Goal: Information Seeking & Learning: Find specific page/section

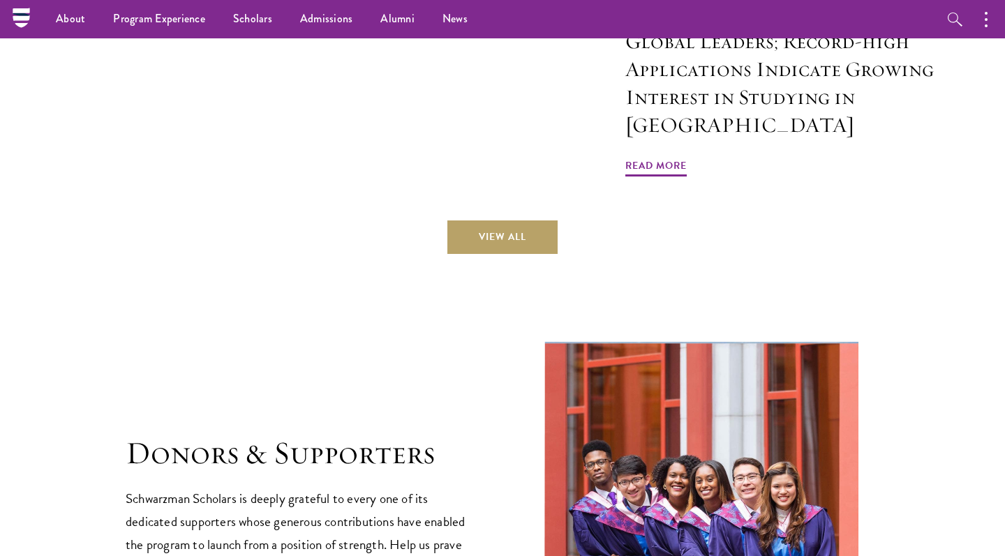
scroll to position [3673, 0]
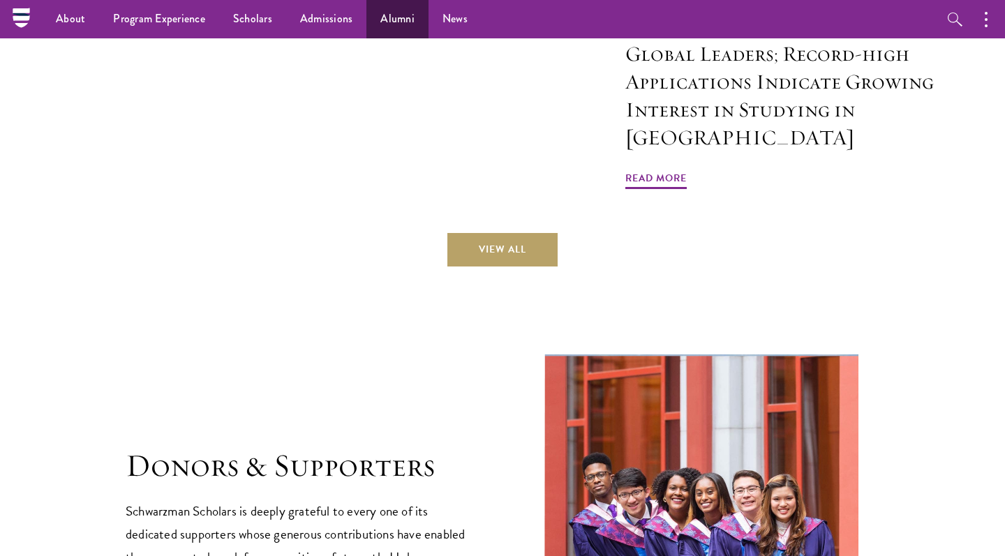
click at [403, 13] on link "Alumni" at bounding box center [397, 19] width 62 height 38
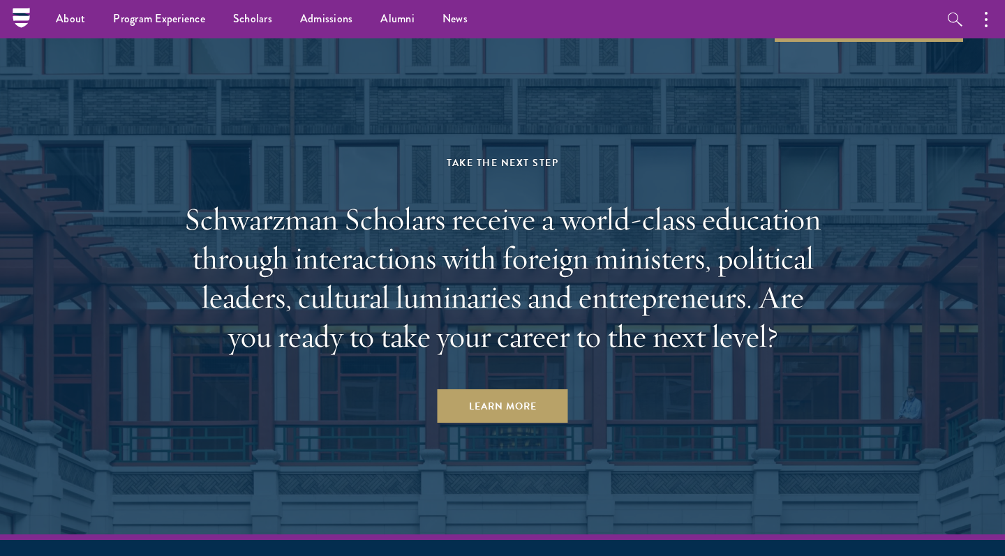
scroll to position [5817, 0]
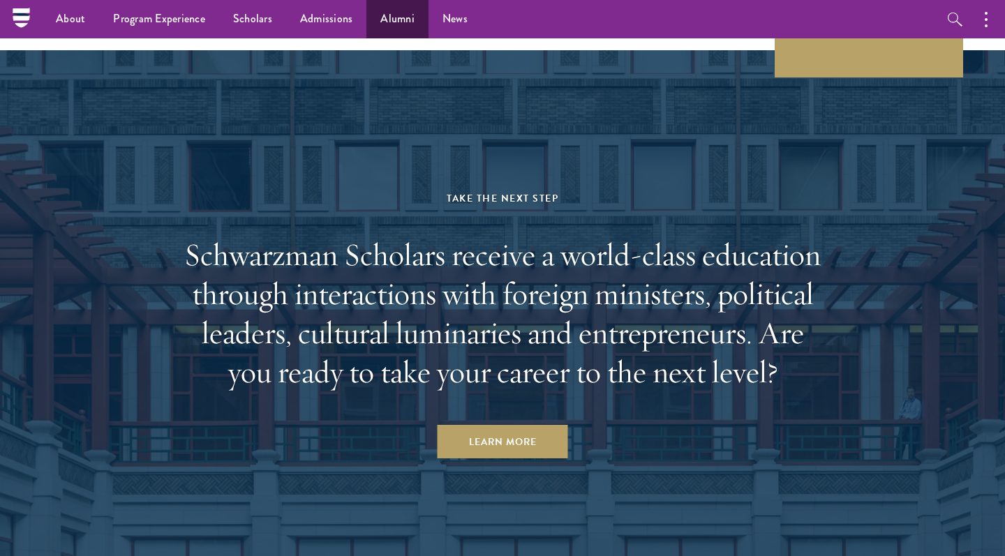
click at [380, 19] on link "Alumni" at bounding box center [397, 19] width 62 height 38
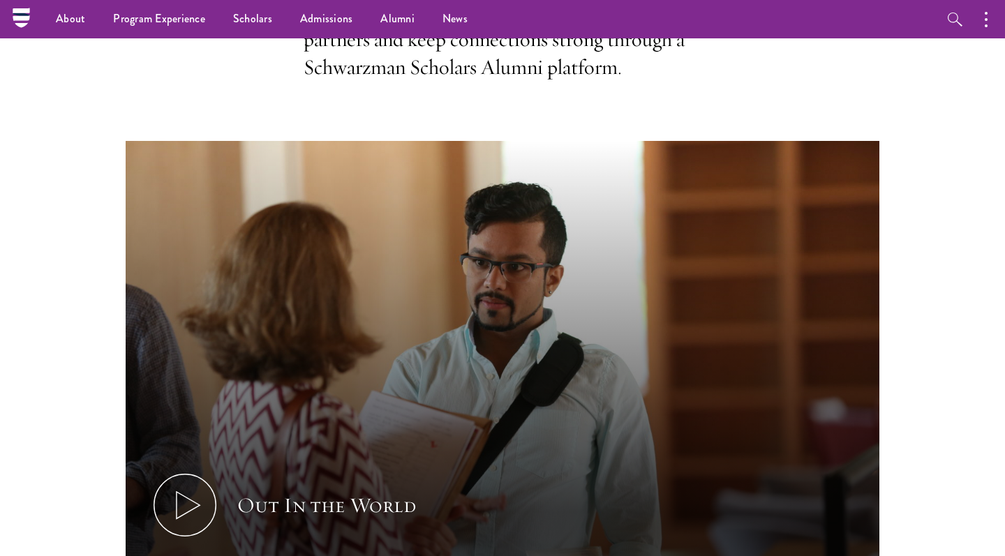
scroll to position [158, 0]
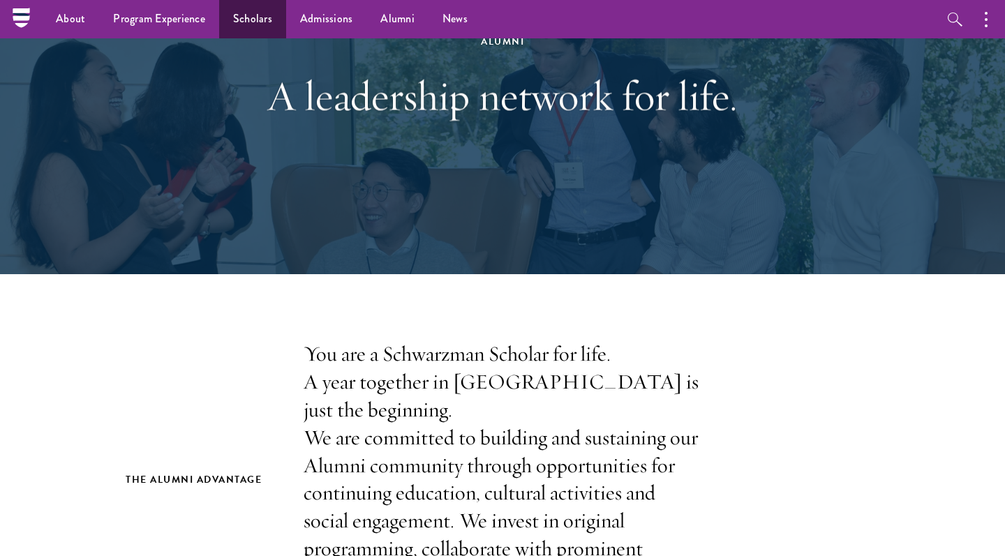
click at [262, 29] on link "Scholars" at bounding box center [252, 19] width 67 height 38
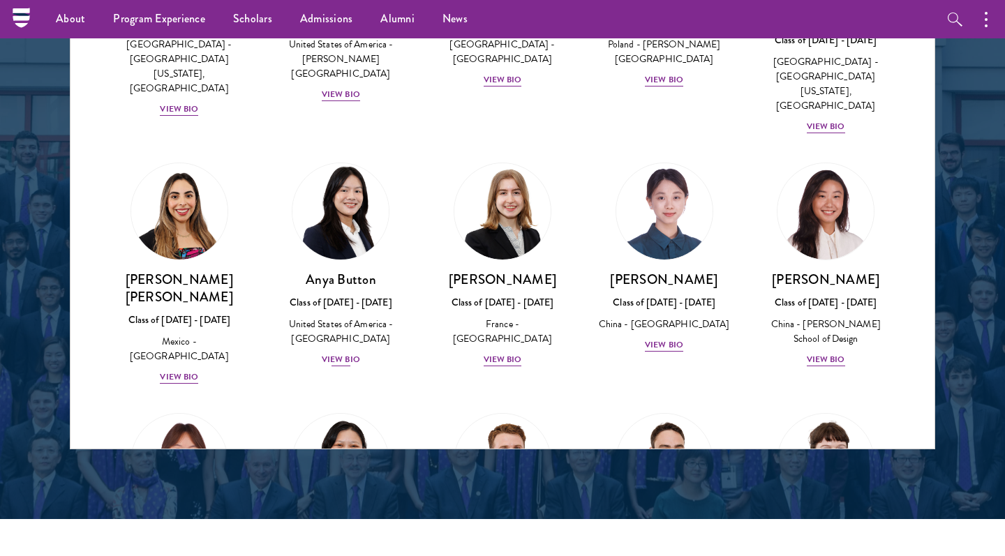
scroll to position [1032, 0]
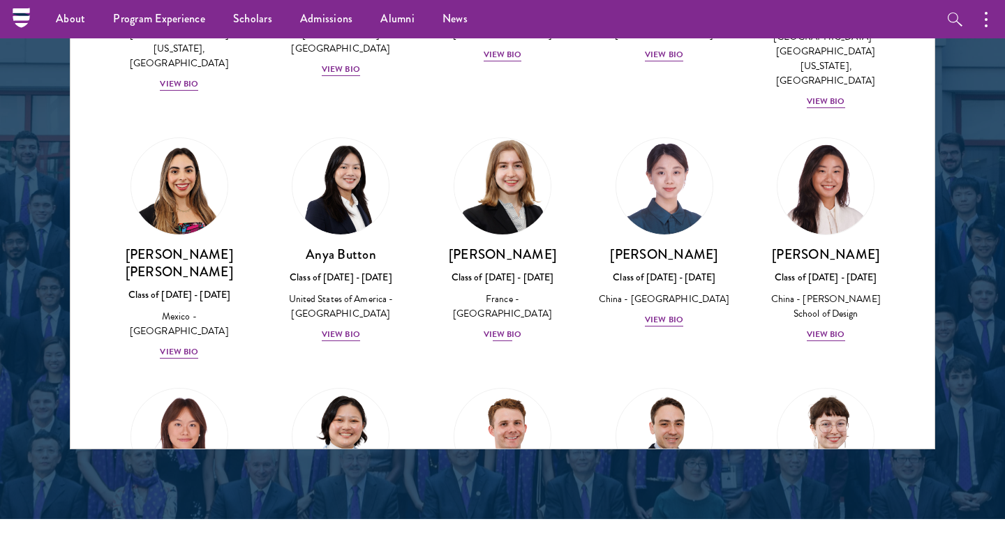
click at [521, 246] on div "[PERSON_NAME] Class of [DATE] - [DATE] [GEOGRAPHIC_DATA] - [GEOGRAPHIC_DATA] Vi…" at bounding box center [502, 294] width 134 height 97
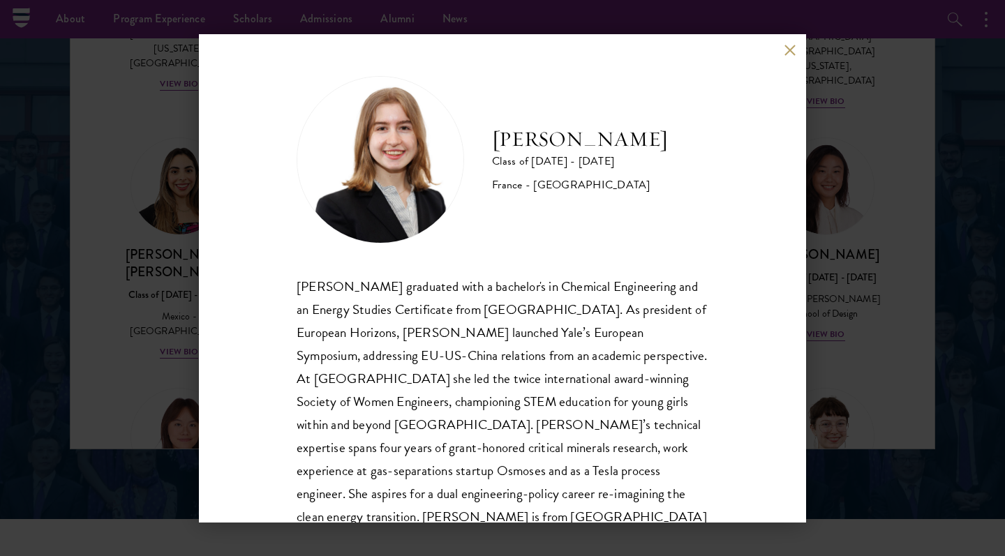
scroll to position [32, 0]
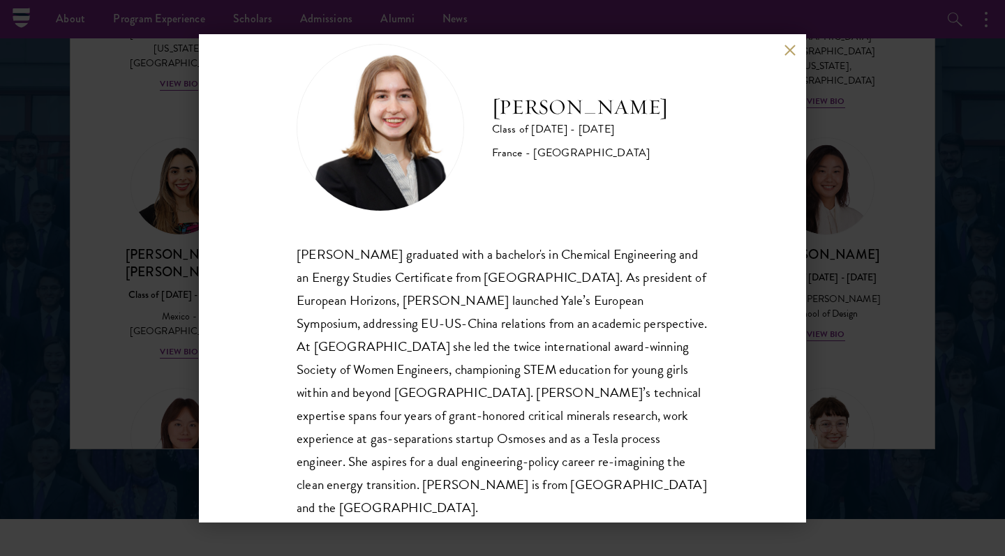
click at [793, 50] on button at bounding box center [790, 51] width 12 height 12
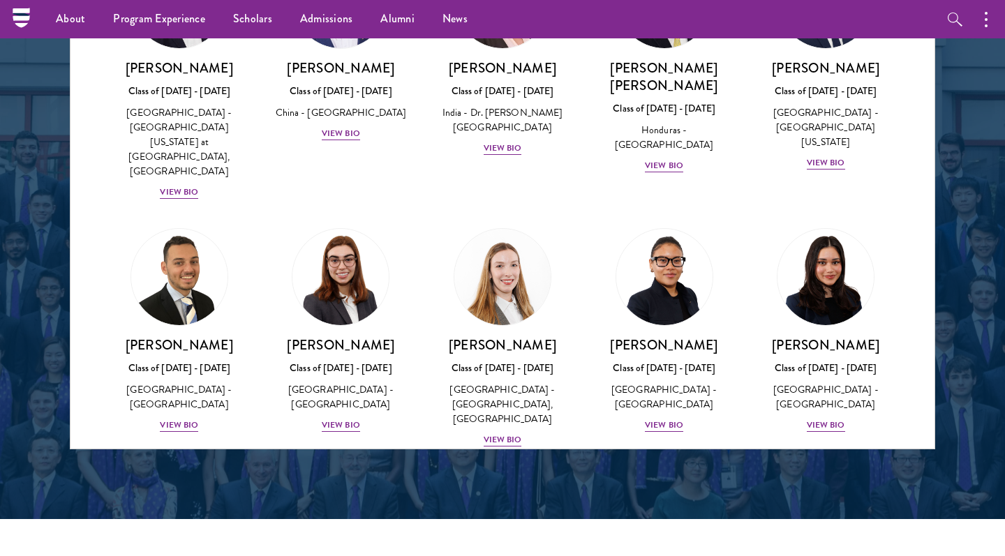
scroll to position [3126, 0]
click at [344, 336] on div "[PERSON_NAME] Class of [DATE] - [DATE] [GEOGRAPHIC_DATA] - [GEOGRAPHIC_DATA] Vi…" at bounding box center [341, 384] width 134 height 97
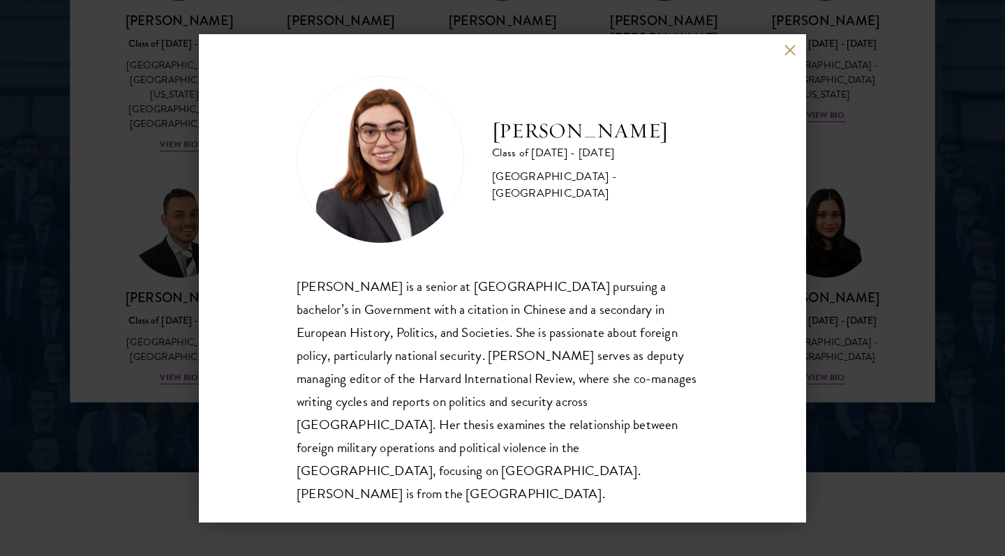
scroll to position [1870, 0]
click at [785, 68] on div "[PERSON_NAME] Class of [DATE] - [DATE] [GEOGRAPHIC_DATA] - [GEOGRAPHIC_DATA] [P…" at bounding box center [502, 278] width 607 height 488
click at [788, 57] on button at bounding box center [790, 51] width 12 height 12
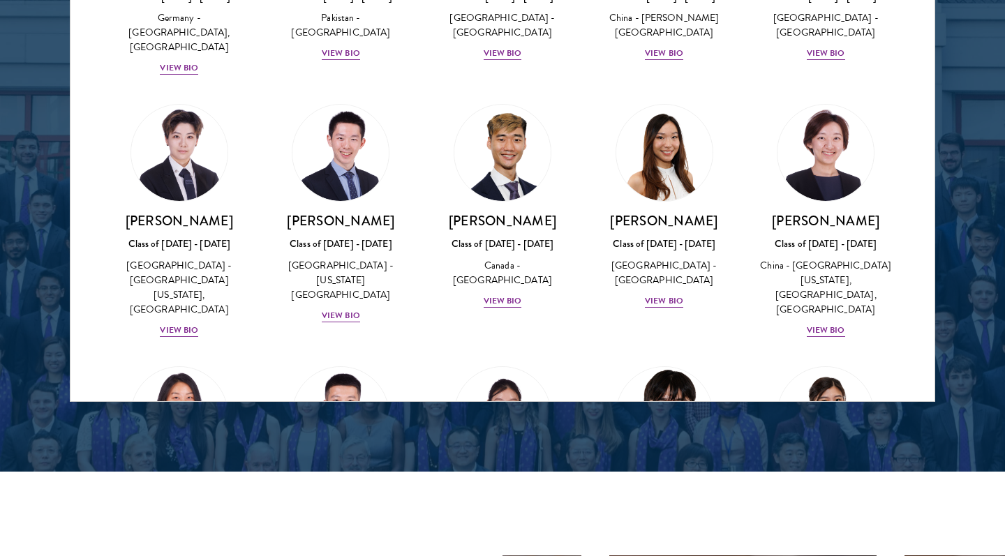
scroll to position [3709, 0]
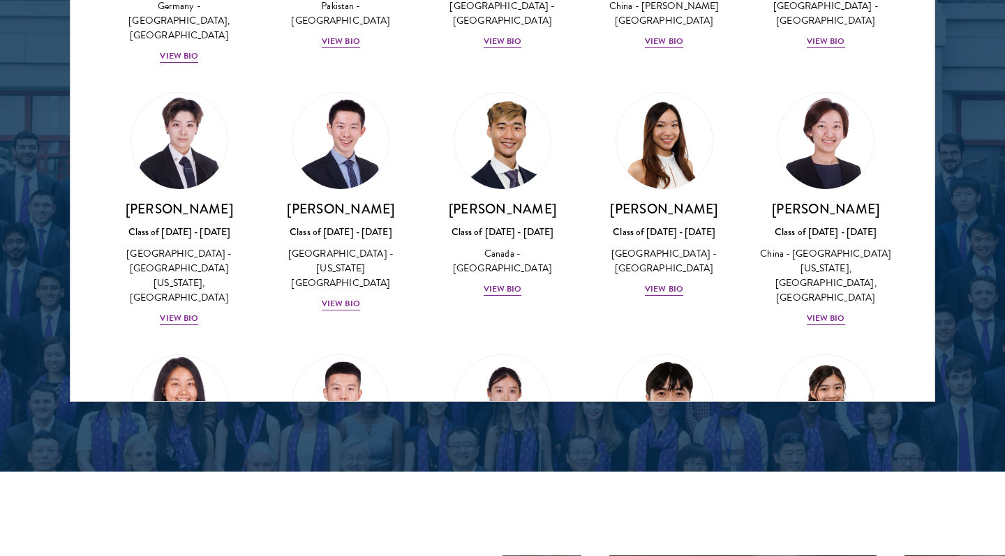
click at [184, 545] on div "View Bio" at bounding box center [179, 551] width 38 height 13
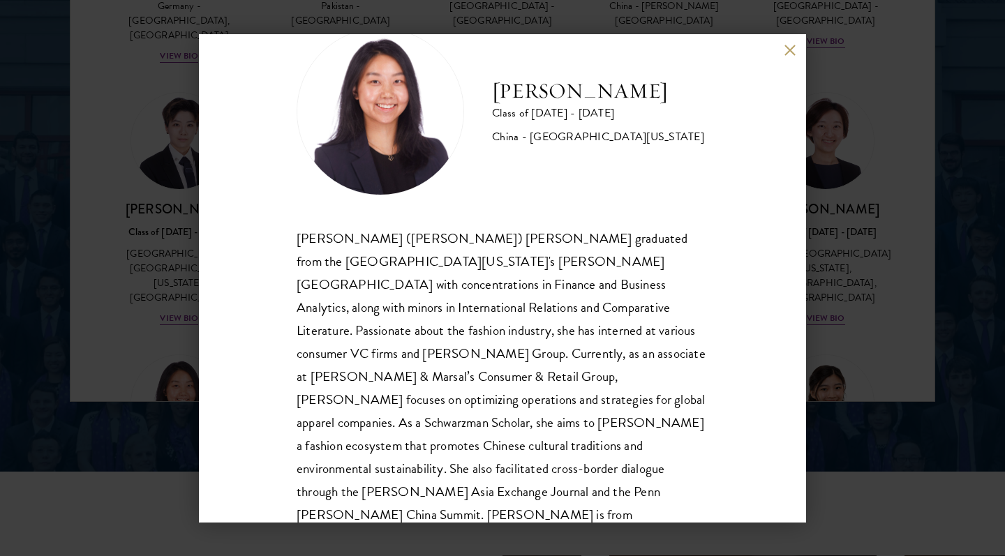
scroll to position [47, 0]
click at [797, 57] on div "[PERSON_NAME] Class of [DATE] - [DATE] [GEOGRAPHIC_DATA] - [GEOGRAPHIC_DATA][US…" at bounding box center [502, 278] width 607 height 488
click at [788, 52] on button at bounding box center [790, 51] width 12 height 12
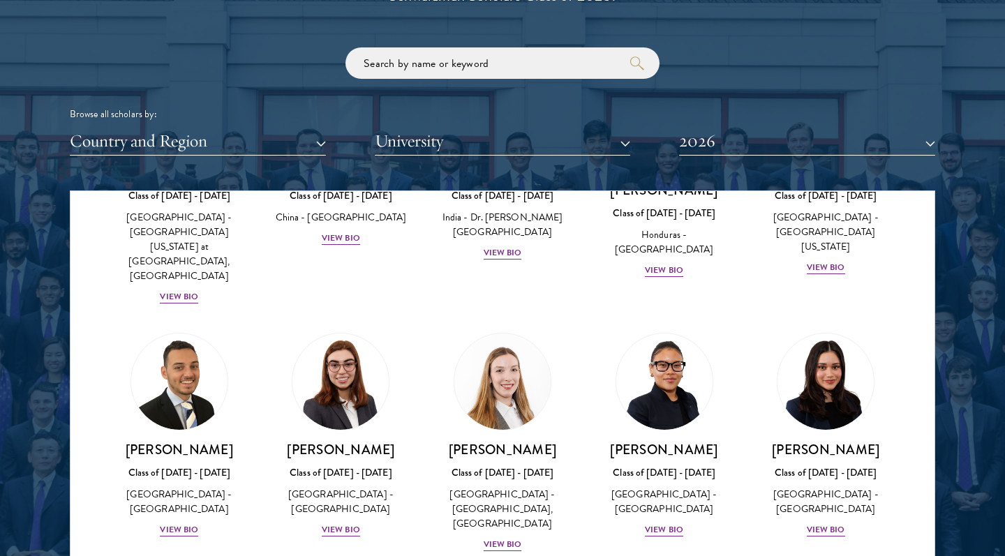
scroll to position [3386, 0]
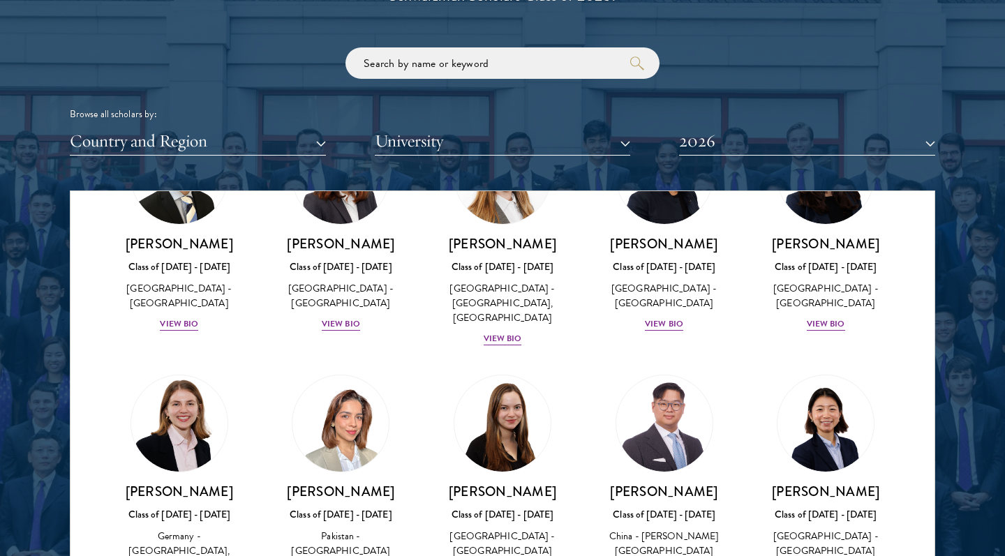
click at [555, 134] on button "University" at bounding box center [503, 141] width 256 height 29
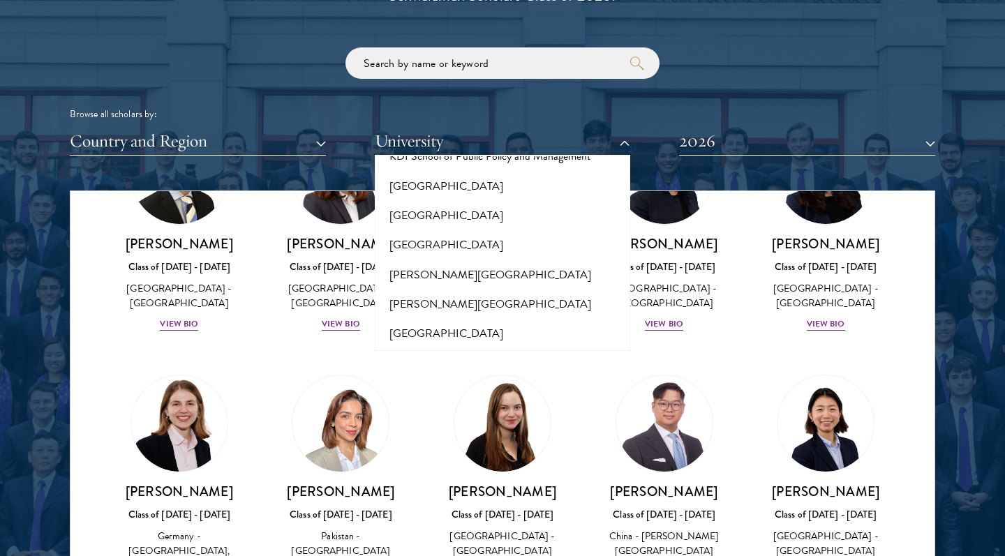
scroll to position [4529, 0]
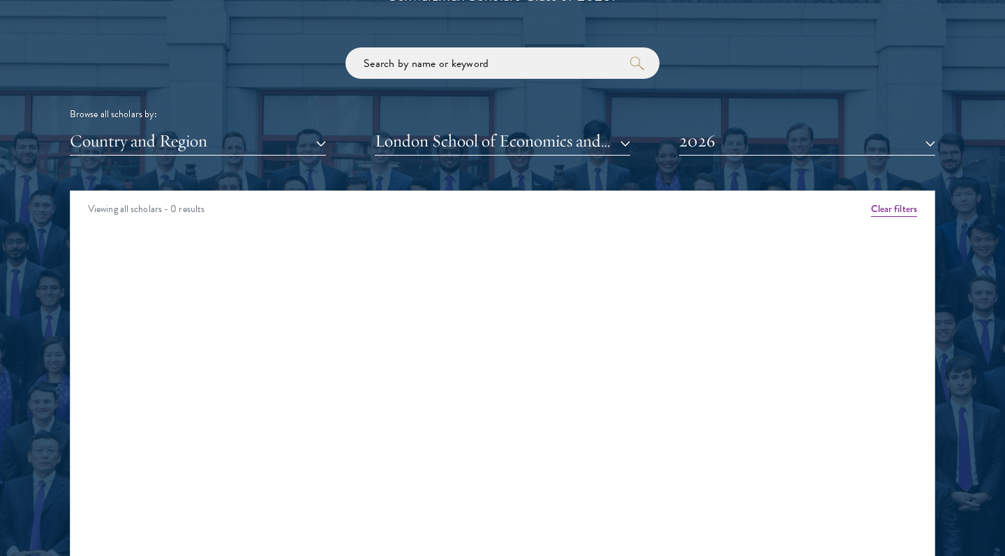
click at [694, 136] on button "2026" at bounding box center [807, 141] width 256 height 29
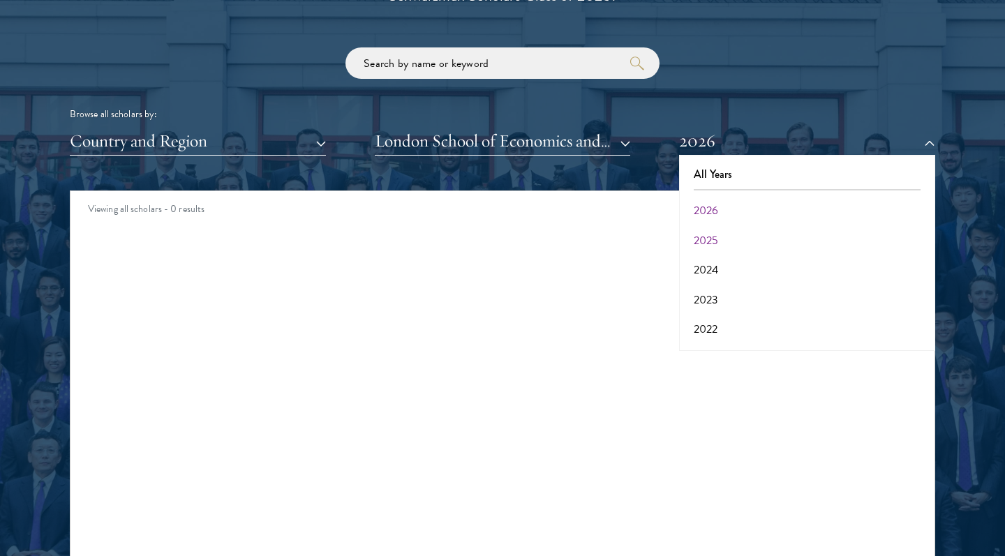
click at [717, 230] on button "2025" at bounding box center [807, 240] width 248 height 29
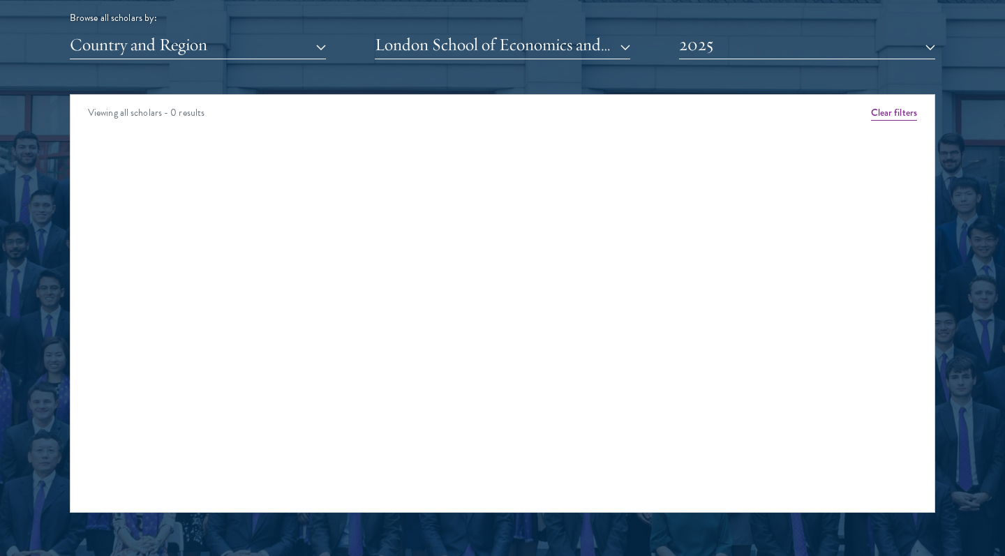
scroll to position [1759, 0]
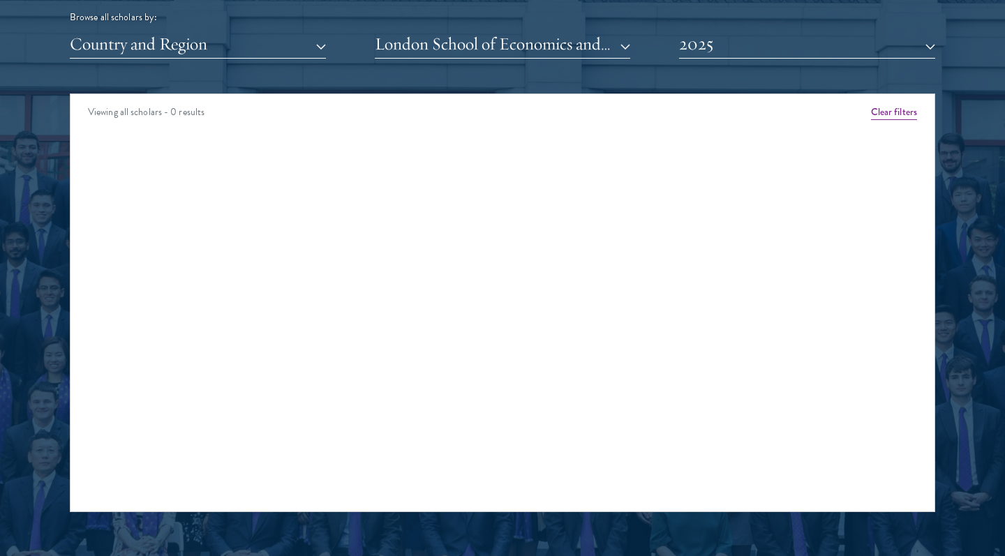
click at [734, 31] on button "2025" at bounding box center [807, 44] width 256 height 29
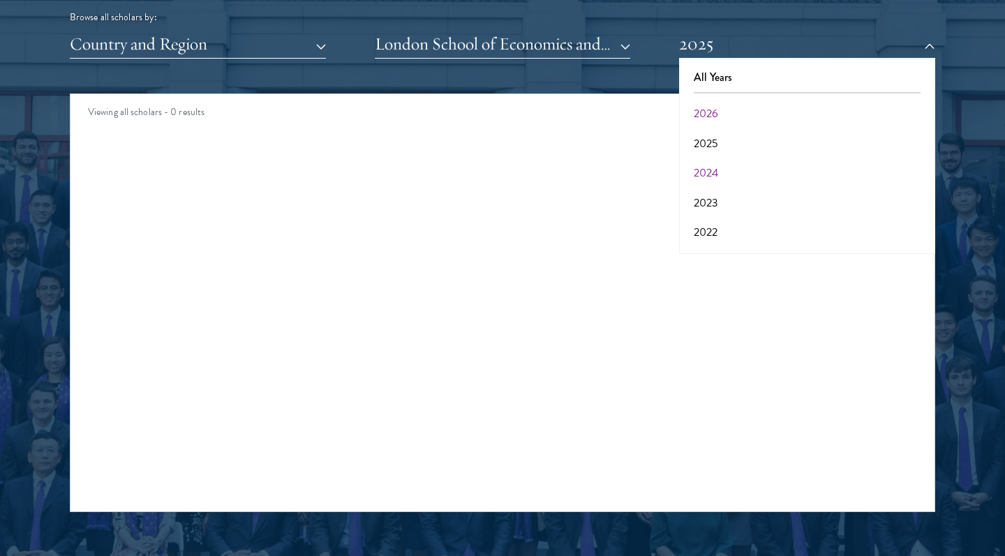
click at [745, 160] on button "2024" at bounding box center [807, 172] width 248 height 29
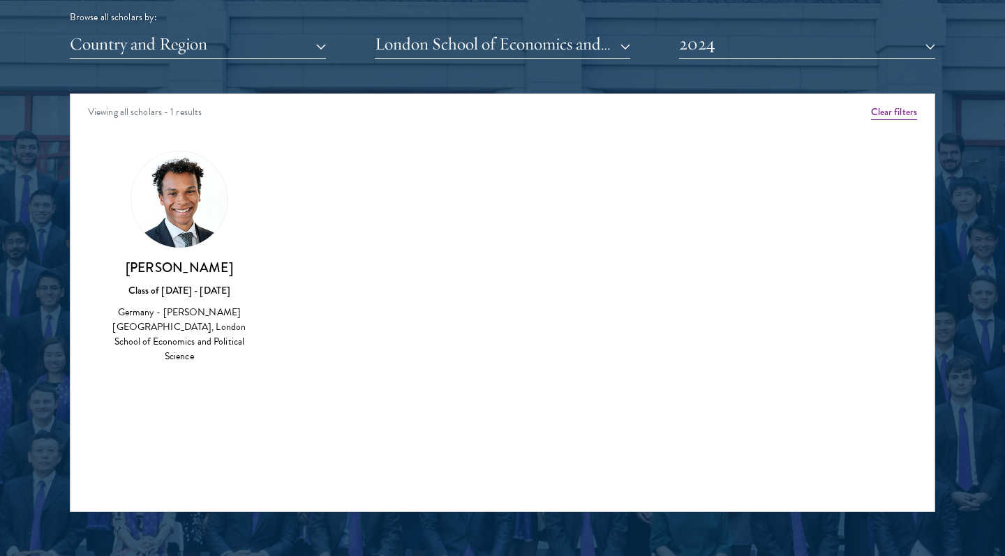
click at [723, 37] on button "2024" at bounding box center [807, 44] width 256 height 29
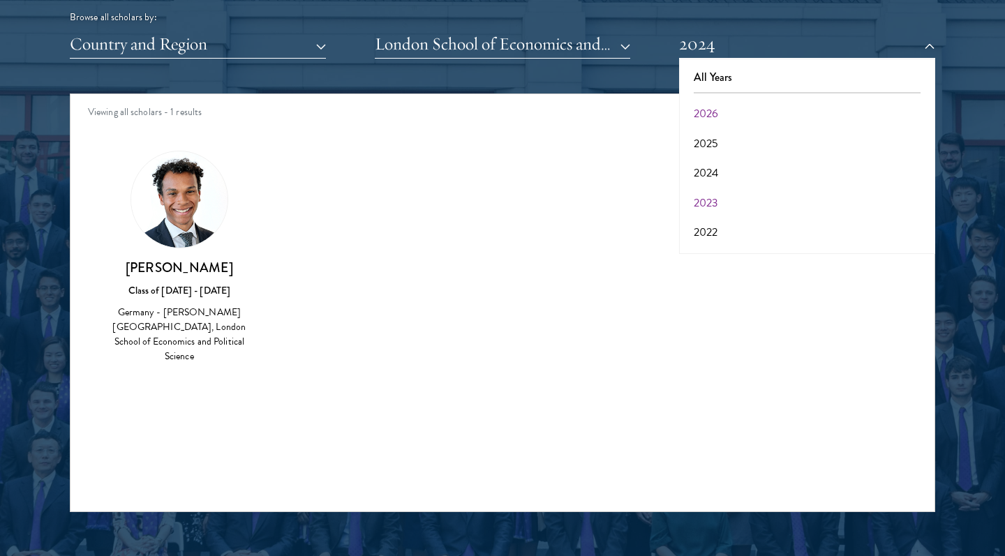
click at [747, 193] on button "2023" at bounding box center [807, 202] width 248 height 29
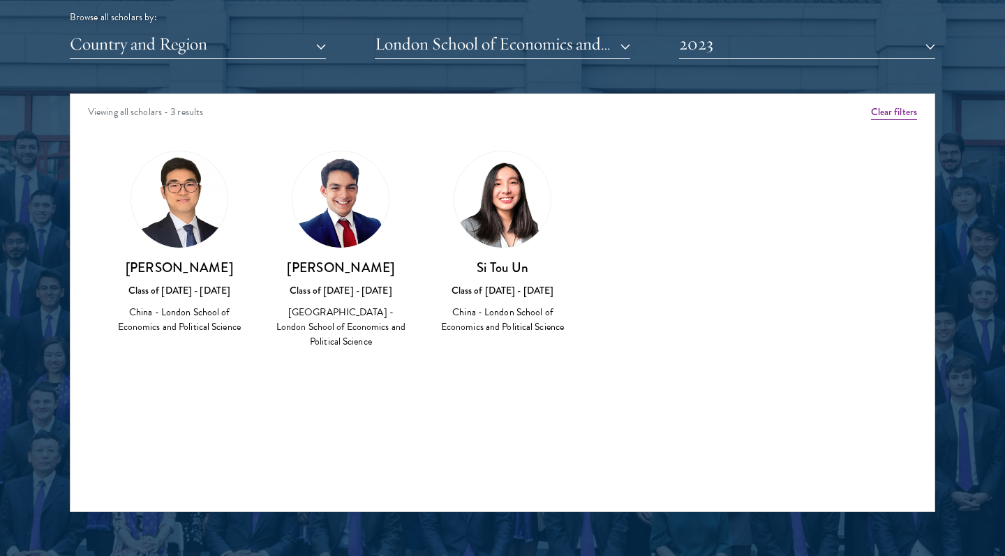
click at [733, 40] on button "2023" at bounding box center [807, 44] width 256 height 29
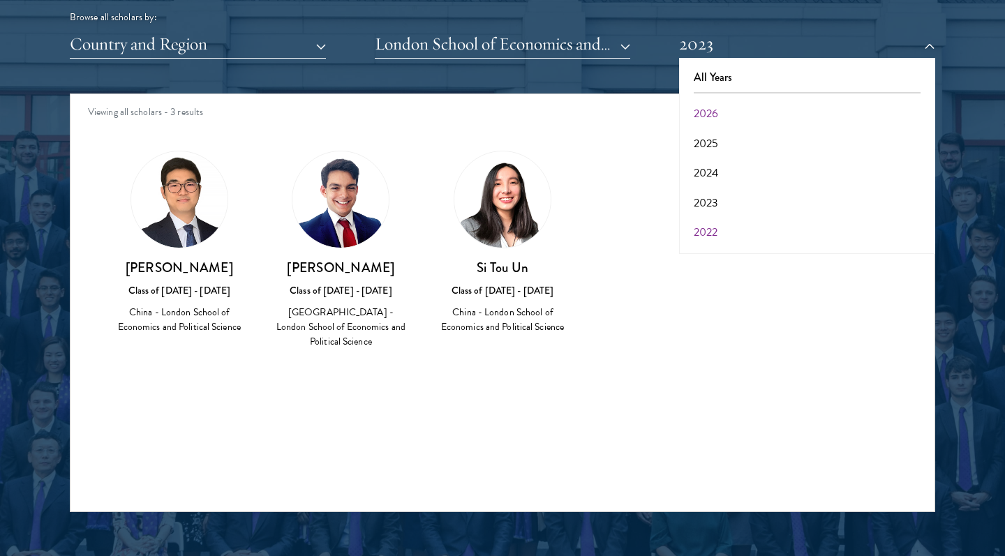
click at [773, 234] on button "2022" at bounding box center [807, 232] width 248 height 29
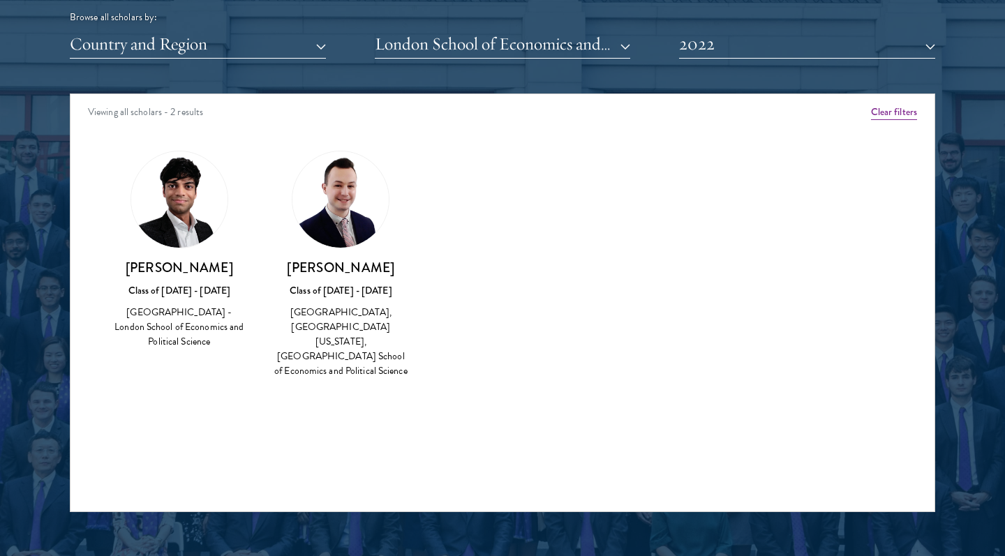
click at [732, 52] on button "2022" at bounding box center [807, 44] width 256 height 29
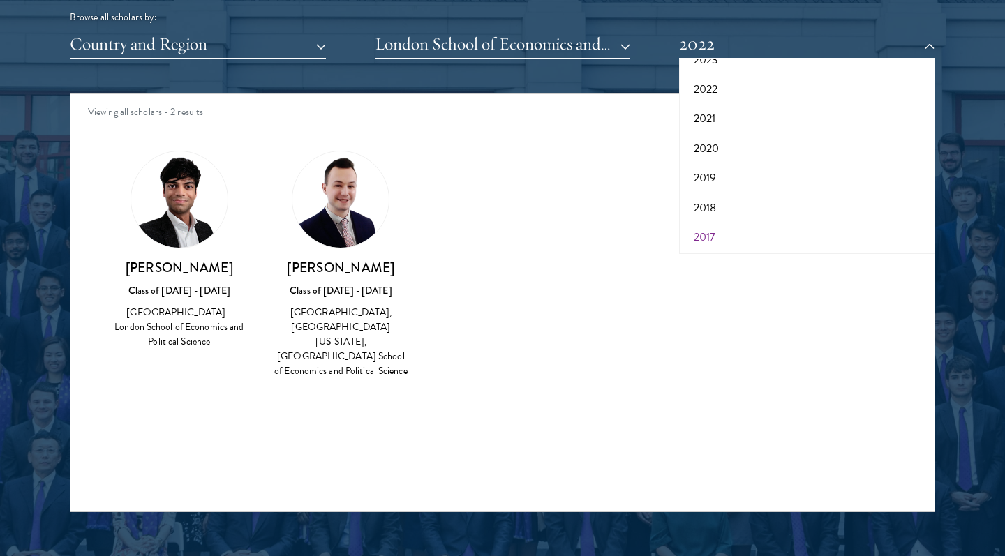
scroll to position [142, 0]
click at [744, 230] on button "2017" at bounding box center [807, 237] width 248 height 29
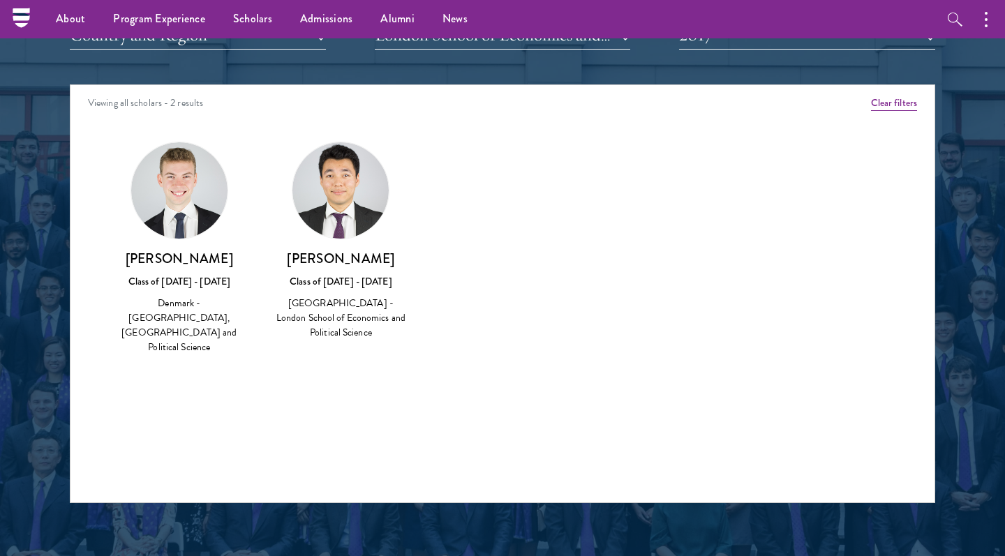
scroll to position [1761, 0]
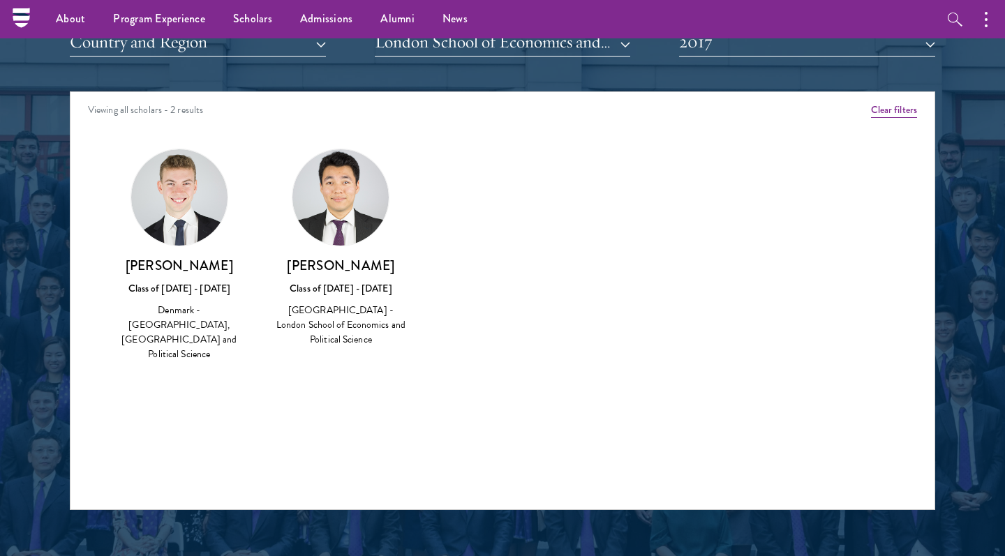
click at [726, 44] on button "2017" at bounding box center [807, 42] width 256 height 29
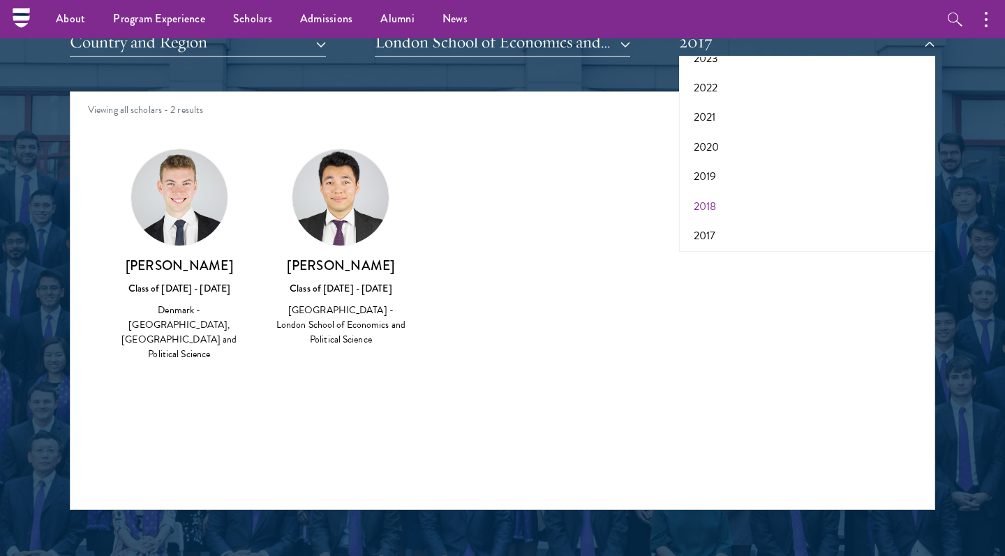
click at [761, 206] on button "2018" at bounding box center [807, 206] width 248 height 29
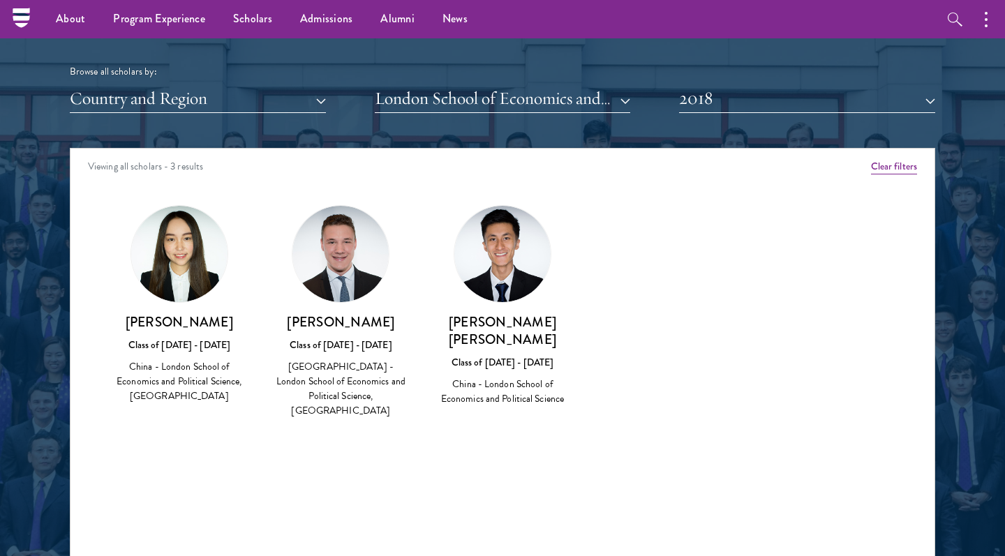
scroll to position [1698, 0]
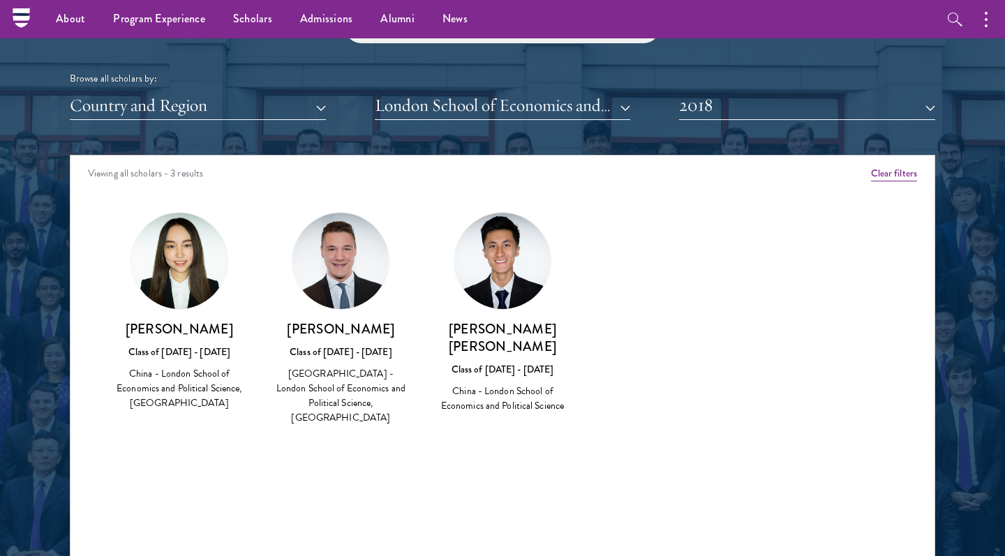
click at [748, 108] on button "2018" at bounding box center [807, 105] width 256 height 29
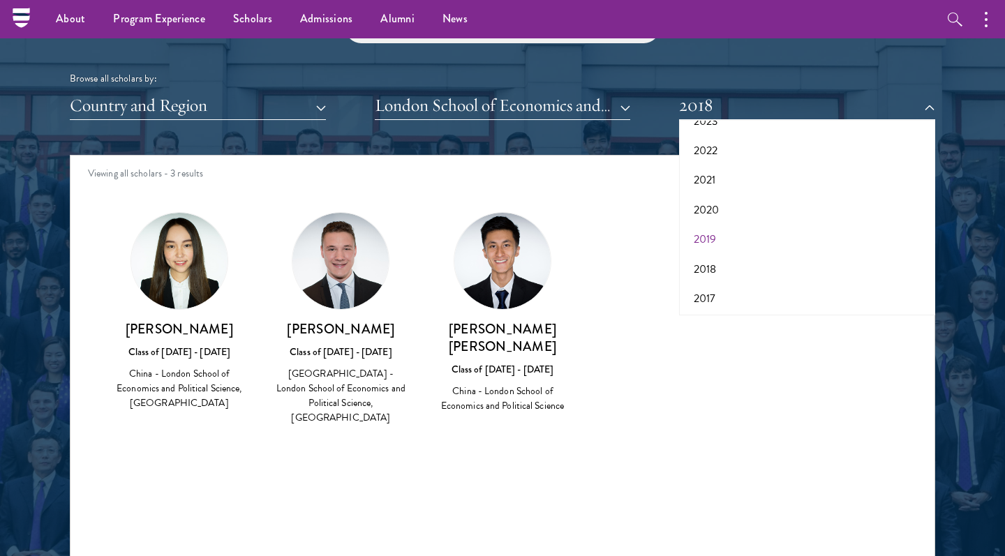
scroll to position [142, 0]
click at [708, 294] on button "2017" at bounding box center [807, 299] width 248 height 29
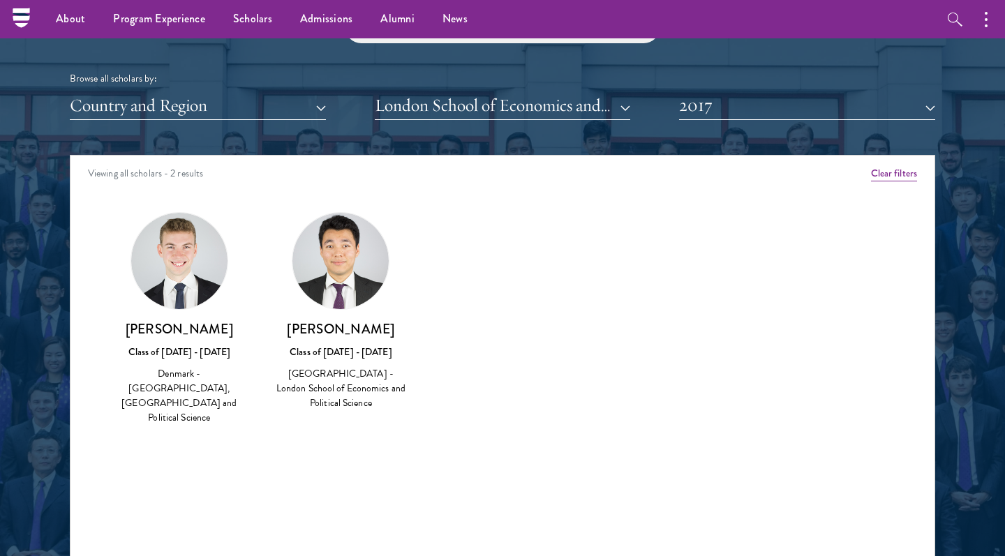
click at [771, 102] on button "2017" at bounding box center [807, 105] width 256 height 29
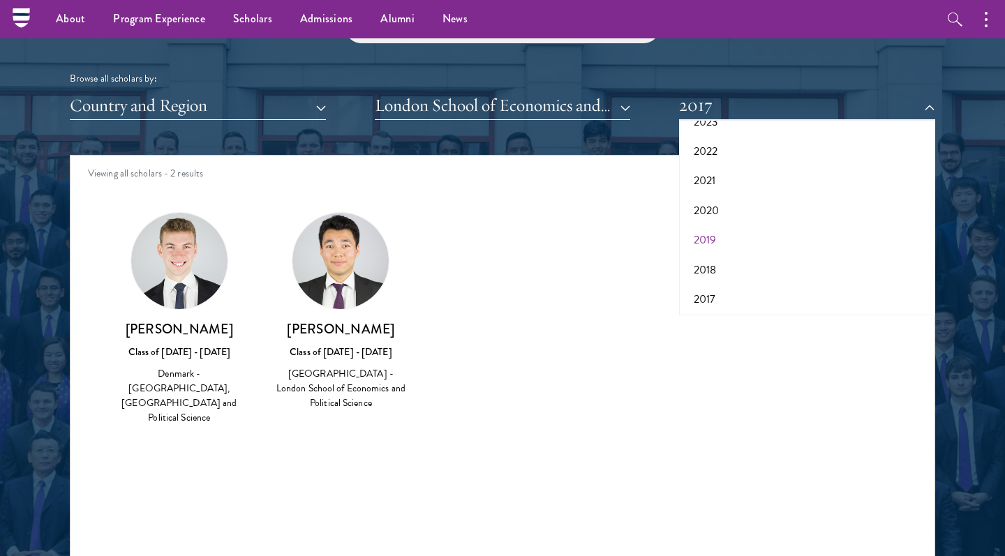
click at [709, 237] on button "2019" at bounding box center [807, 239] width 248 height 29
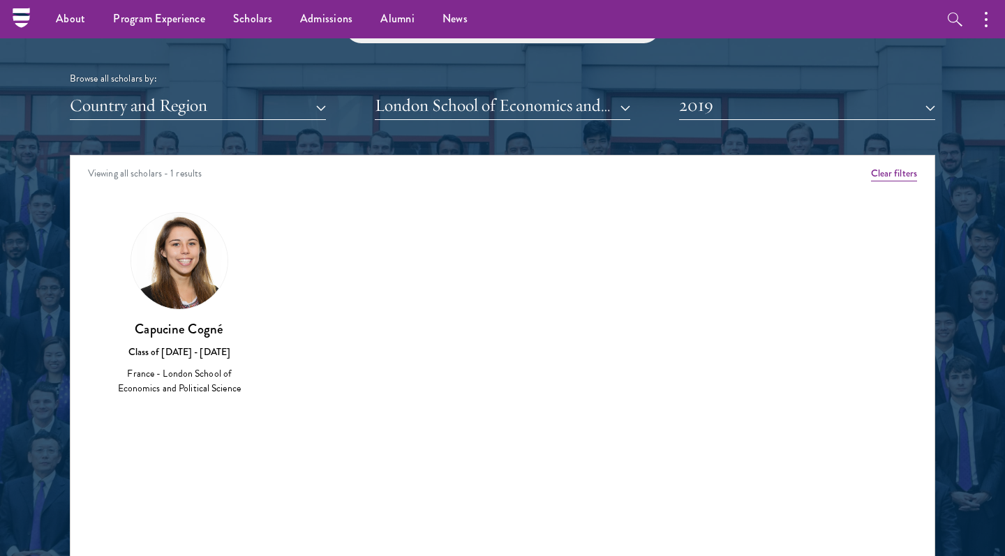
click at [730, 110] on button "2019" at bounding box center [807, 105] width 256 height 29
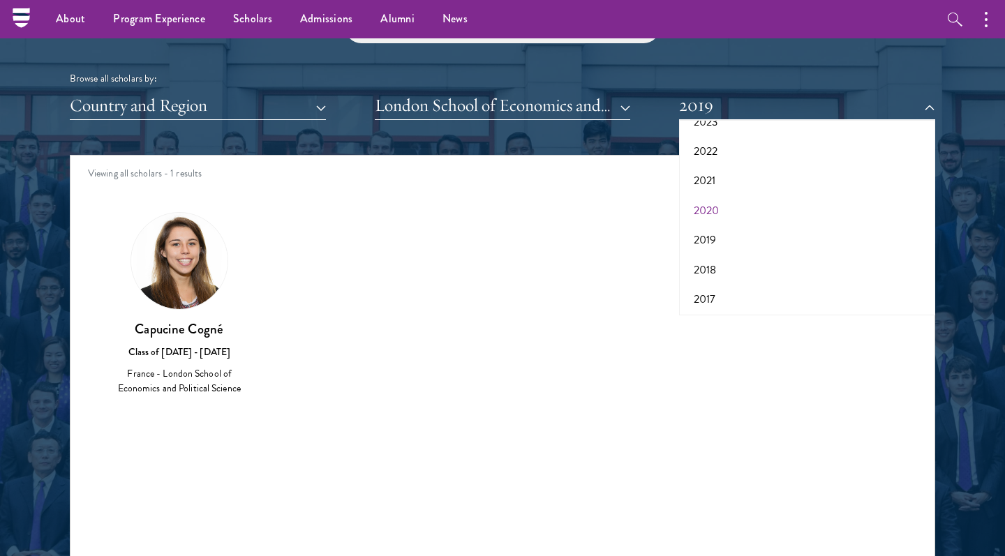
click at [715, 205] on button "2020" at bounding box center [807, 210] width 248 height 29
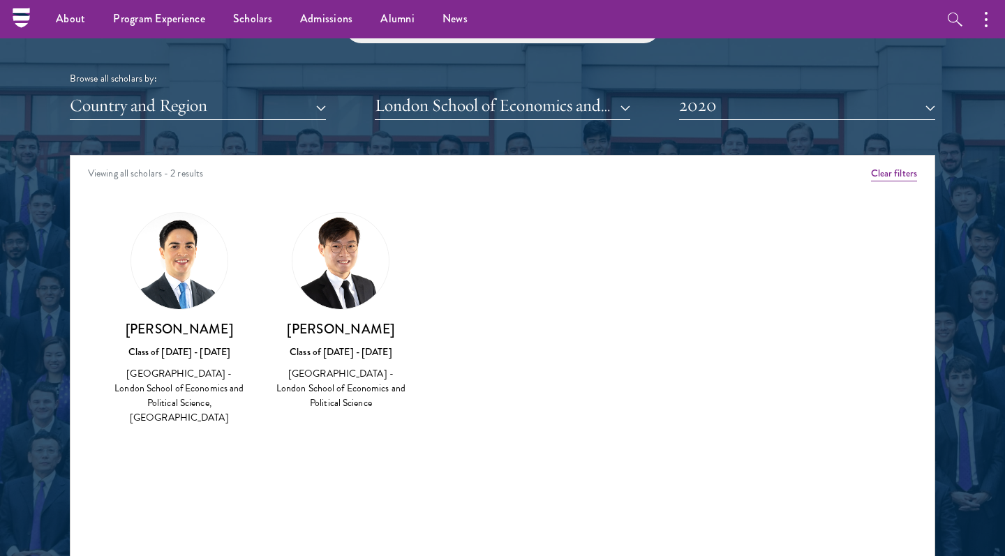
click at [709, 120] on div "Scholar Directory Congratulations and welcome to the Schwarzman Scholars Class …" at bounding box center [502, 219] width 865 height 710
click at [713, 100] on button "2020" at bounding box center [807, 105] width 256 height 29
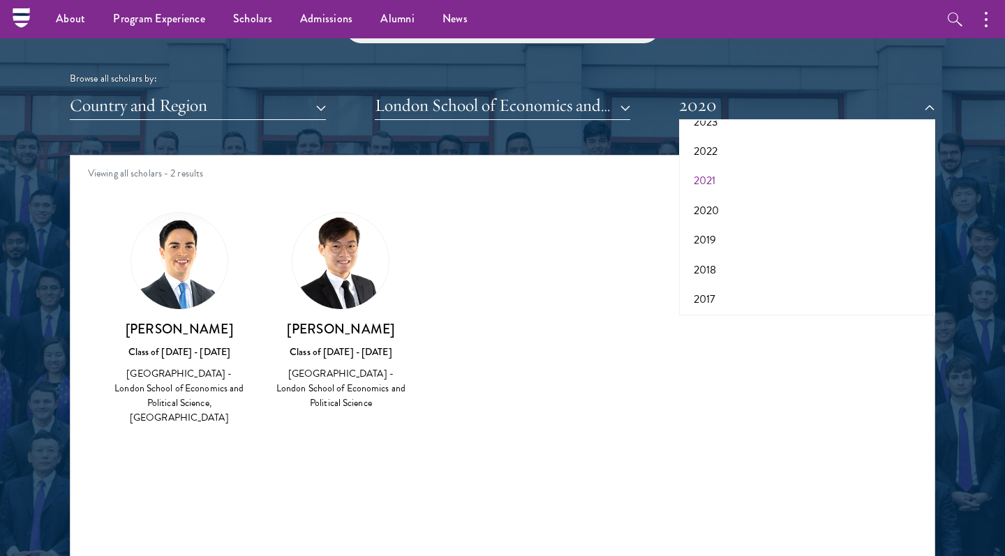
click at [717, 177] on button "2021" at bounding box center [807, 180] width 248 height 29
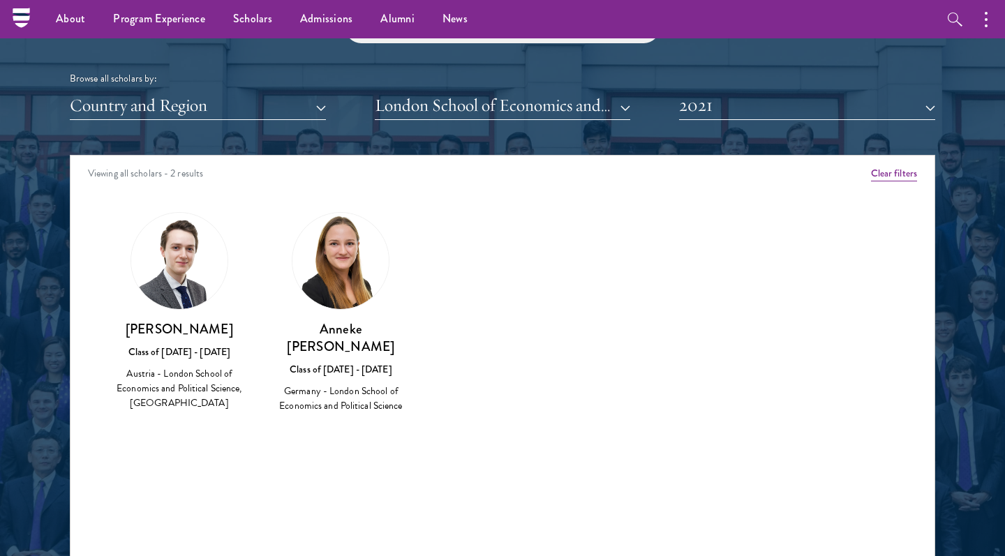
click at [731, 99] on button "2021" at bounding box center [807, 105] width 256 height 29
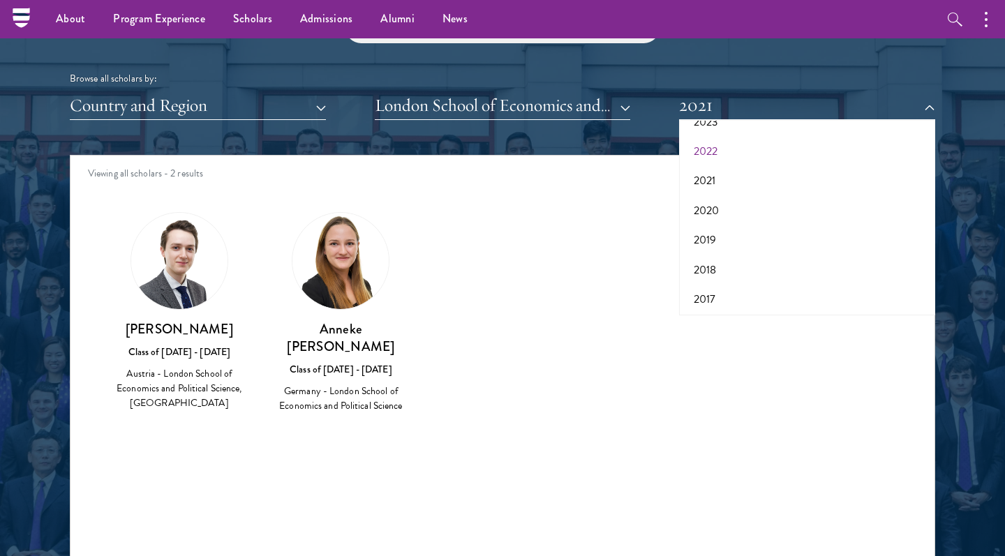
click at [723, 151] on button "2022" at bounding box center [807, 151] width 248 height 29
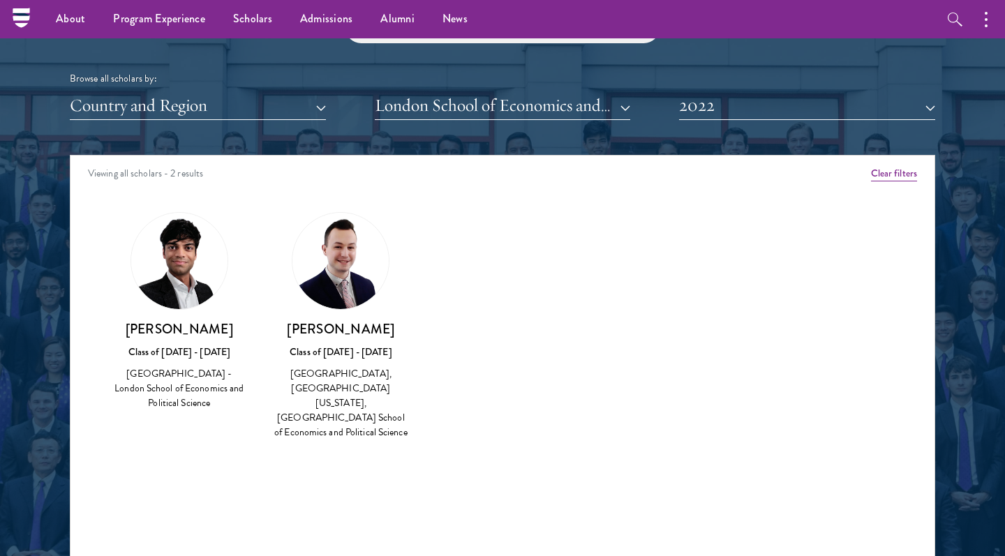
click at [737, 106] on button "2022" at bounding box center [807, 105] width 256 height 29
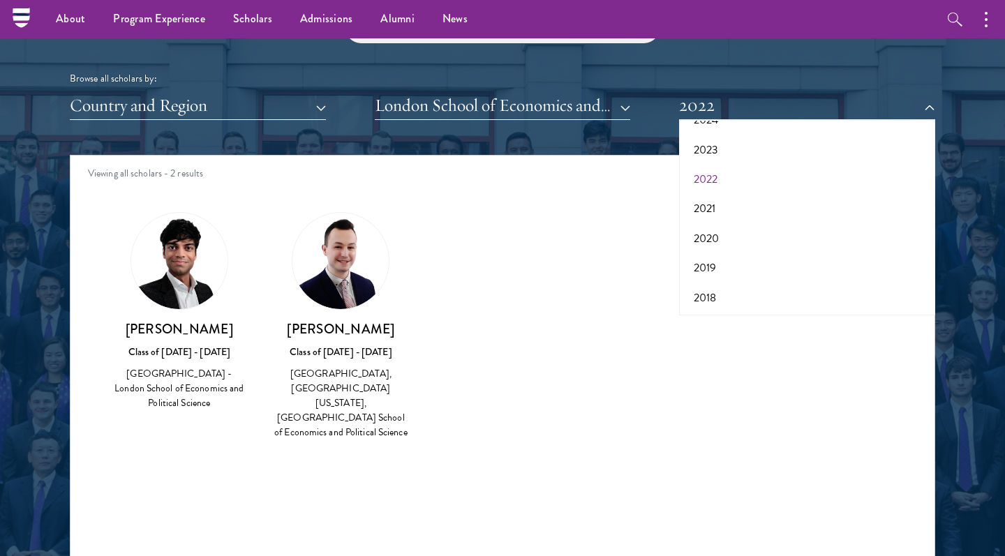
scroll to position [112, 0]
click at [724, 145] on button "2023" at bounding box center [807, 151] width 248 height 29
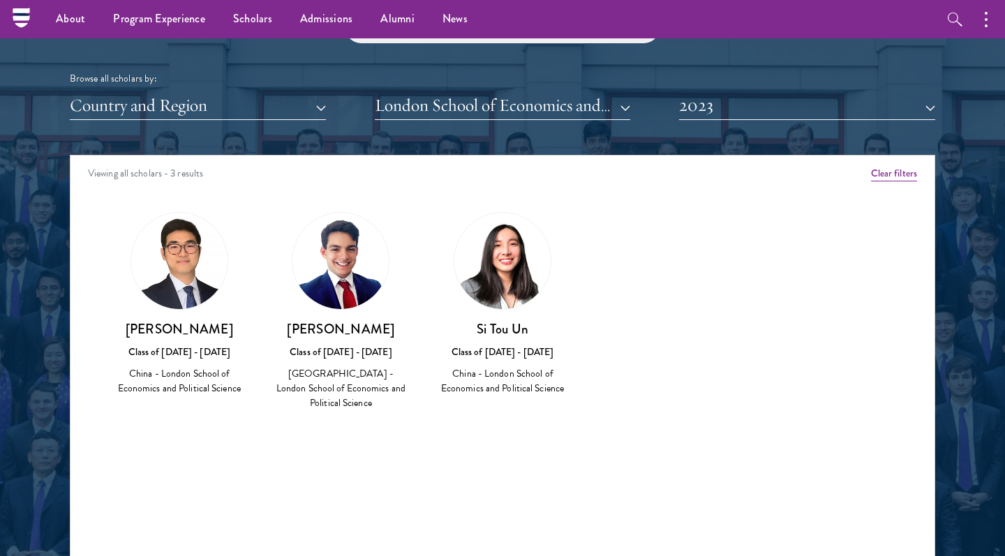
click at [744, 105] on button "2023" at bounding box center [807, 105] width 256 height 29
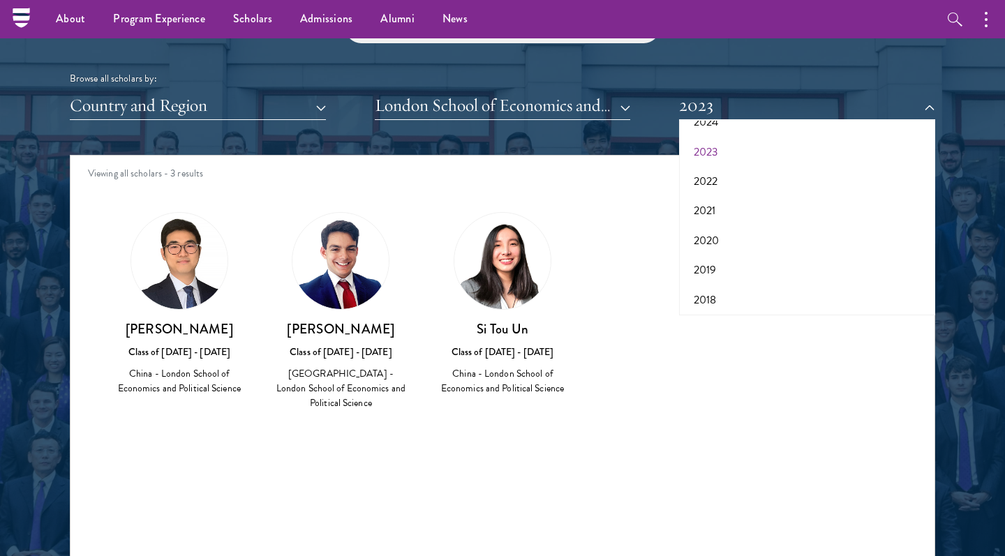
scroll to position [87, 0]
click at [724, 135] on button "2024" at bounding box center [807, 147] width 248 height 29
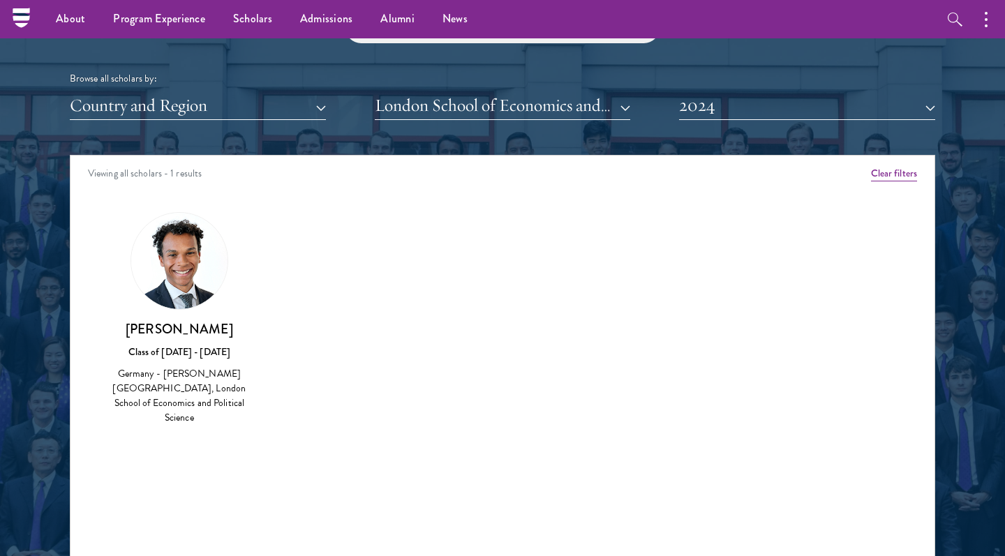
click at [736, 107] on button "2024" at bounding box center [807, 105] width 256 height 29
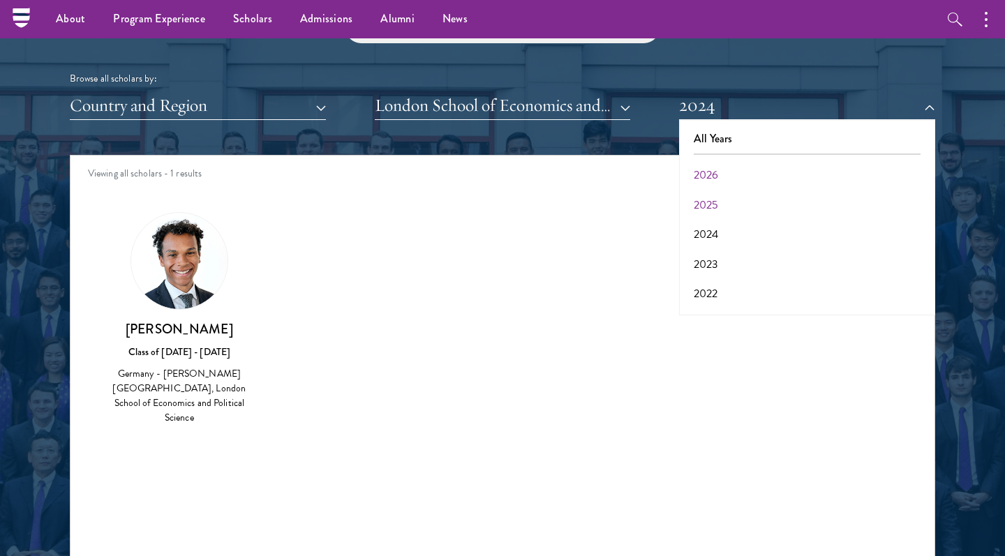
click at [715, 194] on button "2025" at bounding box center [807, 205] width 248 height 29
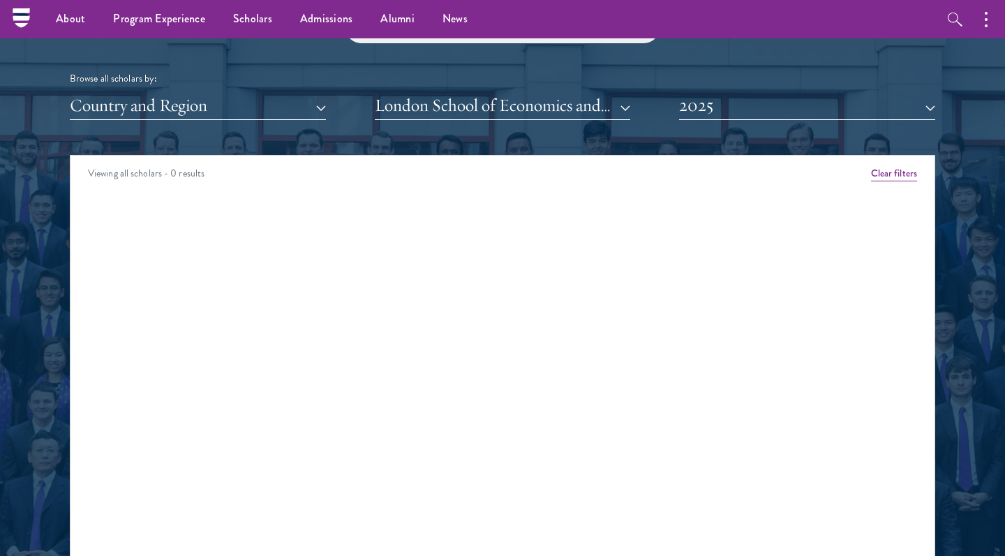
click at [738, 94] on button "2025" at bounding box center [807, 105] width 256 height 29
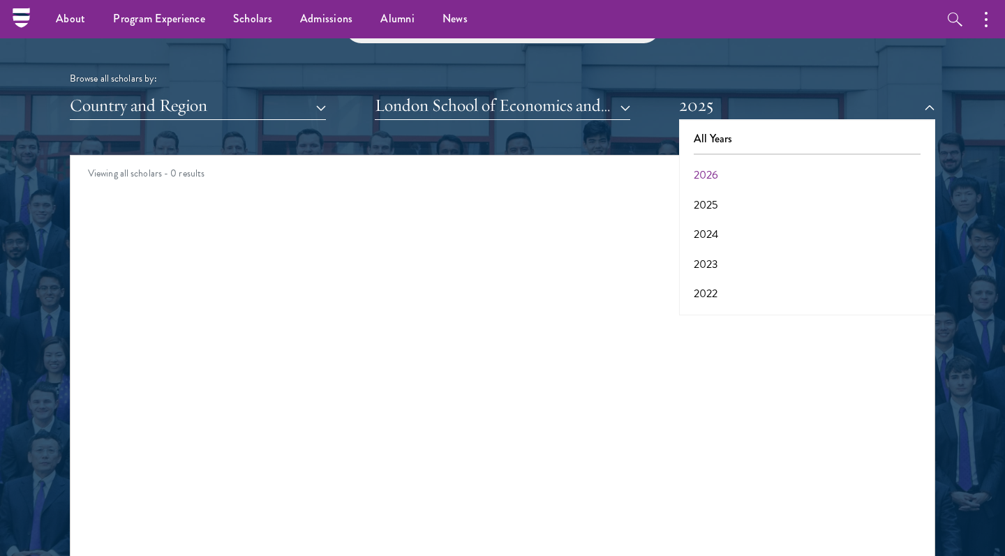
click at [738, 168] on button "2026" at bounding box center [807, 175] width 248 height 29
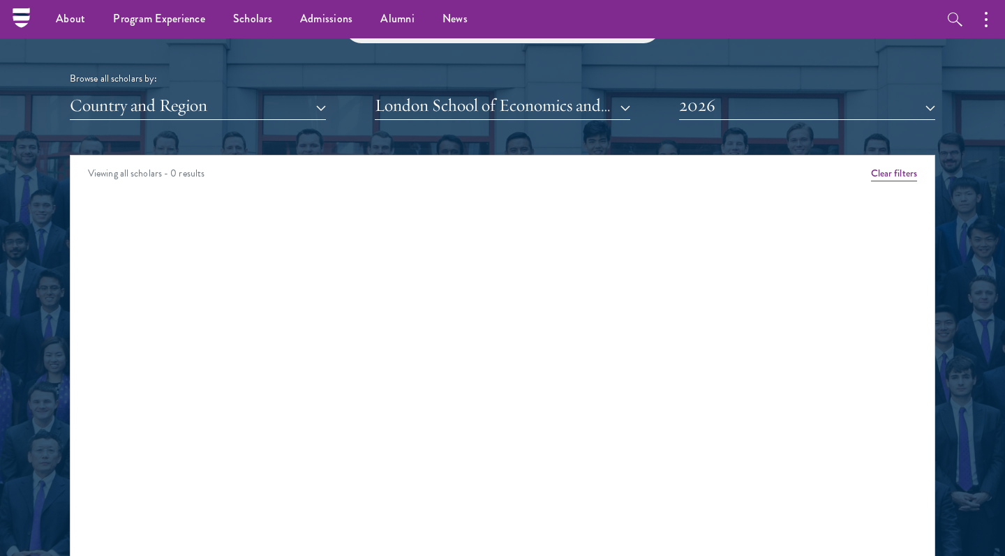
click at [193, 98] on button "Country and Region" at bounding box center [198, 105] width 256 height 29
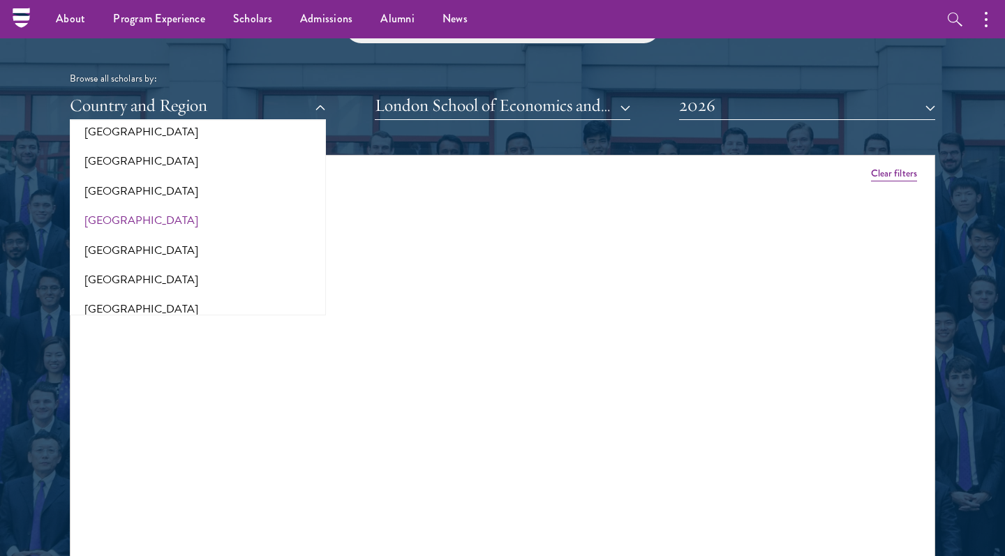
scroll to position [1521, 0]
click at [123, 208] on button "[GEOGRAPHIC_DATA]" at bounding box center [198, 222] width 248 height 29
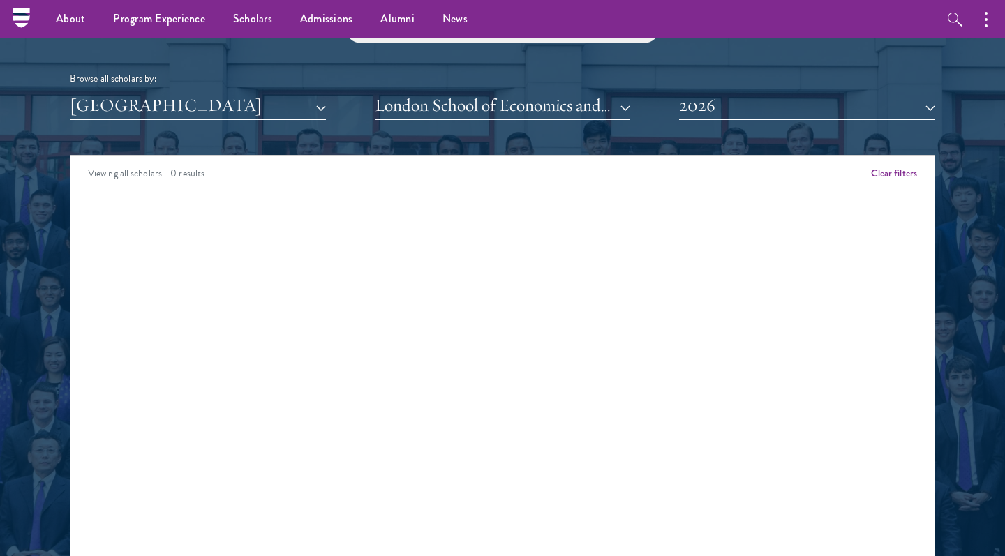
click at [592, 100] on button "London School of Economics and Political Science" at bounding box center [503, 105] width 256 height 29
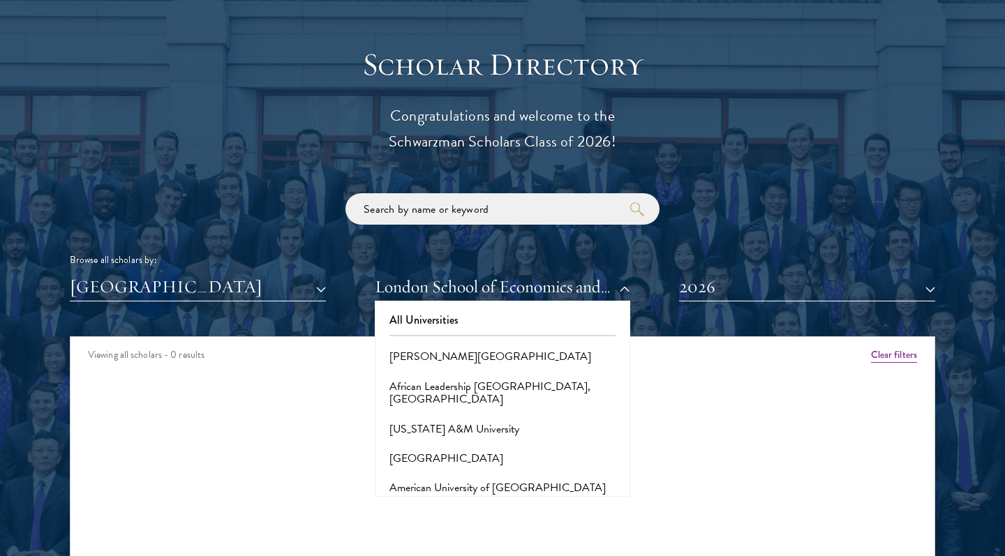
scroll to position [1528, 0]
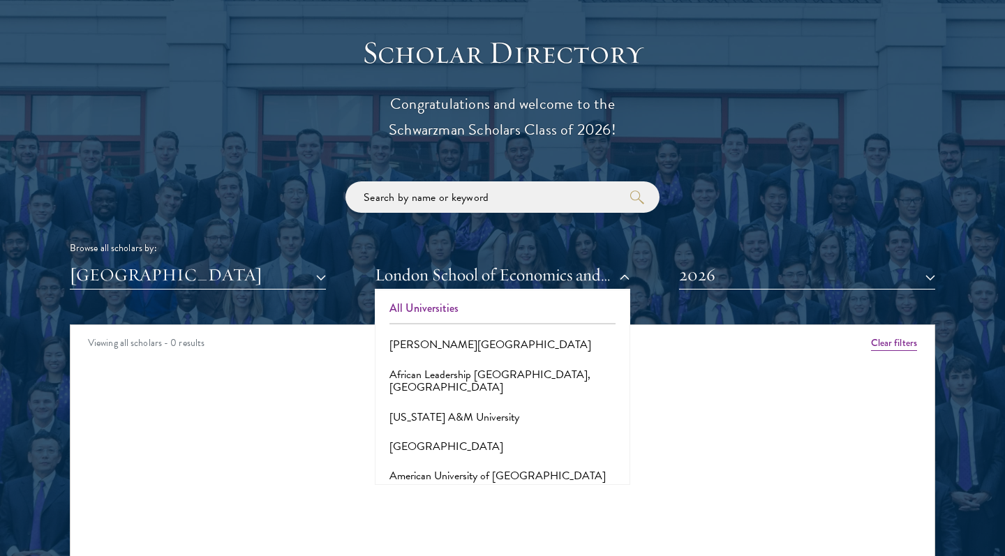
click at [505, 294] on button "All Universities" at bounding box center [503, 308] width 248 height 29
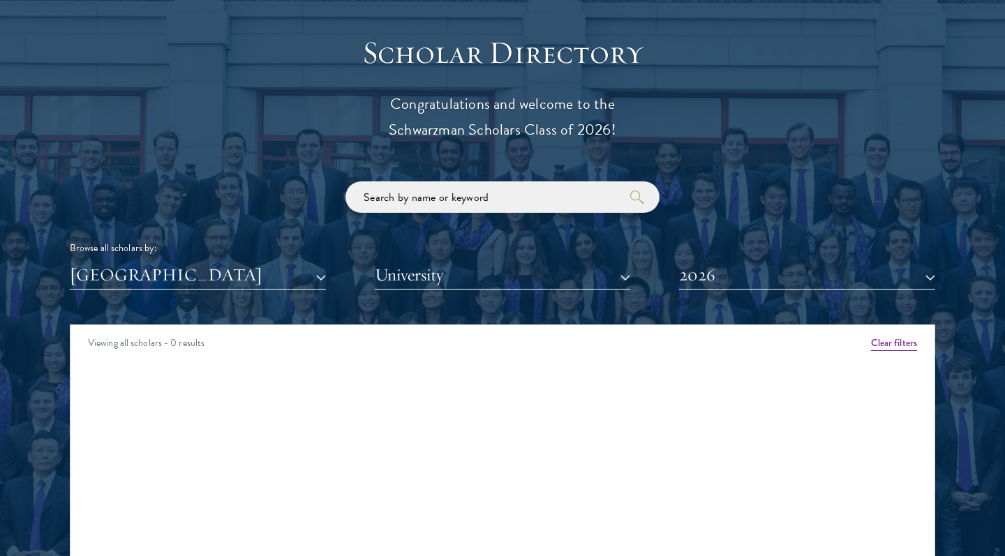
click at [757, 262] on button "2026" at bounding box center [807, 275] width 256 height 29
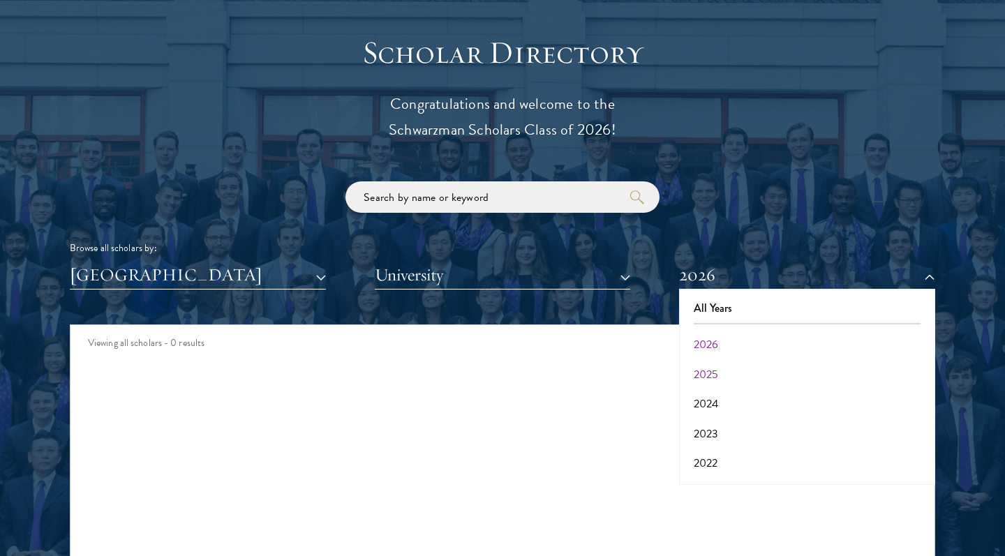
click at [735, 363] on button "2025" at bounding box center [807, 374] width 248 height 29
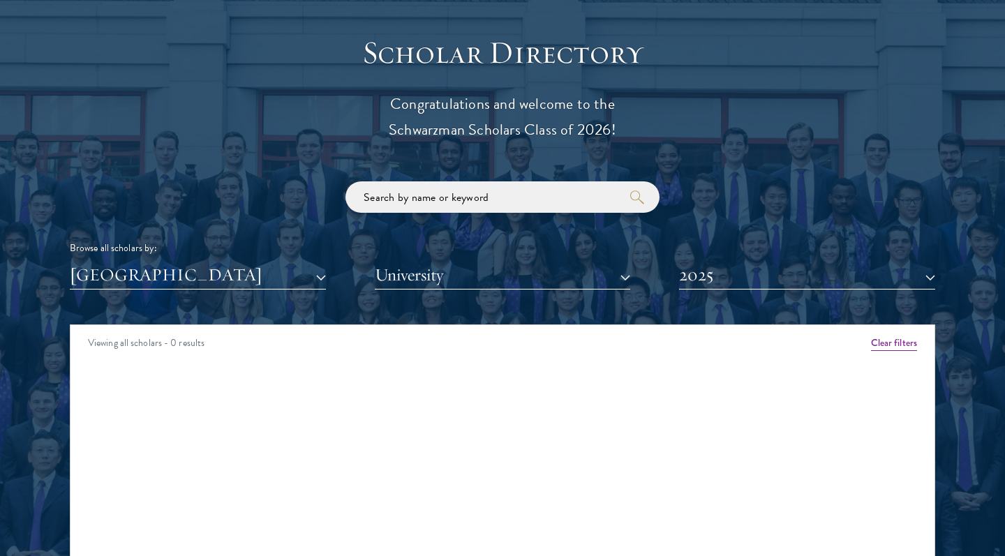
click at [748, 267] on button "2025" at bounding box center [807, 275] width 256 height 29
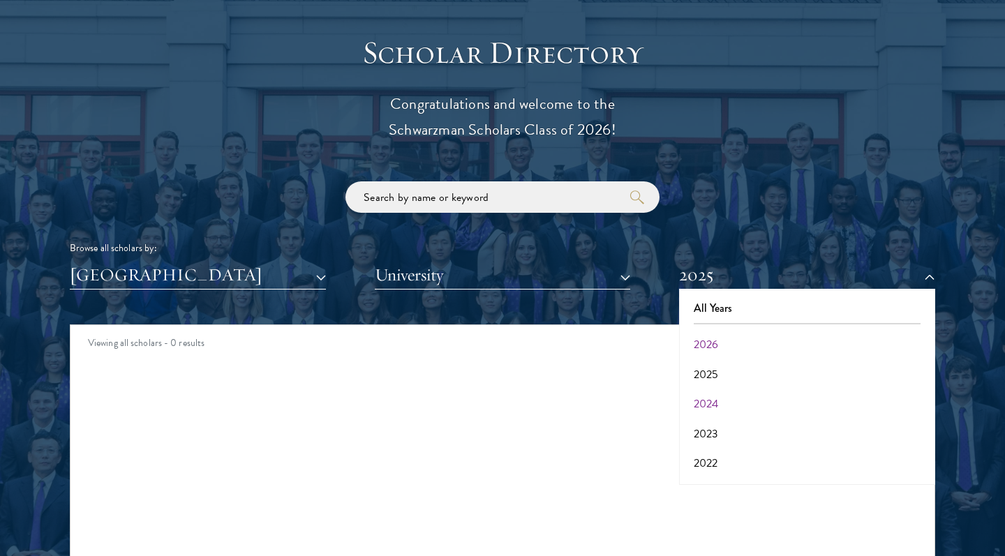
click at [711, 396] on button "2024" at bounding box center [807, 403] width 248 height 29
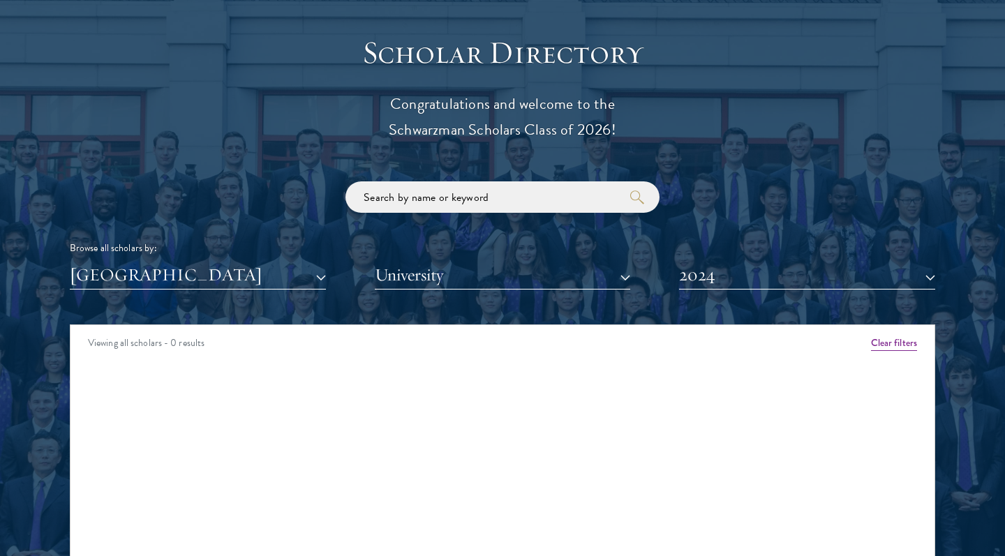
click at [741, 263] on button "2024" at bounding box center [807, 275] width 256 height 29
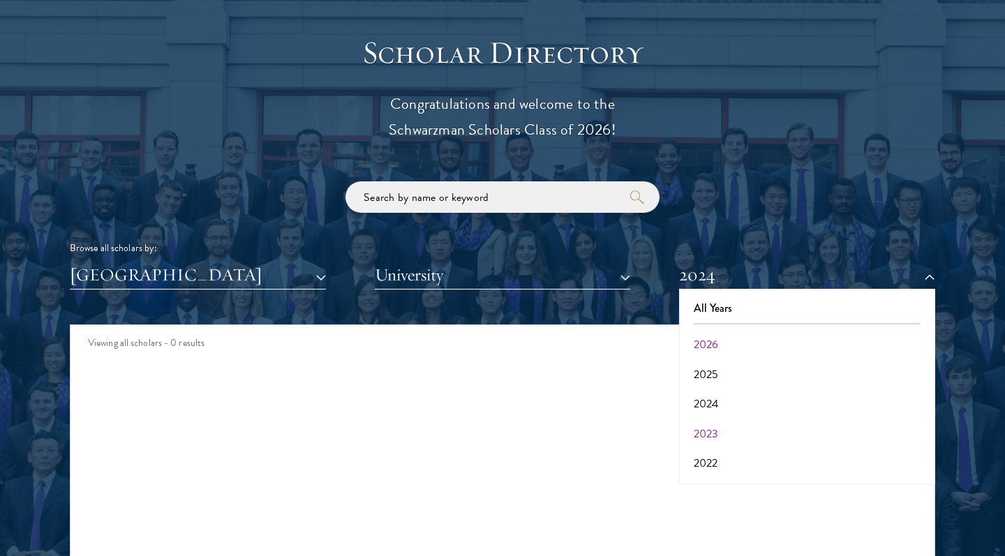
click at [732, 427] on button "2023" at bounding box center [807, 433] width 248 height 29
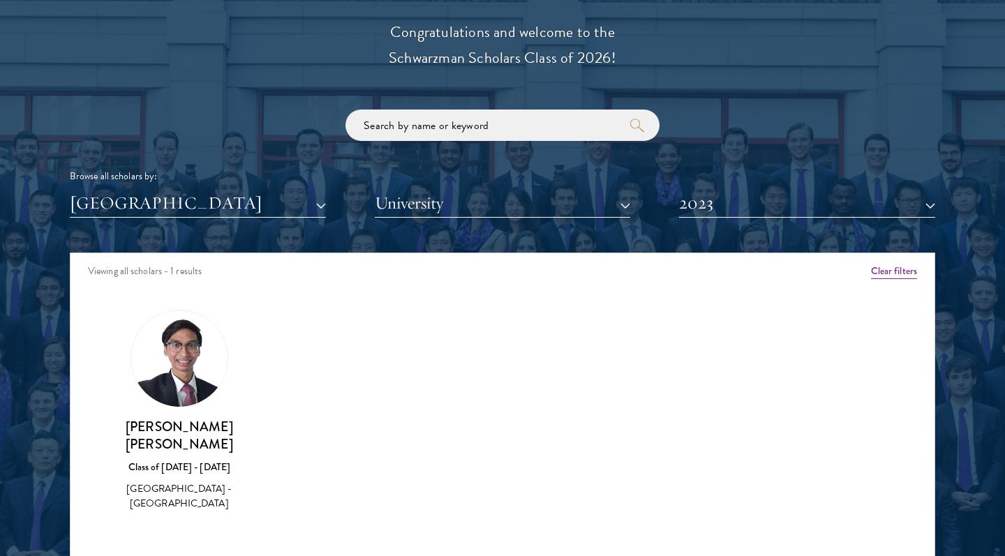
scroll to position [1607, 0]
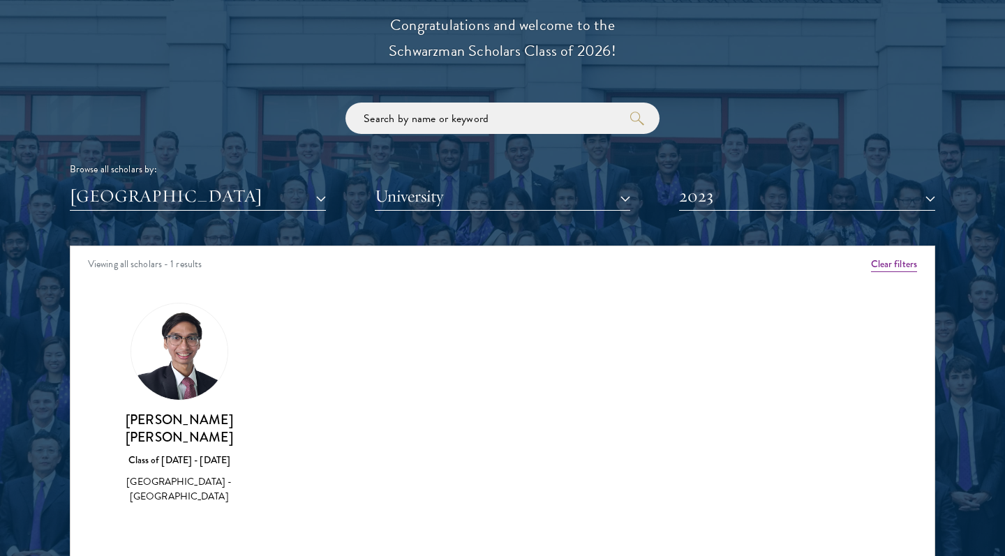
click at [734, 188] on button "2023" at bounding box center [807, 196] width 256 height 29
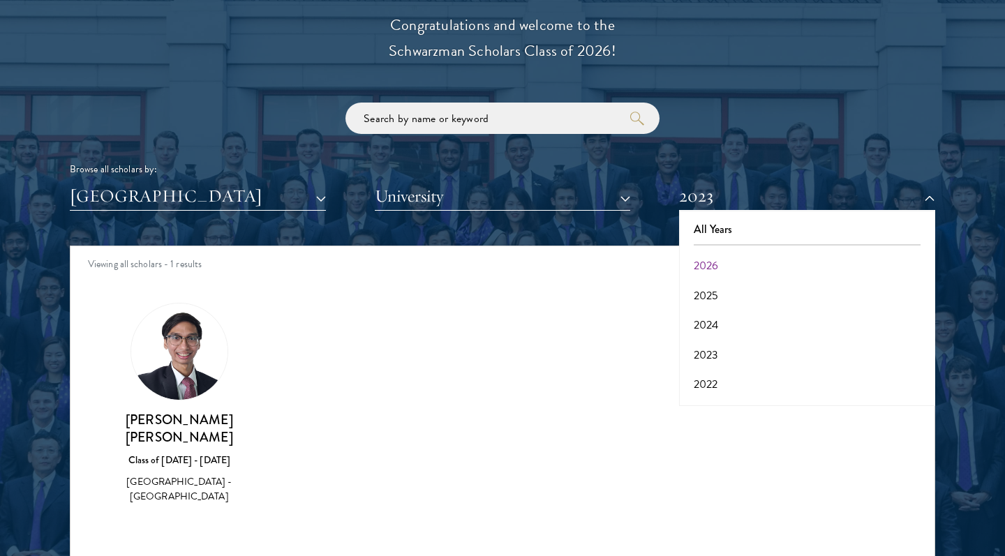
click at [720, 271] on button "2026" at bounding box center [807, 265] width 248 height 29
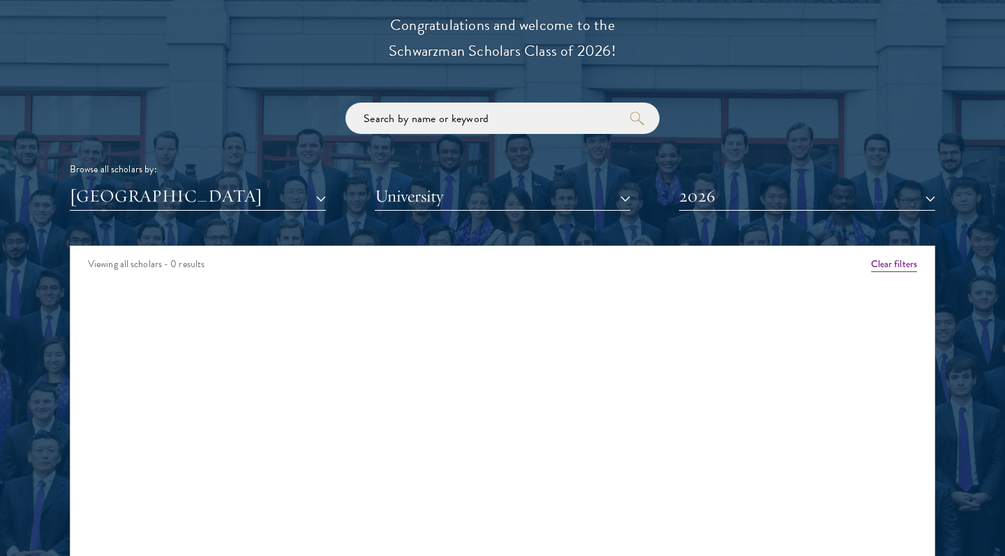
click at [701, 201] on button "2026" at bounding box center [807, 196] width 256 height 29
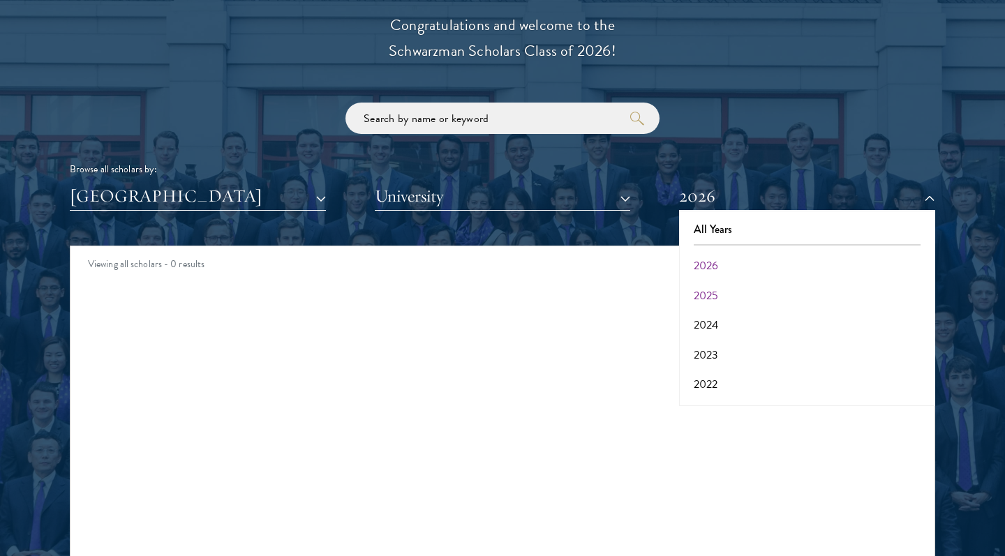
click at [723, 290] on button "2025" at bounding box center [807, 295] width 248 height 29
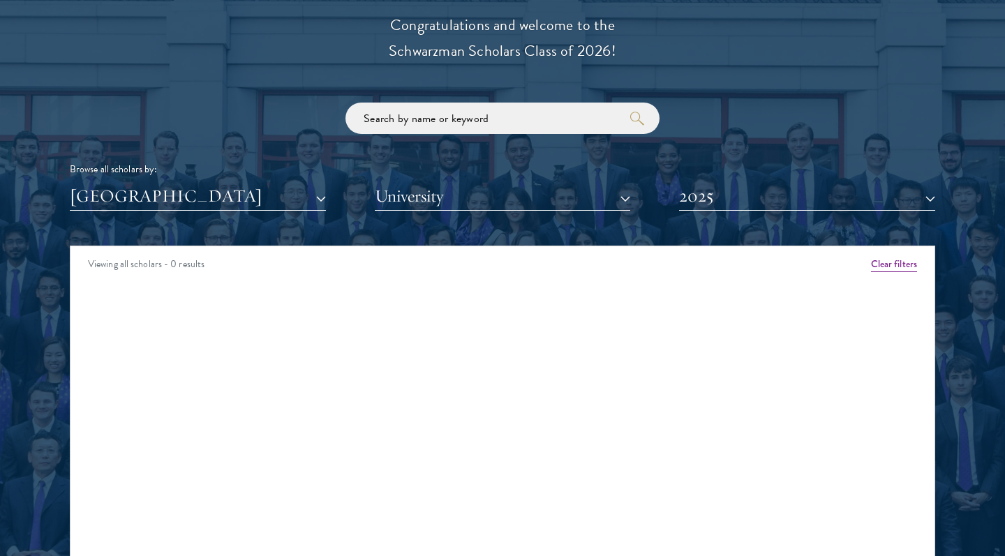
click at [728, 202] on button "2025" at bounding box center [807, 196] width 256 height 29
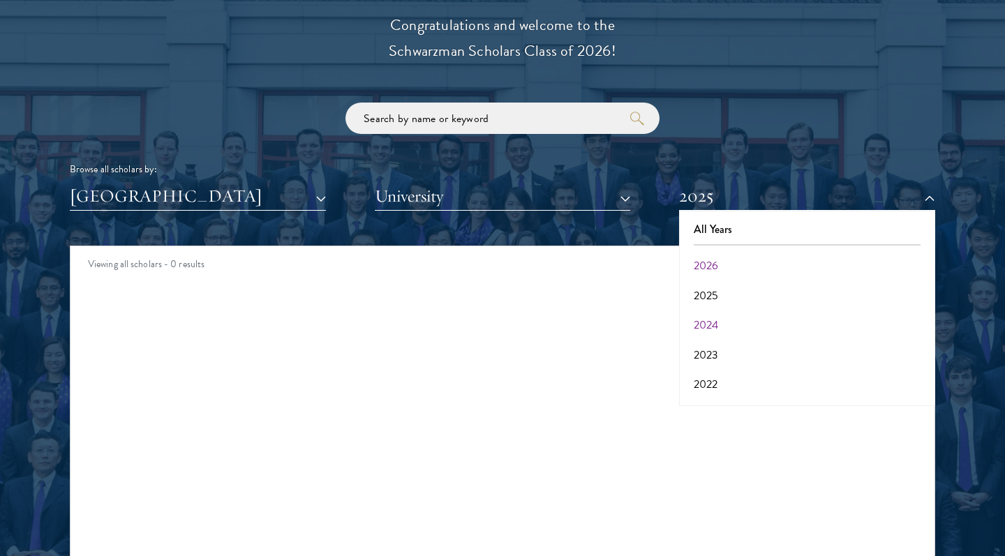
click at [724, 328] on button "2024" at bounding box center [807, 325] width 248 height 29
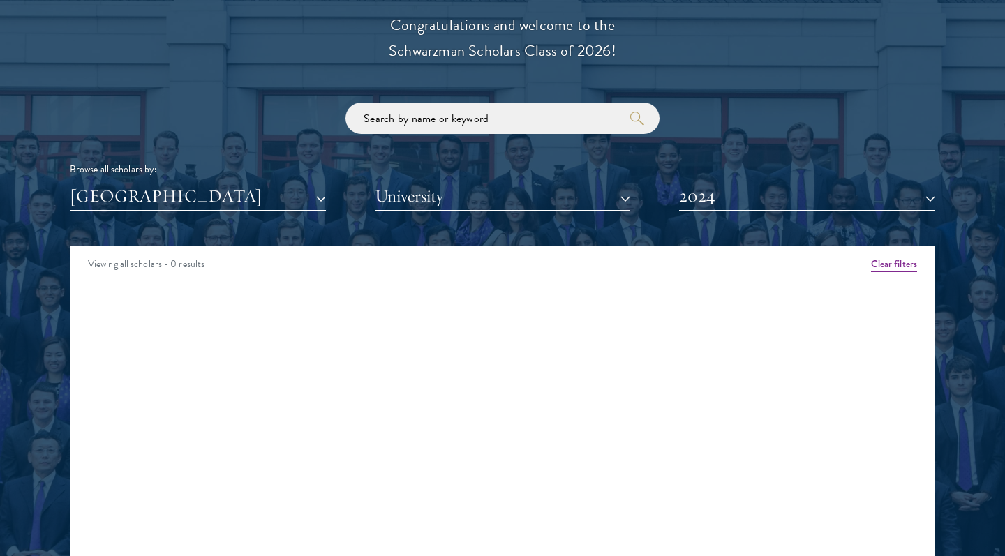
click at [722, 195] on button "2024" at bounding box center [807, 196] width 256 height 29
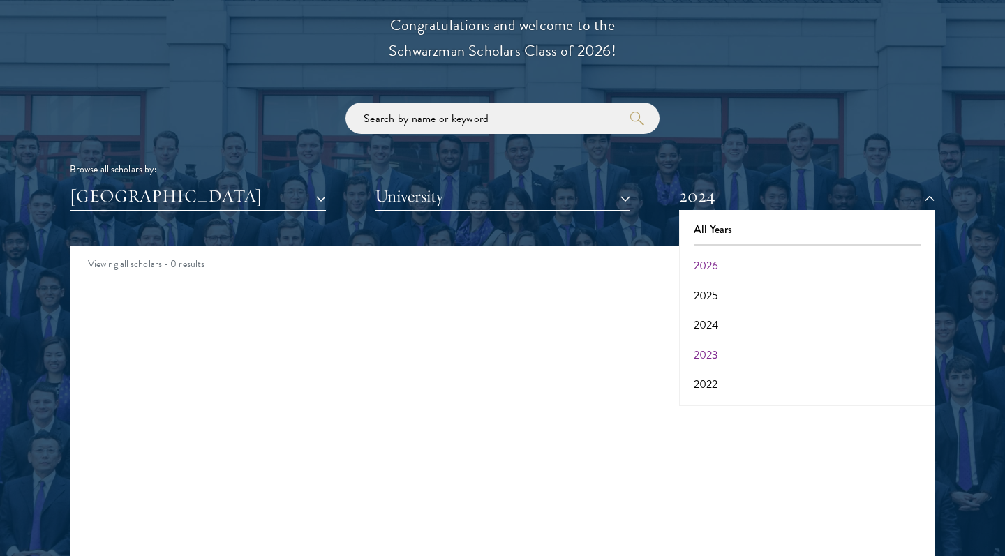
click at [716, 348] on button "2023" at bounding box center [807, 355] width 248 height 29
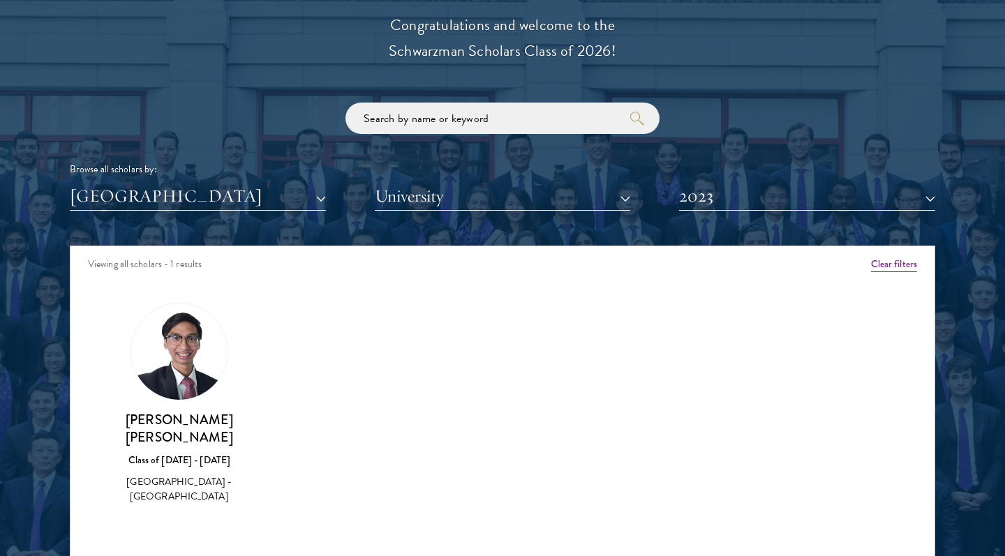
click at [708, 200] on button "2023" at bounding box center [807, 196] width 256 height 29
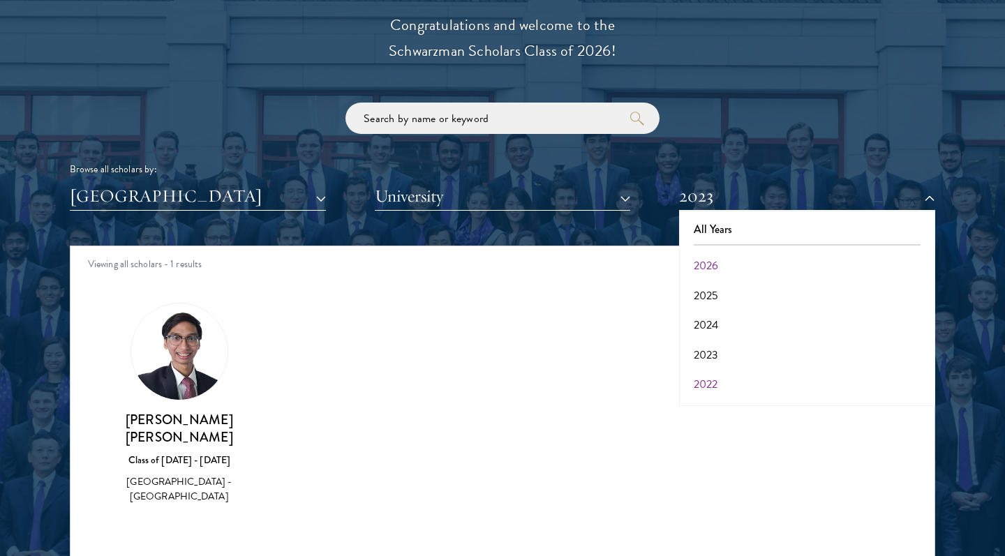
click at [710, 376] on button "2022" at bounding box center [807, 384] width 248 height 29
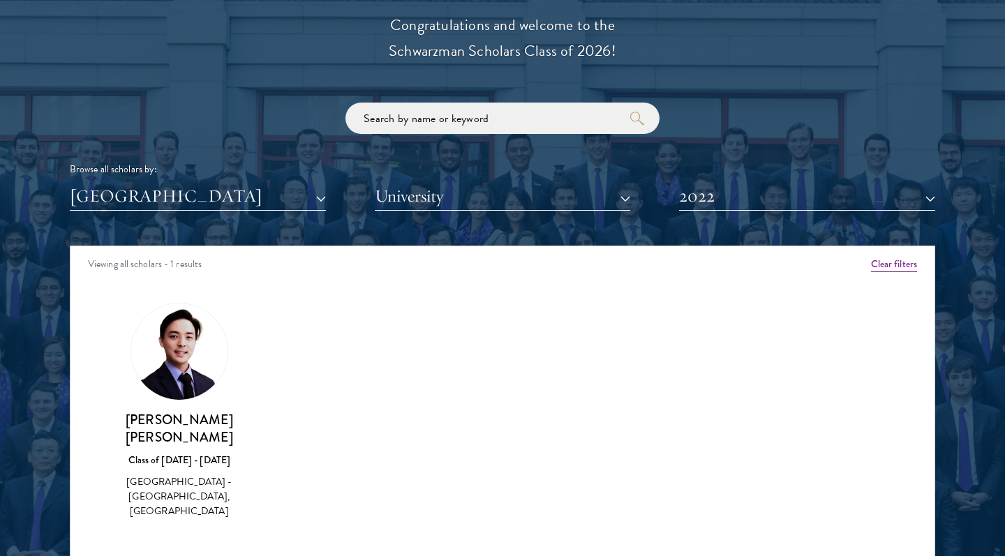
click at [701, 199] on button "2022" at bounding box center [807, 196] width 256 height 29
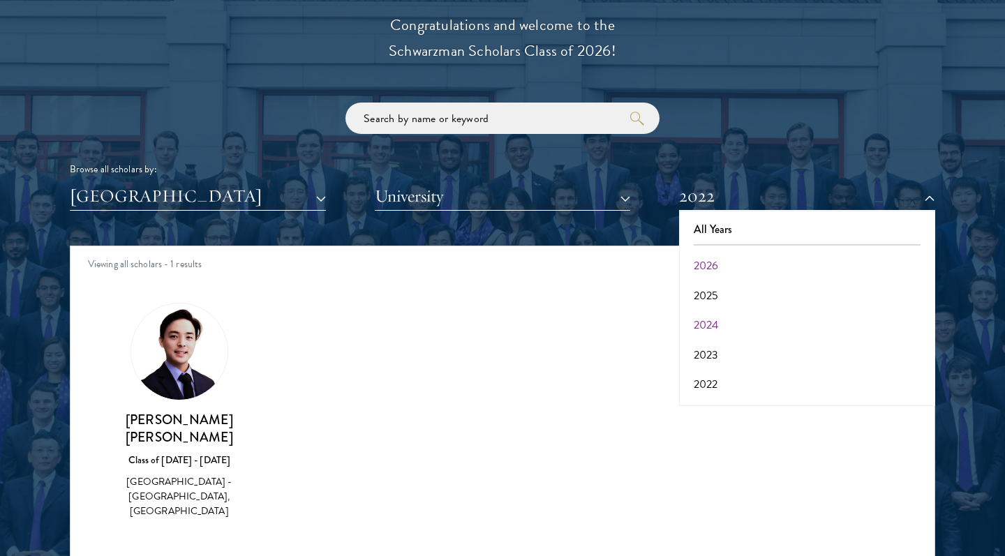
scroll to position [36, 0]
click at [712, 368] on button "2021" at bounding box center [807, 378] width 248 height 29
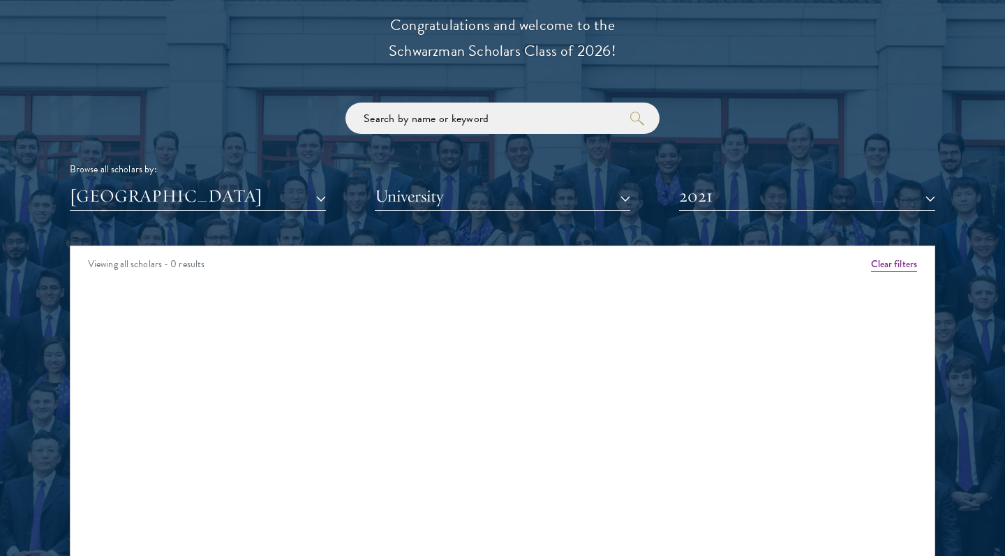
click at [726, 192] on button "2021" at bounding box center [807, 196] width 256 height 29
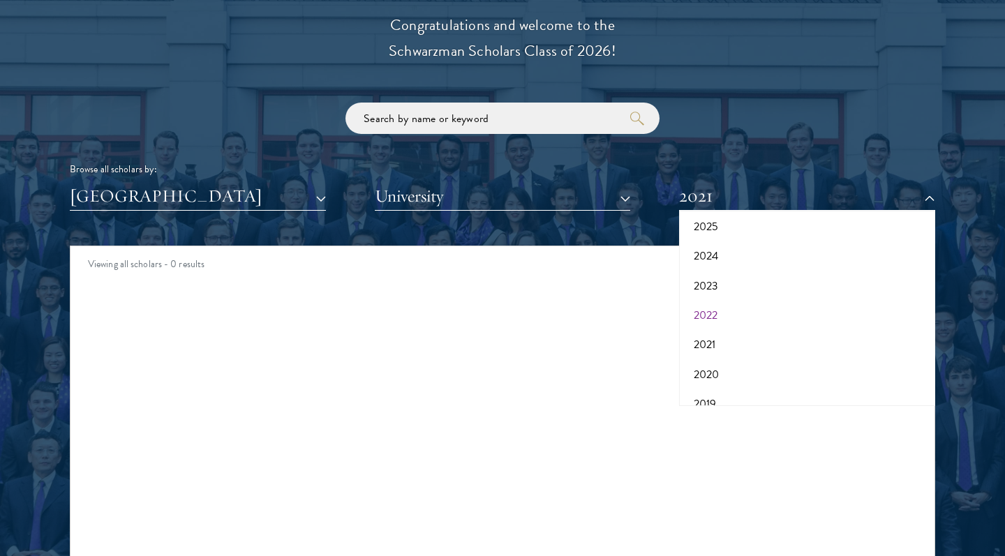
scroll to position [82, 0]
click at [726, 353] on button "2020" at bounding box center [807, 361] width 248 height 29
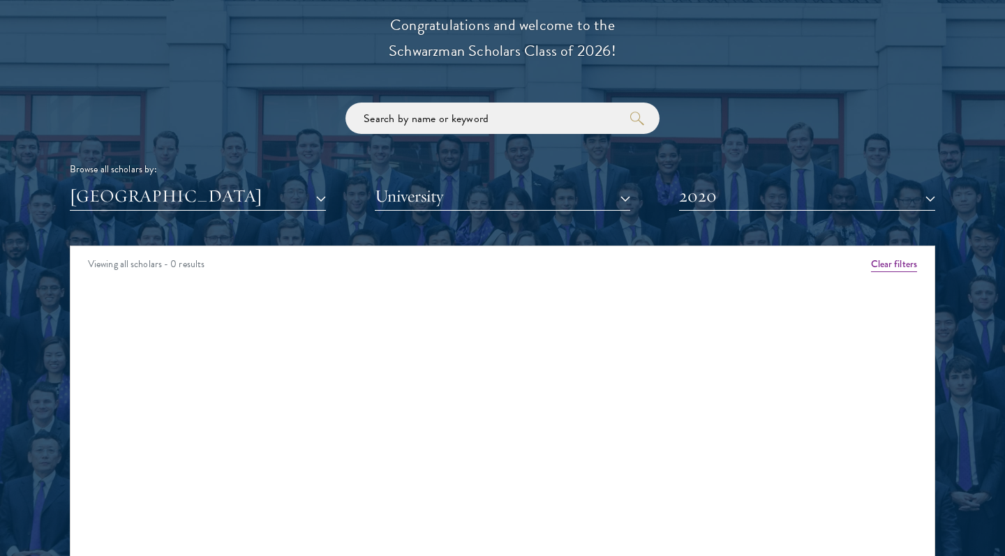
click at [728, 200] on button "2020" at bounding box center [807, 196] width 256 height 29
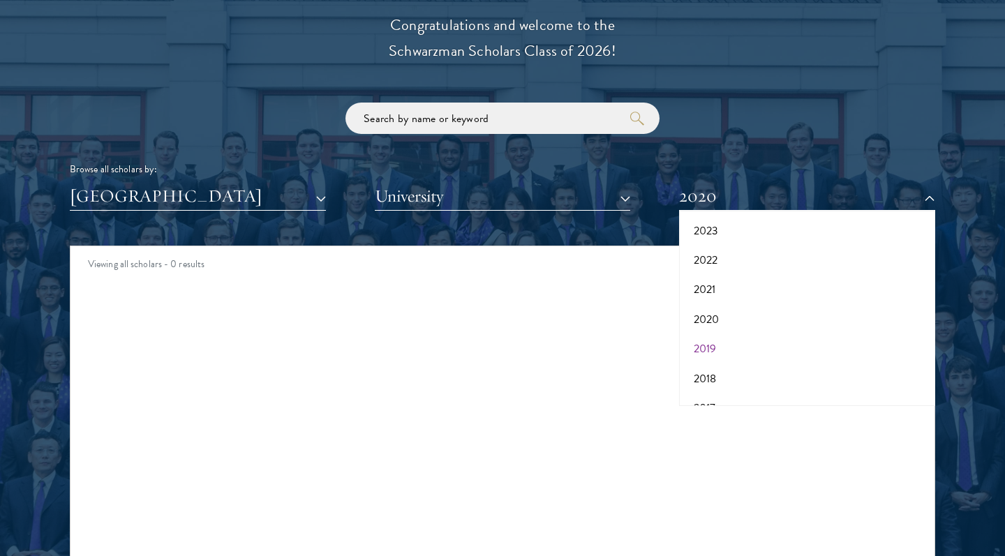
scroll to position [125, 0]
click at [726, 334] on button "2019" at bounding box center [807, 348] width 248 height 29
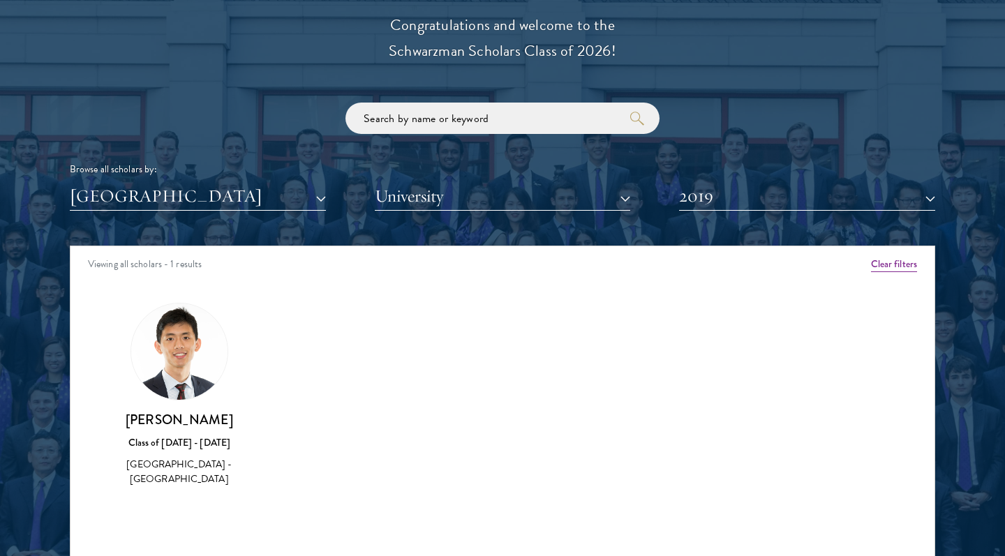
click at [718, 202] on button "2019" at bounding box center [807, 196] width 256 height 29
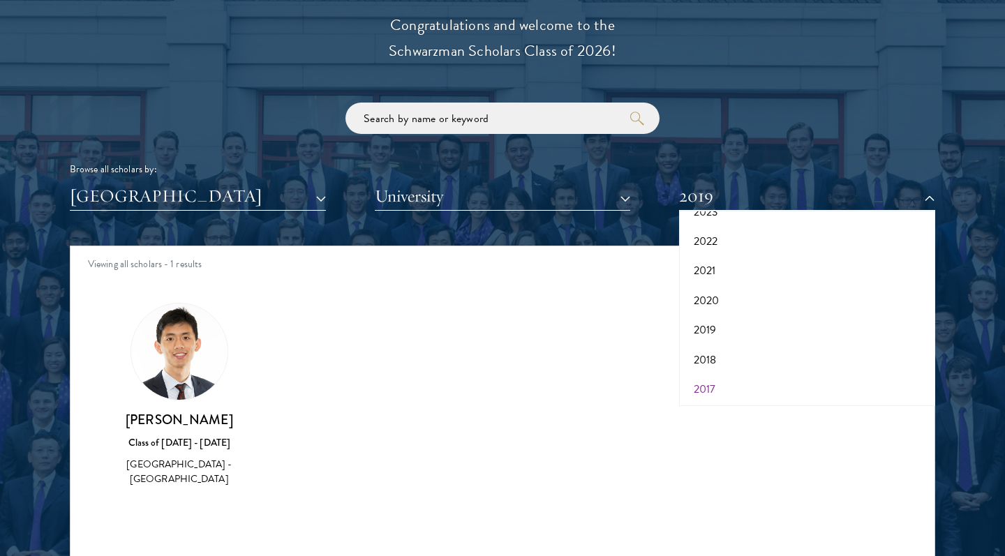
scroll to position [142, 0]
click at [733, 359] on button "2018" at bounding box center [807, 360] width 248 height 29
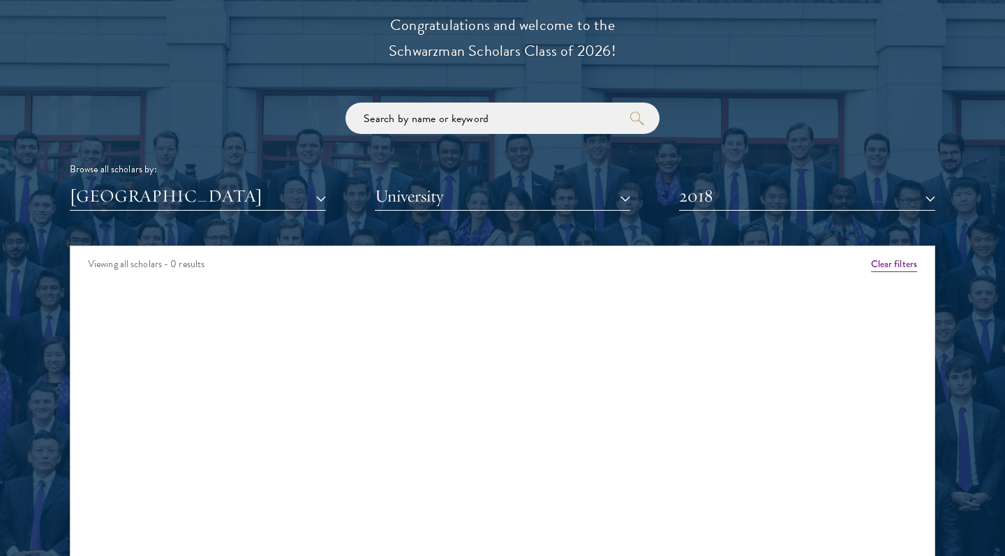
click at [759, 186] on button "2018" at bounding box center [807, 196] width 256 height 29
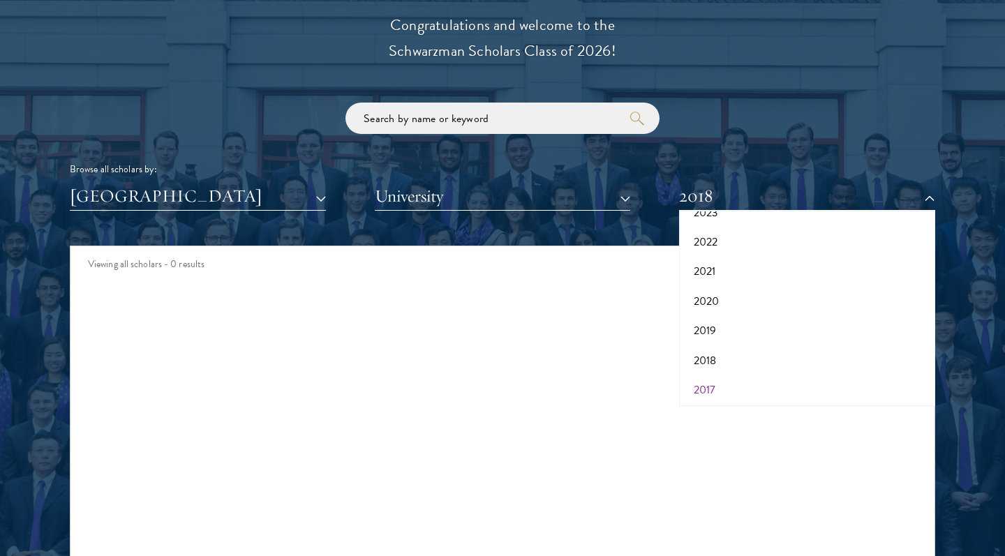
click at [708, 385] on button "2017" at bounding box center [807, 389] width 248 height 29
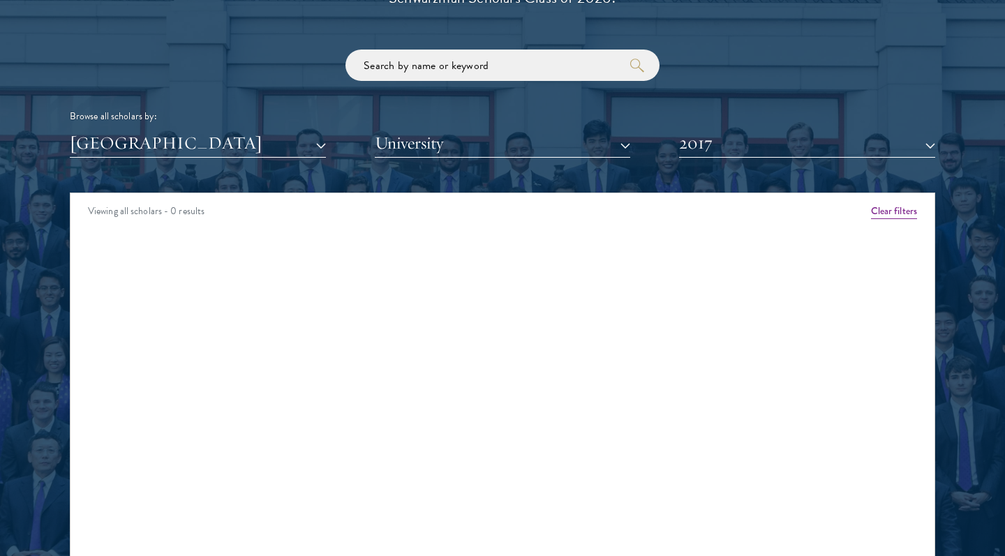
scroll to position [1670, 0]
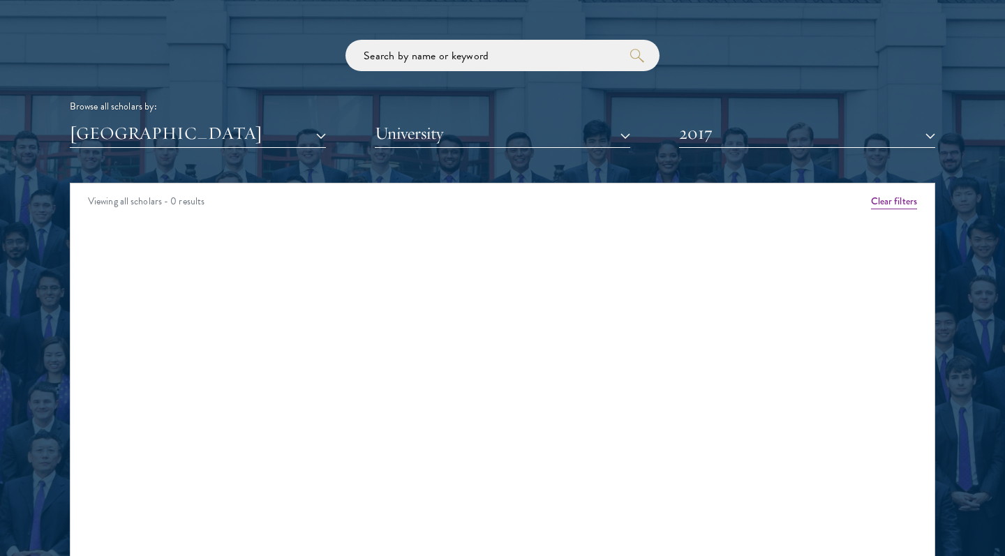
click at [722, 137] on button "2017" at bounding box center [807, 133] width 256 height 29
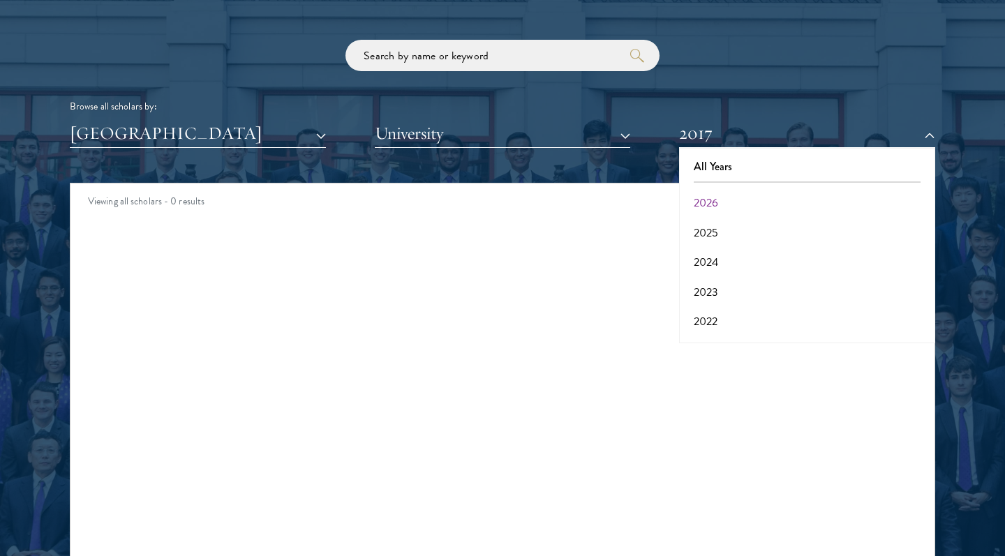
scroll to position [0, 0]
click at [720, 199] on button "2026" at bounding box center [807, 202] width 248 height 29
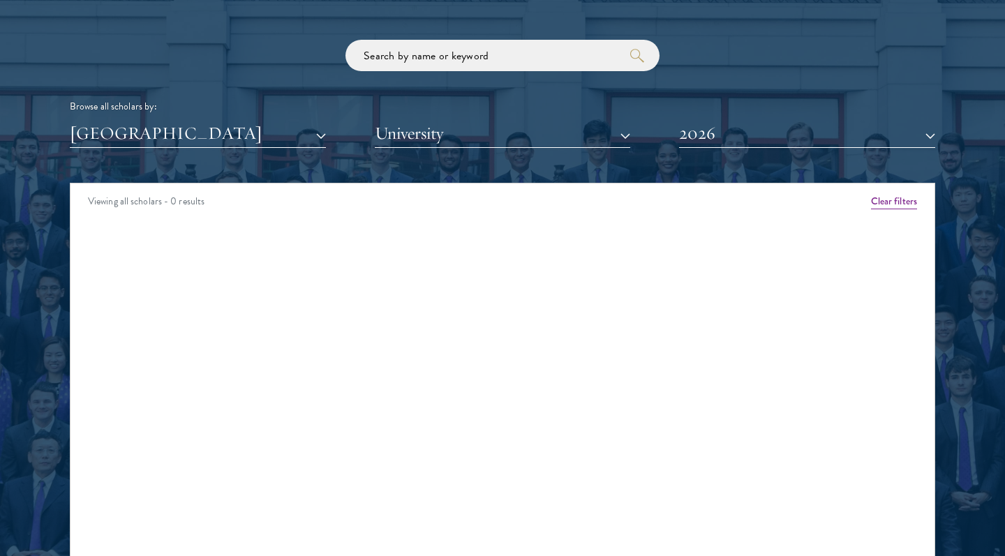
click at [730, 139] on button "2026" at bounding box center [807, 133] width 256 height 29
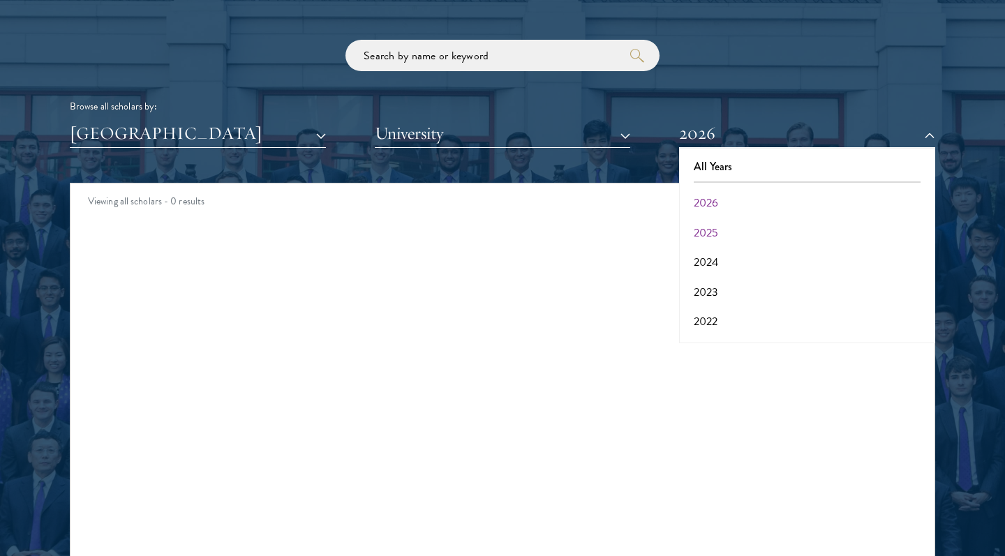
click at [706, 224] on button "2025" at bounding box center [807, 232] width 248 height 29
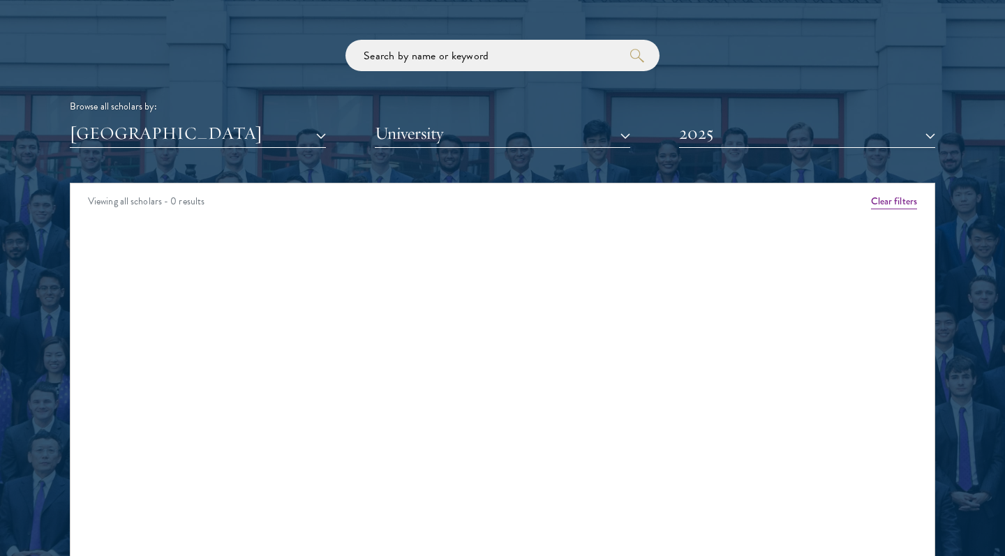
click at [703, 130] on button "2025" at bounding box center [807, 133] width 256 height 29
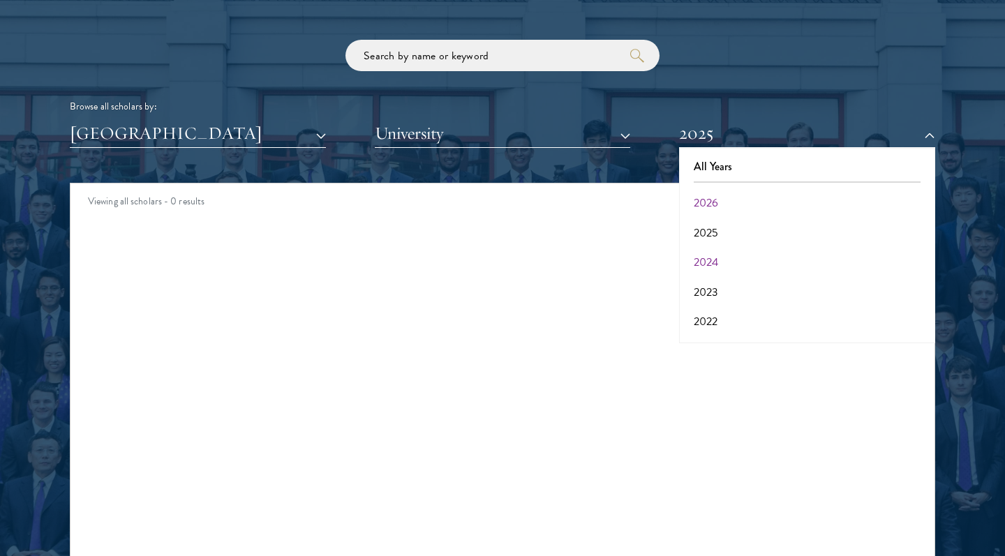
click at [720, 260] on button "2024" at bounding box center [807, 262] width 248 height 29
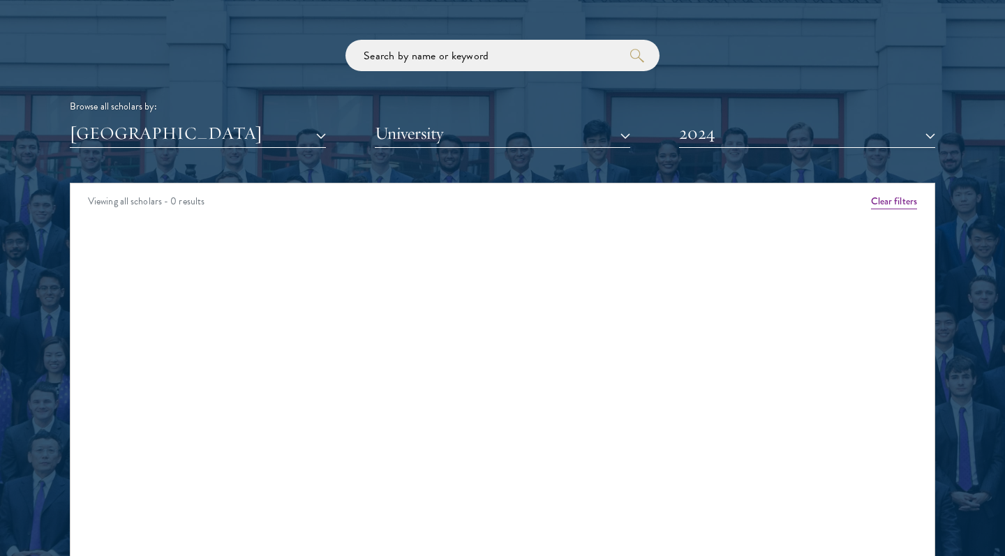
click at [723, 133] on button "2024" at bounding box center [807, 133] width 256 height 29
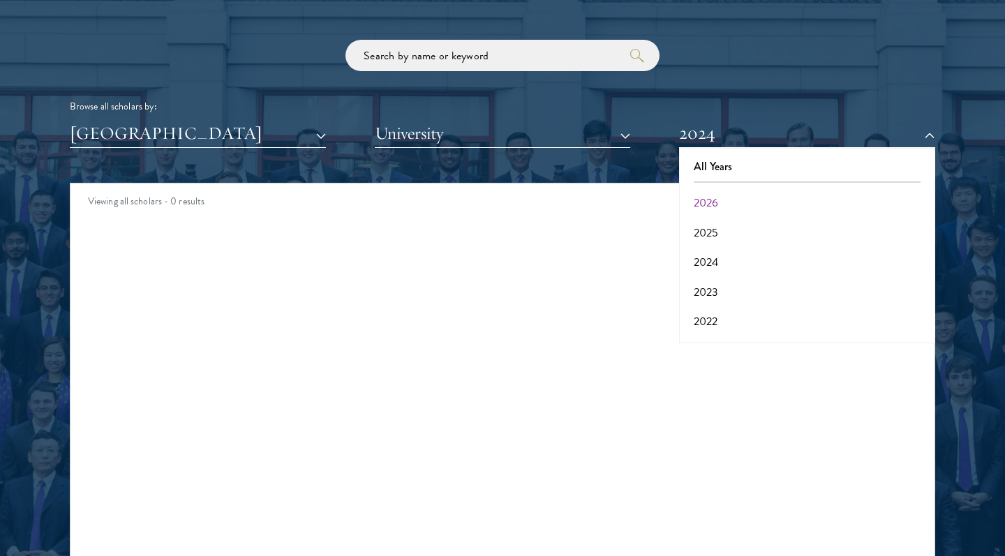
click at [707, 290] on button "2023" at bounding box center [807, 292] width 248 height 29
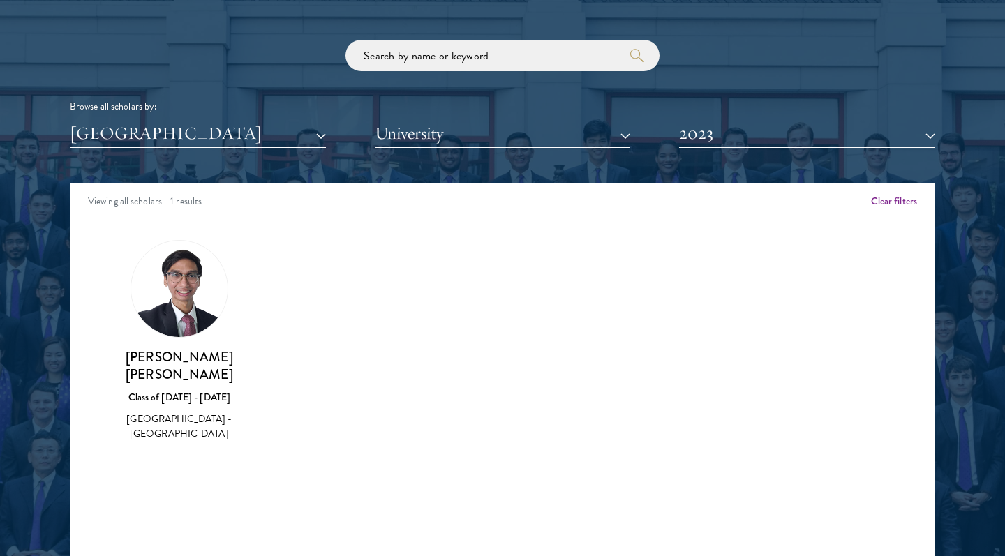
click at [705, 135] on button "2023" at bounding box center [807, 133] width 256 height 29
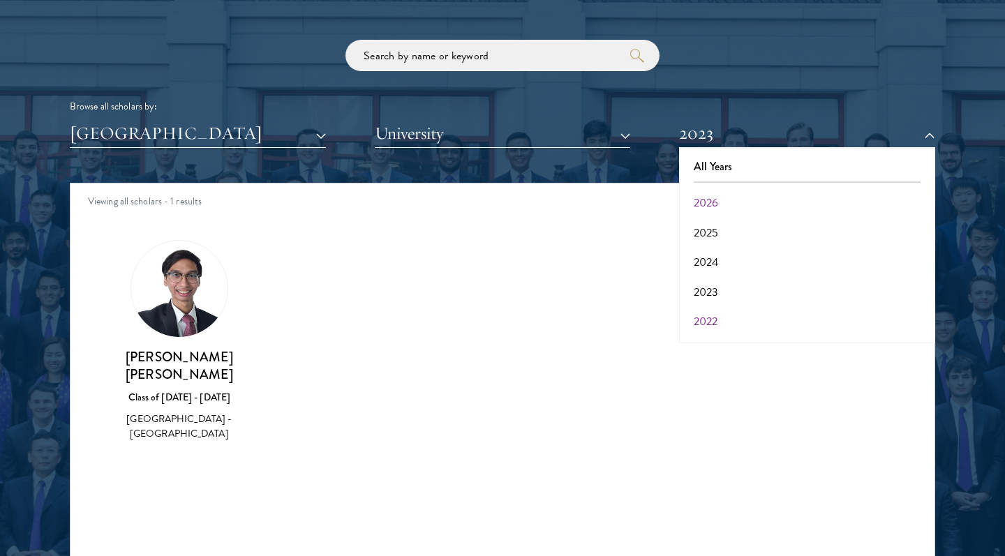
click at [711, 322] on button "2022" at bounding box center [807, 321] width 248 height 29
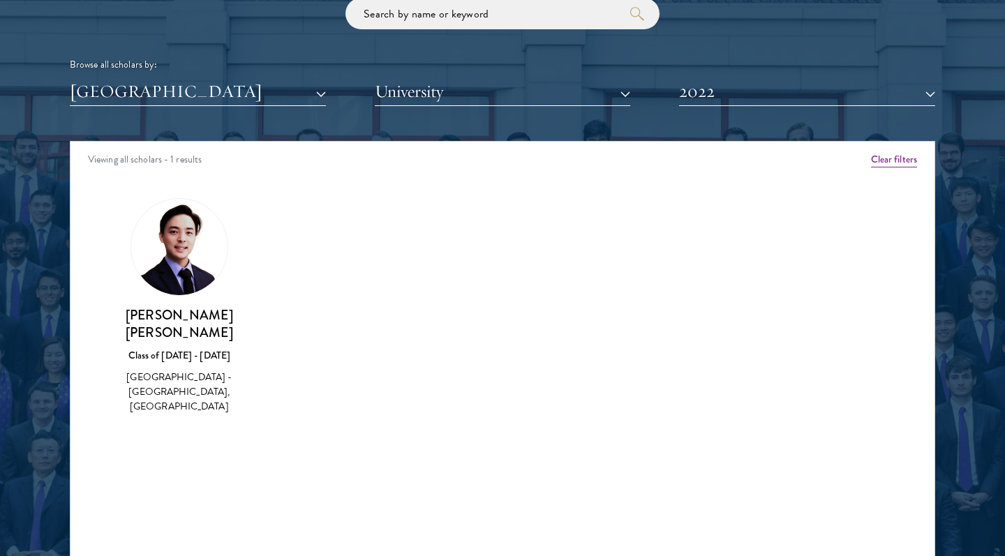
scroll to position [1712, 0]
click at [781, 91] on button "2022" at bounding box center [807, 91] width 256 height 29
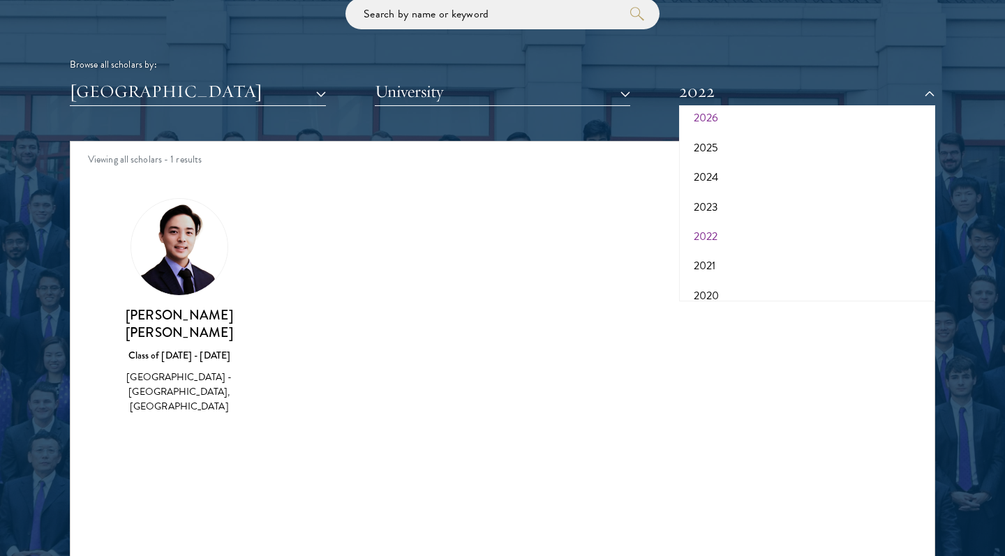
scroll to position [45, 0]
click at [731, 253] on button "2021" at bounding box center [807, 263] width 248 height 29
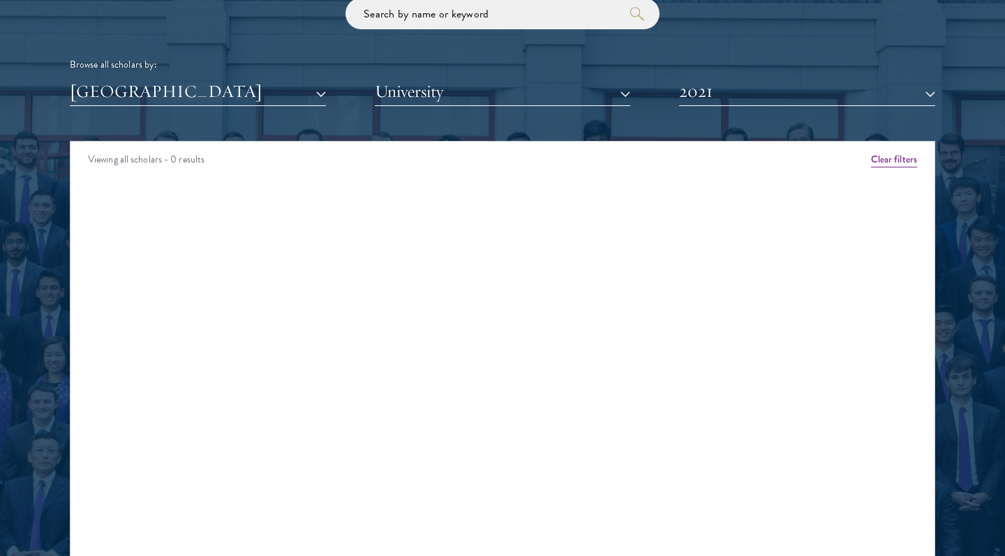
click at [714, 91] on button "2021" at bounding box center [807, 91] width 256 height 29
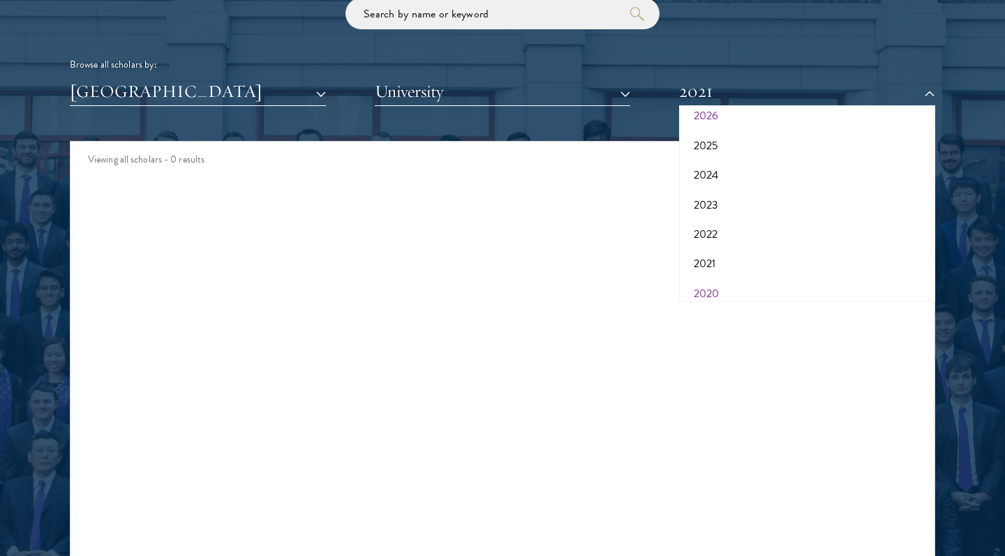
click at [714, 285] on button "2020" at bounding box center [807, 293] width 248 height 29
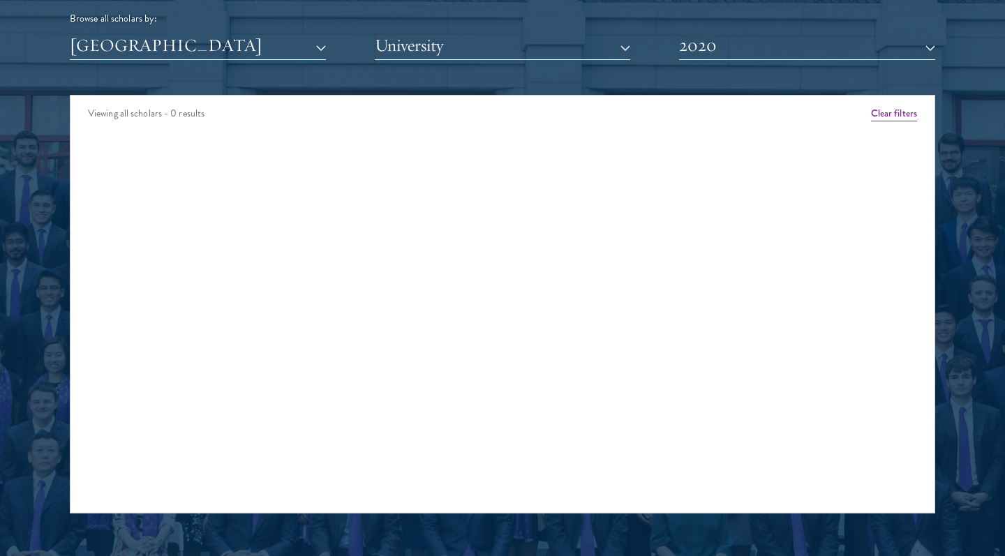
scroll to position [1759, 0]
click at [742, 39] on button "2020" at bounding box center [807, 45] width 256 height 29
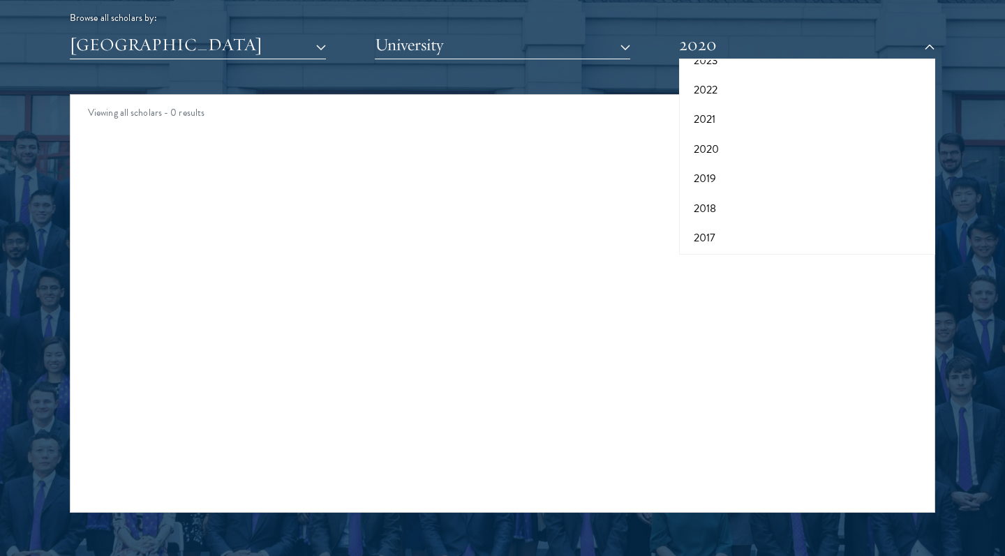
scroll to position [142, 0]
click at [773, 230] on button "2017" at bounding box center [807, 238] width 248 height 29
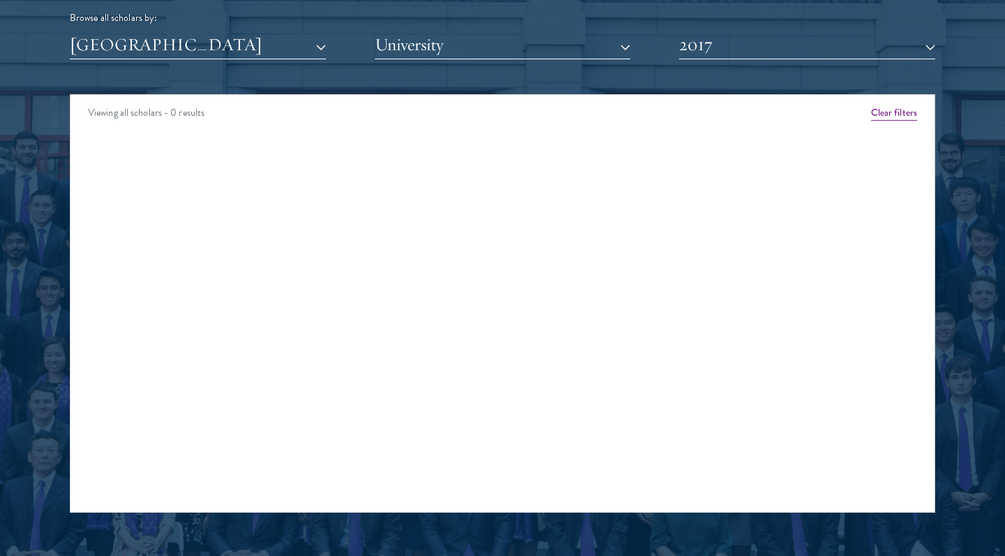
click at [694, 36] on button "2017" at bounding box center [807, 45] width 256 height 29
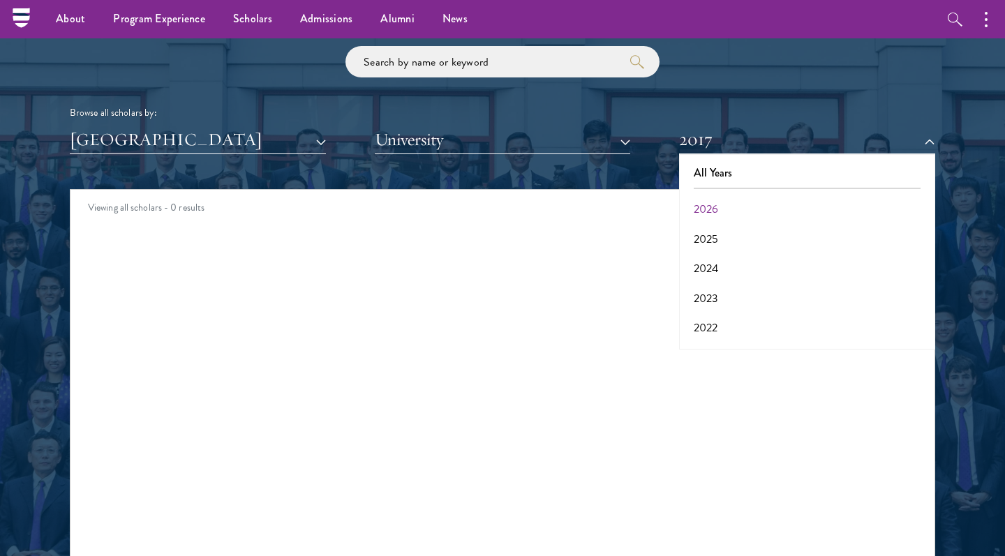
click at [762, 210] on button "2026" at bounding box center [807, 209] width 248 height 29
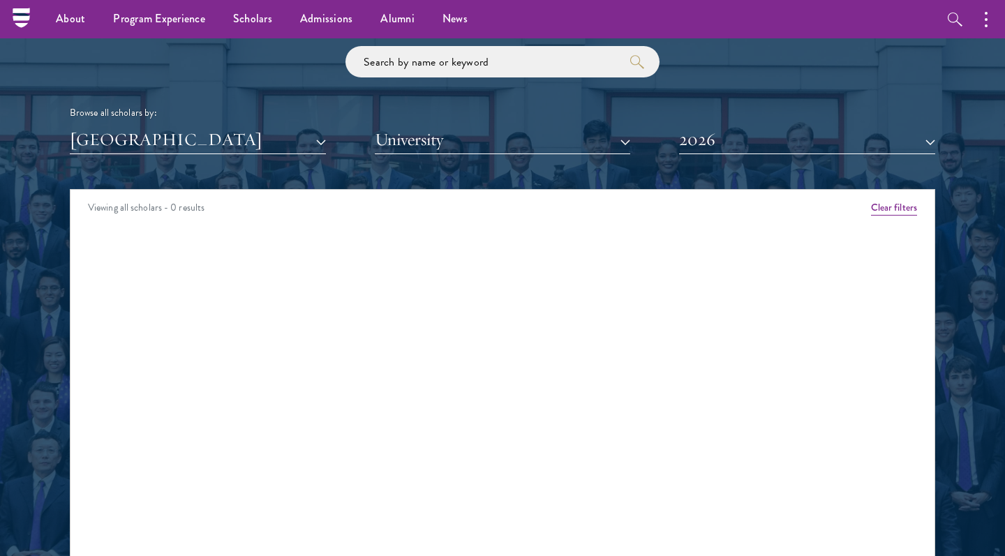
click at [783, 142] on button "2026" at bounding box center [807, 140] width 256 height 29
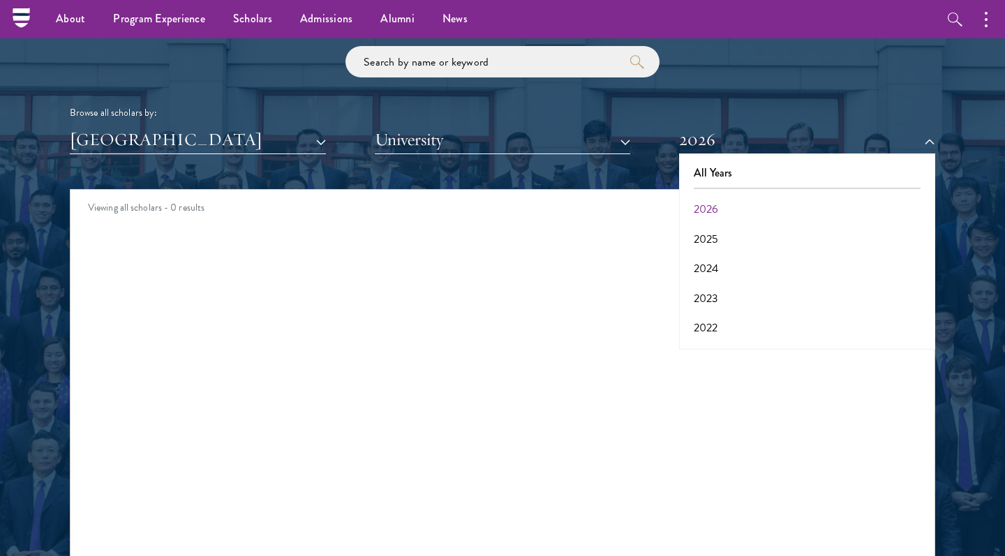
click at [756, 119] on div "Browse all scholars by: [GEOGRAPHIC_DATA] All Countries and Regions [GEOGRAPHIC…" at bounding box center [502, 100] width 865 height 108
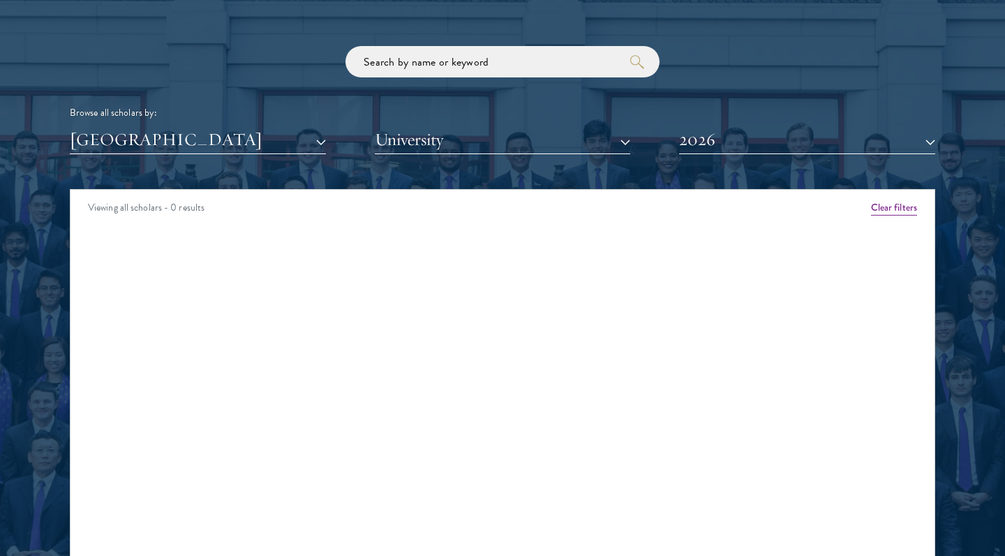
scroll to position [1694, 0]
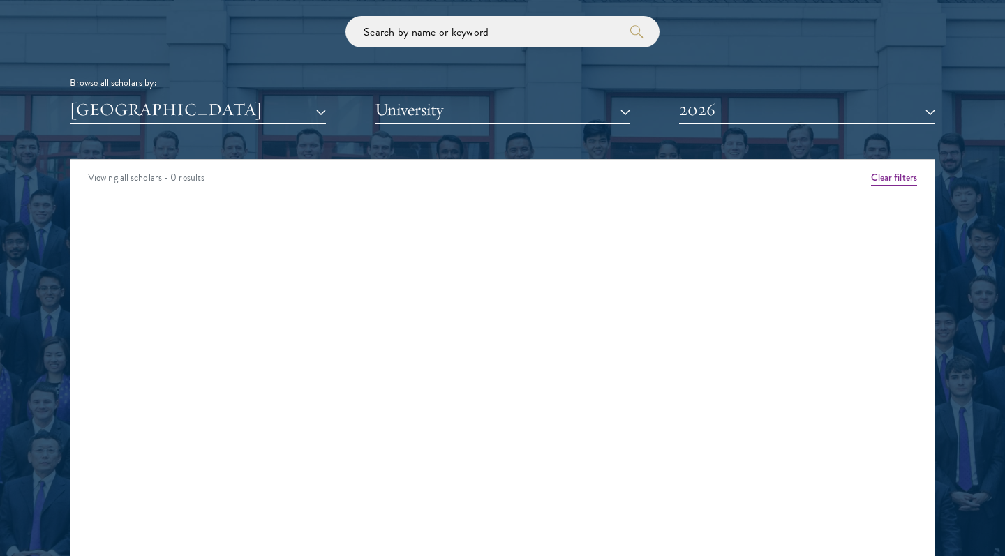
click at [755, 112] on button "2026" at bounding box center [807, 110] width 256 height 29
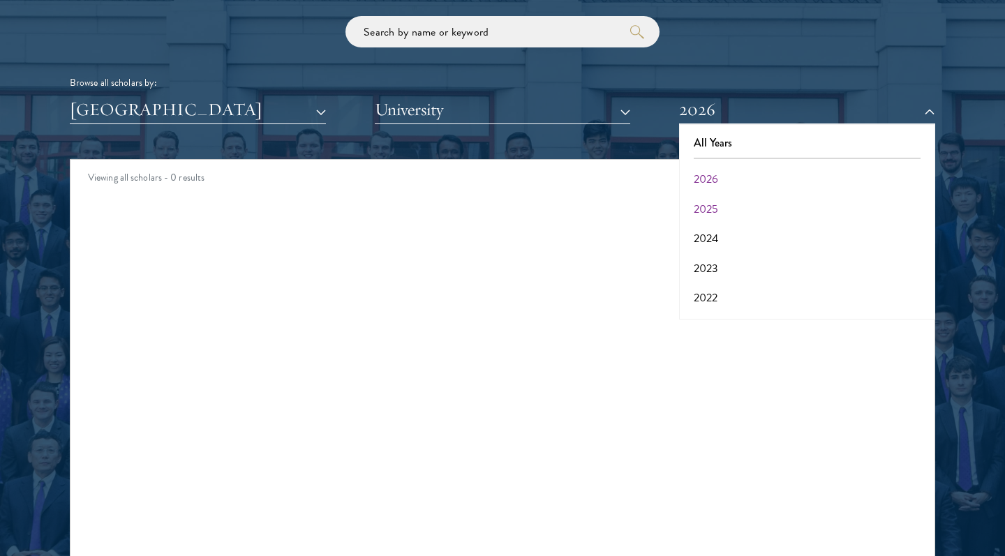
click at [726, 209] on button "2025" at bounding box center [807, 209] width 248 height 29
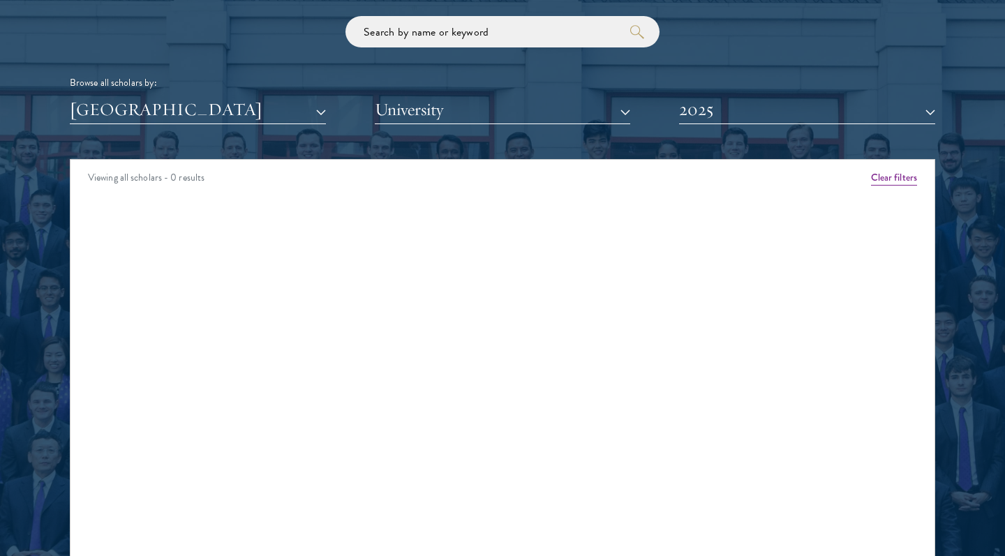
click at [743, 109] on button "2025" at bounding box center [807, 110] width 256 height 29
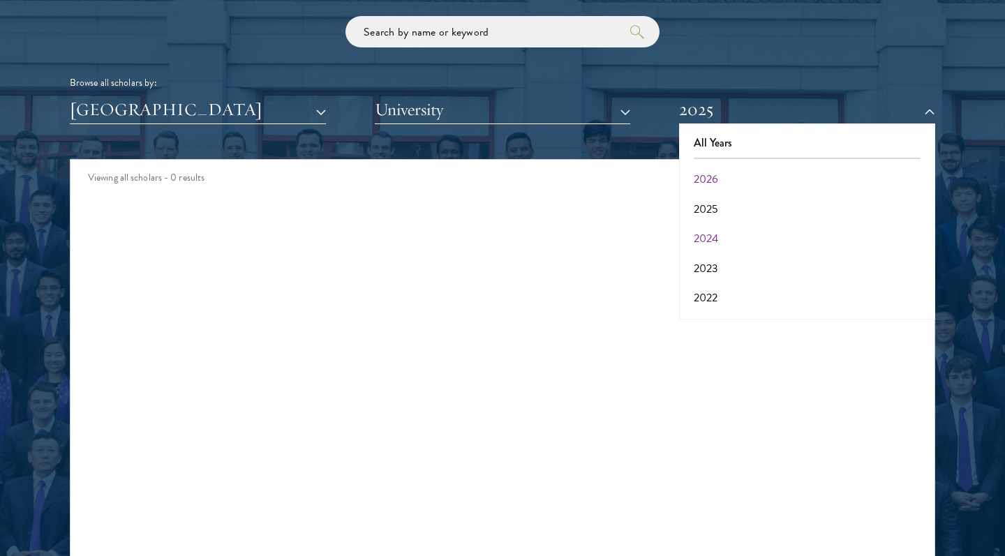
click at [717, 230] on button "2024" at bounding box center [807, 238] width 248 height 29
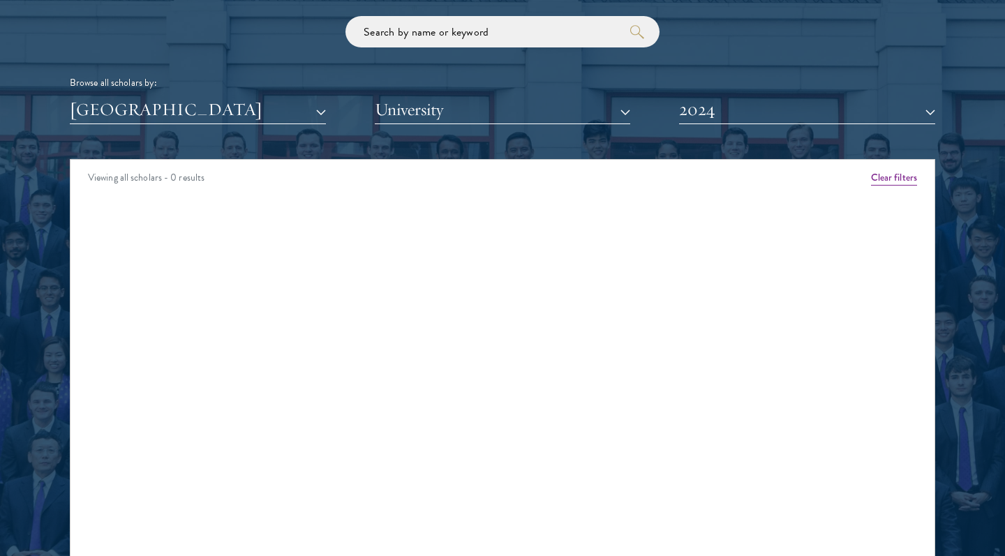
click at [725, 112] on button "2024" at bounding box center [807, 110] width 256 height 29
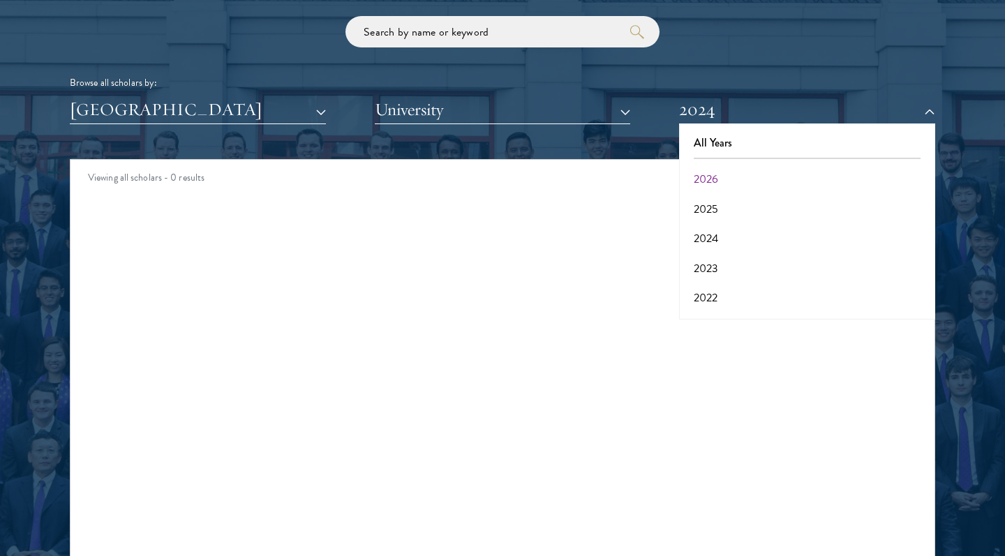
click at [706, 262] on button "2023" at bounding box center [807, 268] width 248 height 29
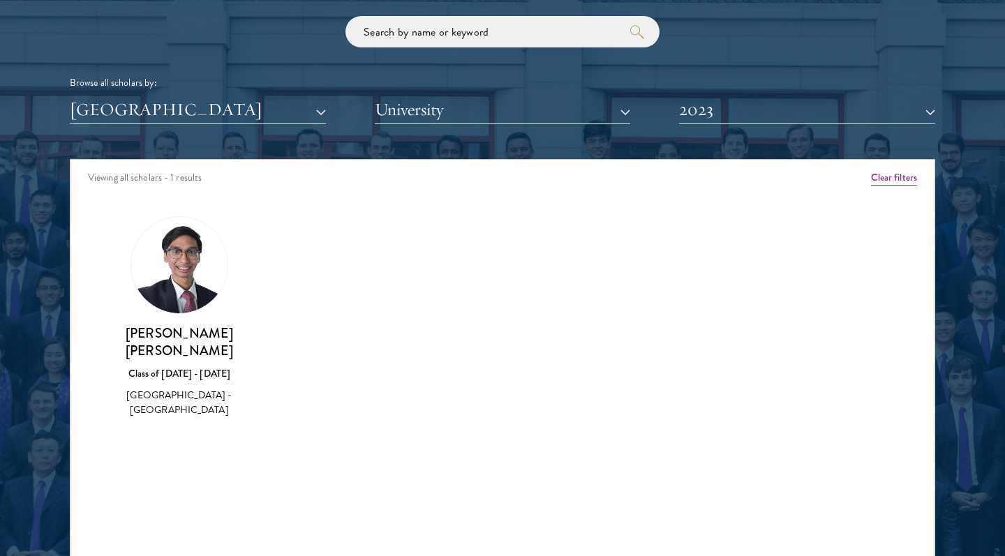
click at [714, 101] on button "2023" at bounding box center [807, 110] width 256 height 29
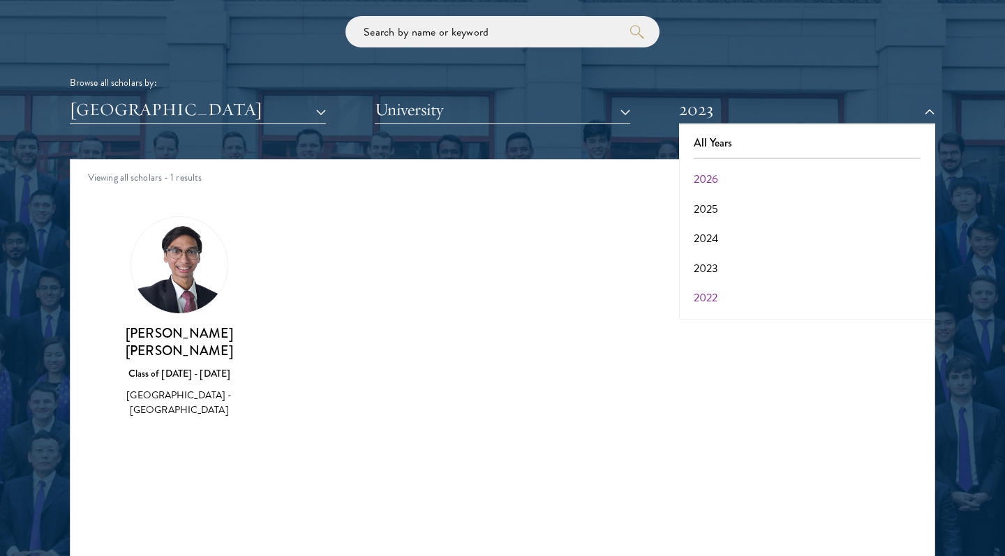
click at [718, 285] on button "2022" at bounding box center [807, 297] width 248 height 29
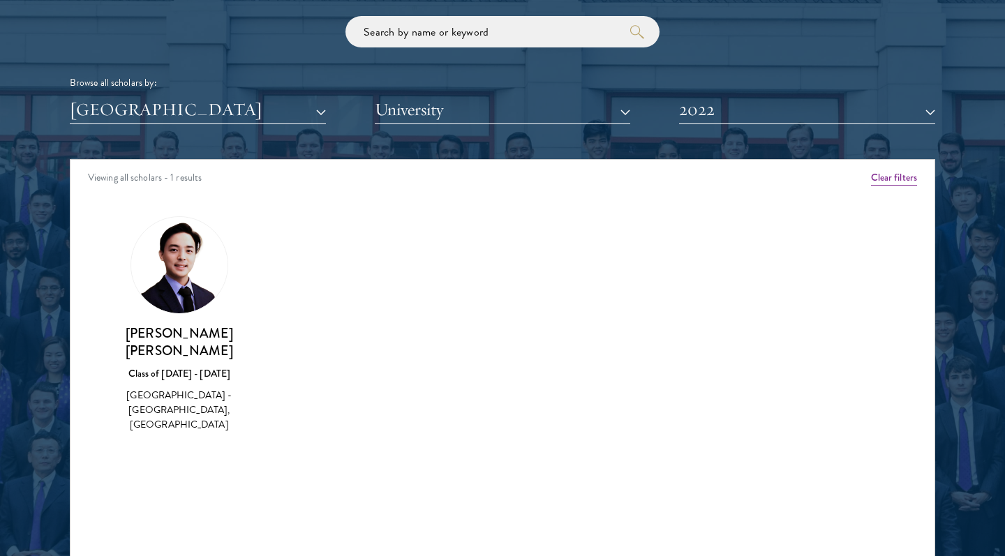
click at [718, 112] on button "2022" at bounding box center [807, 110] width 256 height 29
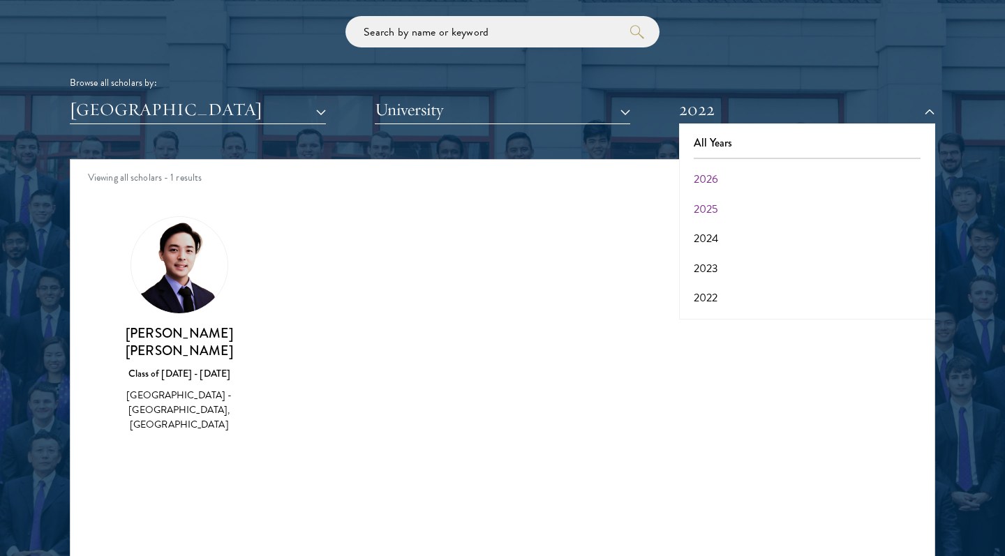
click at [723, 204] on button "2025" at bounding box center [807, 209] width 248 height 29
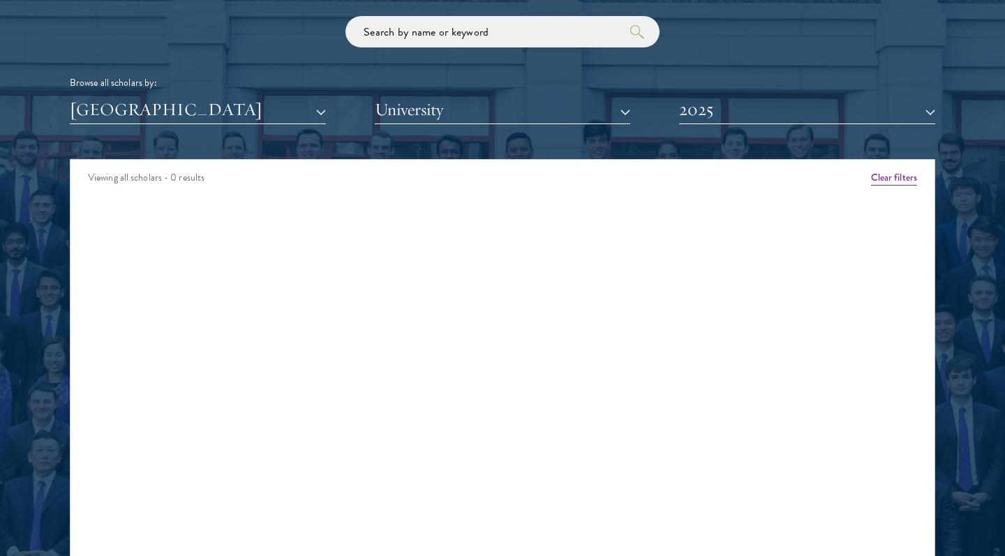
click at [760, 103] on button "2025" at bounding box center [807, 110] width 256 height 29
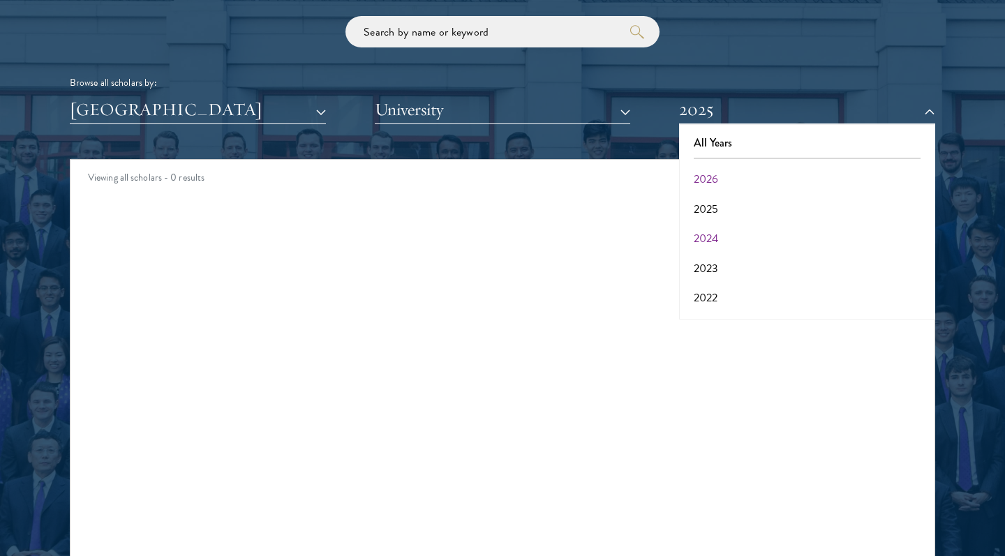
click at [711, 229] on button "2024" at bounding box center [807, 238] width 248 height 29
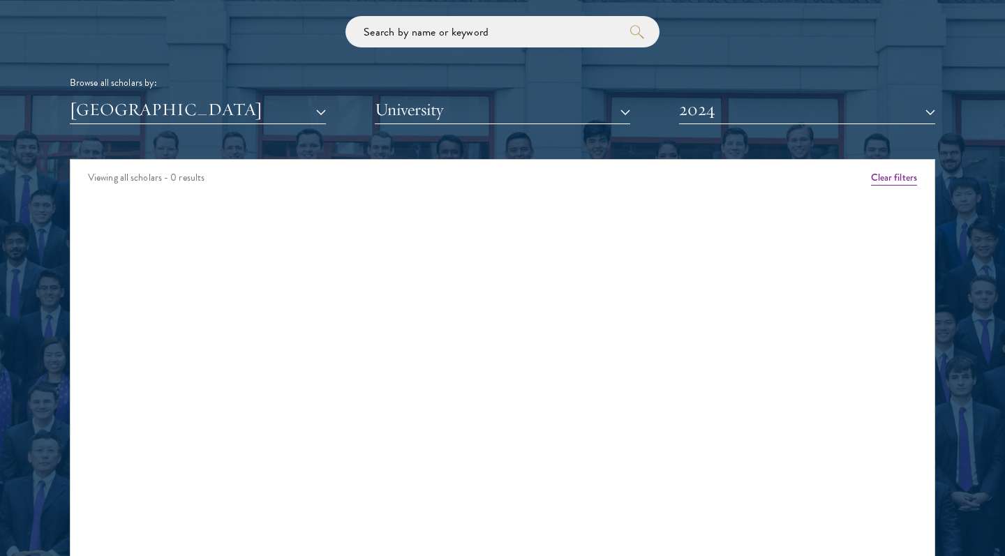
click at [731, 112] on button "2024" at bounding box center [807, 110] width 256 height 29
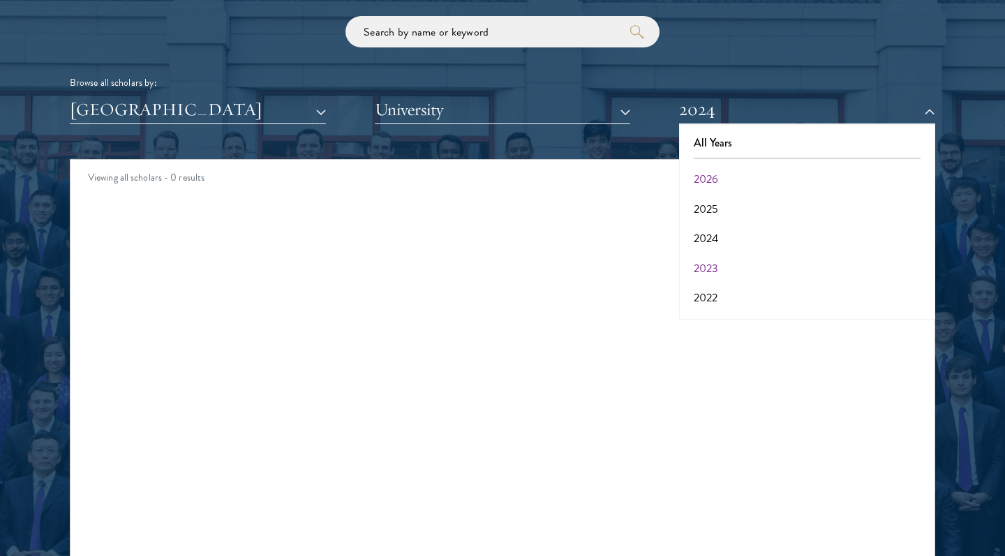
click at [699, 257] on button "2023" at bounding box center [807, 268] width 248 height 29
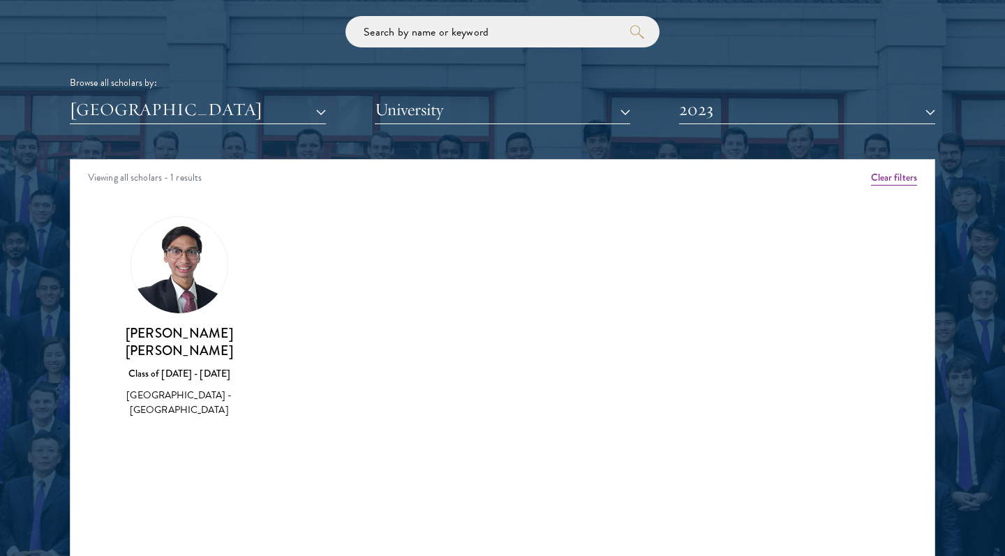
click at [770, 106] on button "2023" at bounding box center [807, 110] width 256 height 29
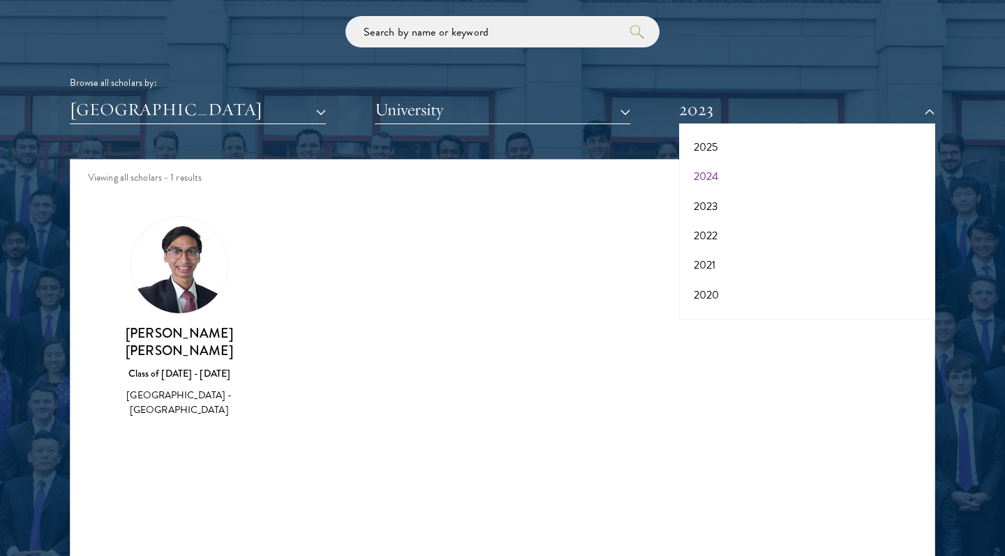
scroll to position [63, 0]
click at [715, 256] on button "2021" at bounding box center [807, 264] width 248 height 29
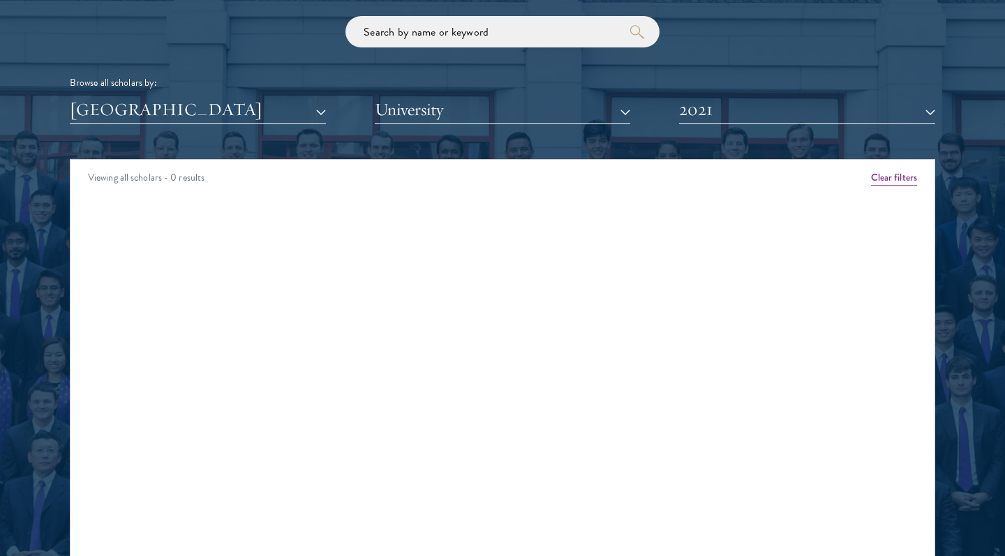
click at [745, 110] on button "2021" at bounding box center [807, 110] width 256 height 29
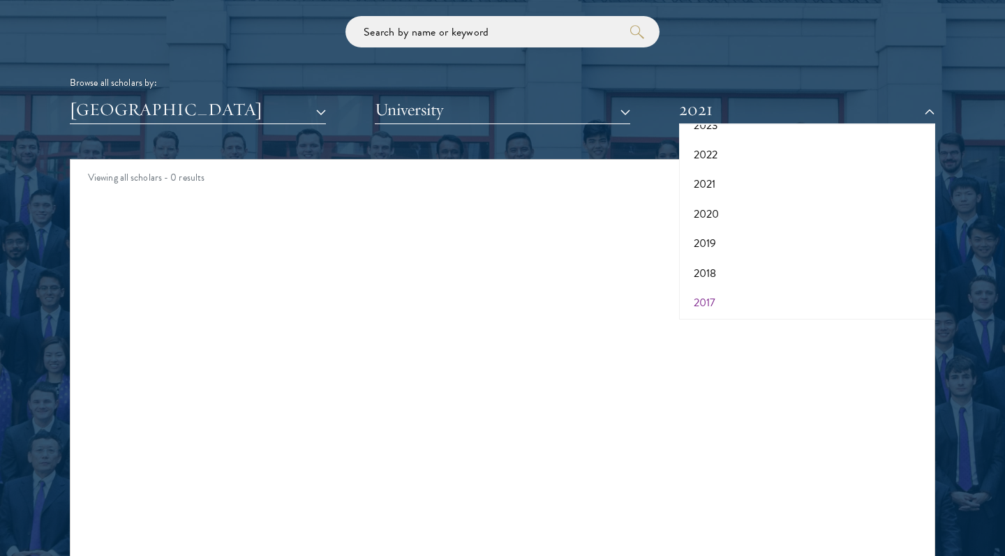
scroll to position [142, 0]
click at [707, 298] on button "2017" at bounding box center [807, 303] width 248 height 29
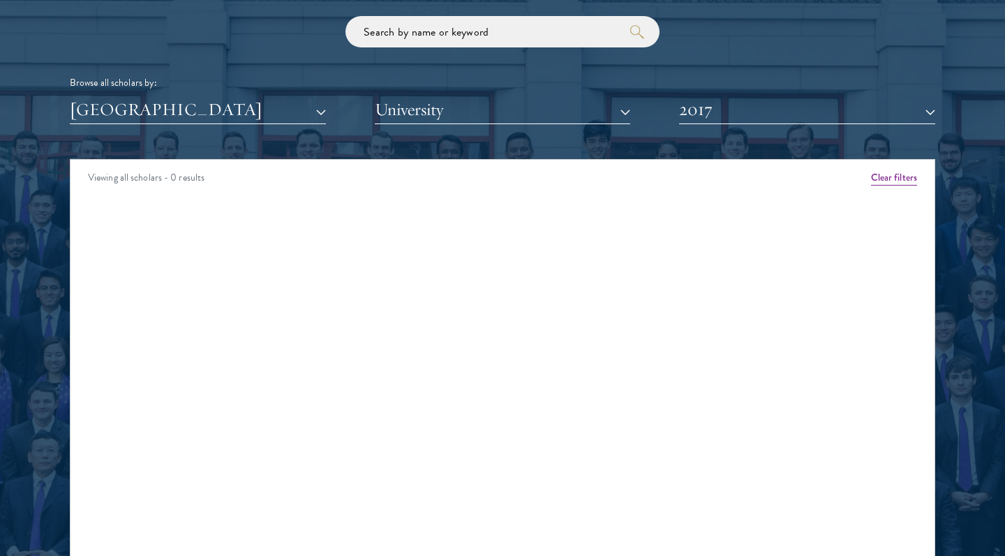
click at [747, 110] on button "2017" at bounding box center [807, 110] width 256 height 29
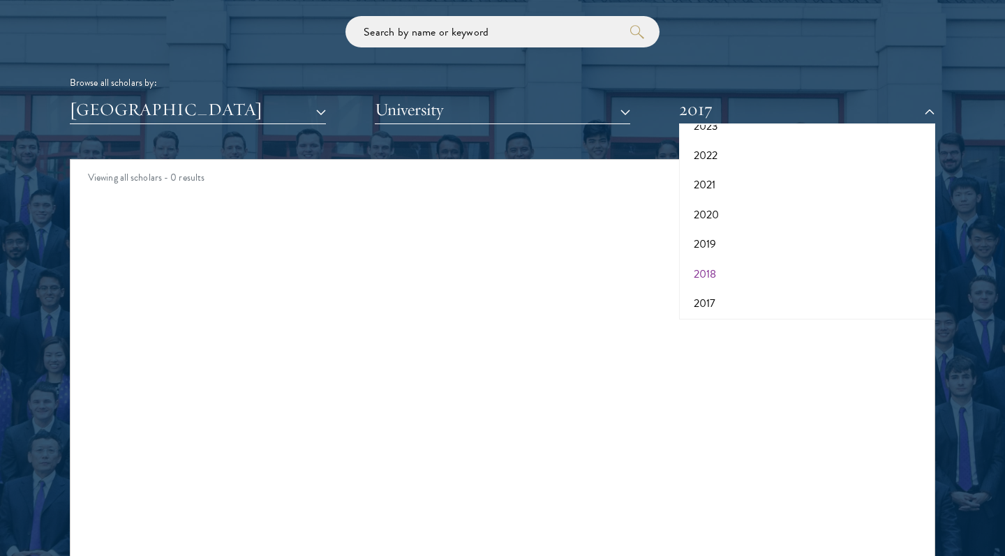
click at [719, 260] on button "2018" at bounding box center [807, 274] width 248 height 29
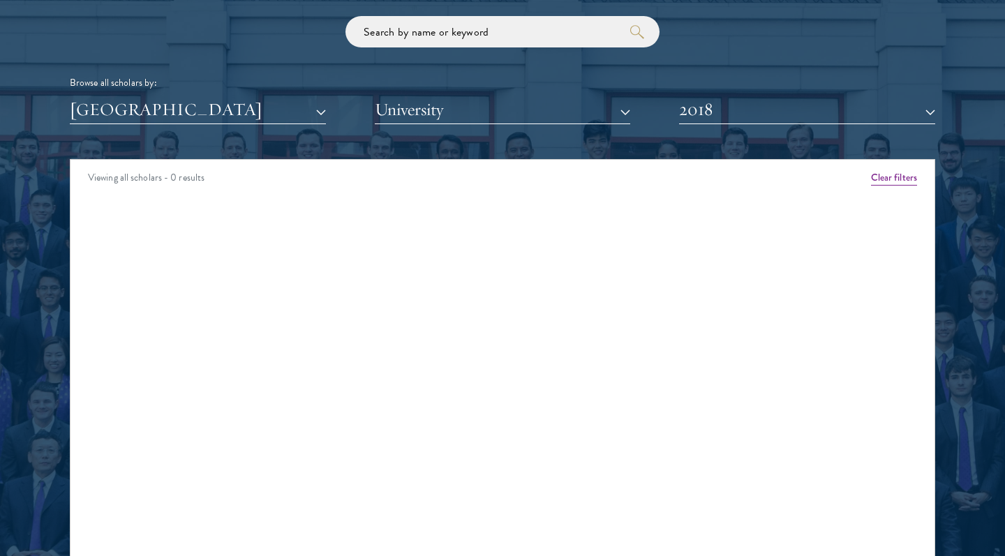
click at [750, 101] on button "2018" at bounding box center [807, 110] width 256 height 29
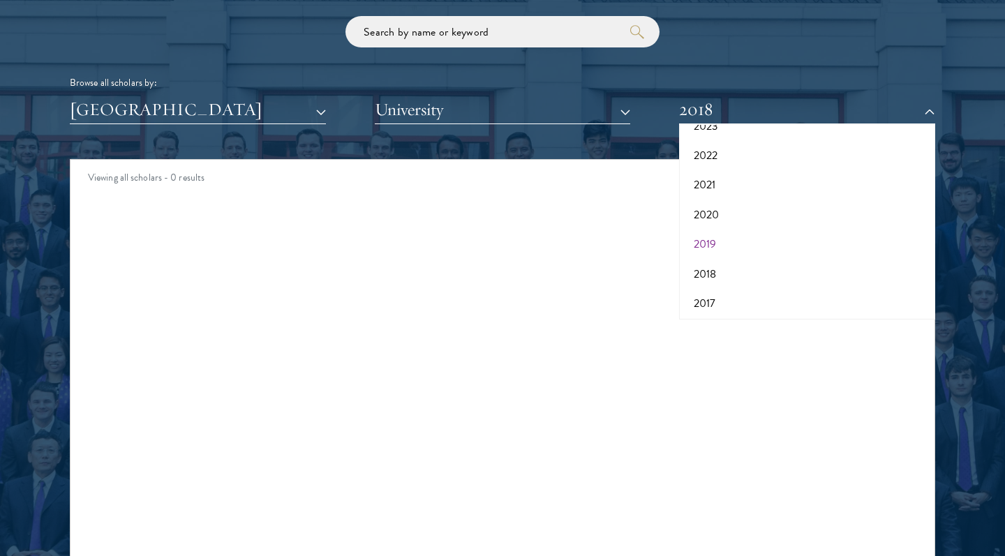
click at [714, 230] on button "2019" at bounding box center [807, 244] width 248 height 29
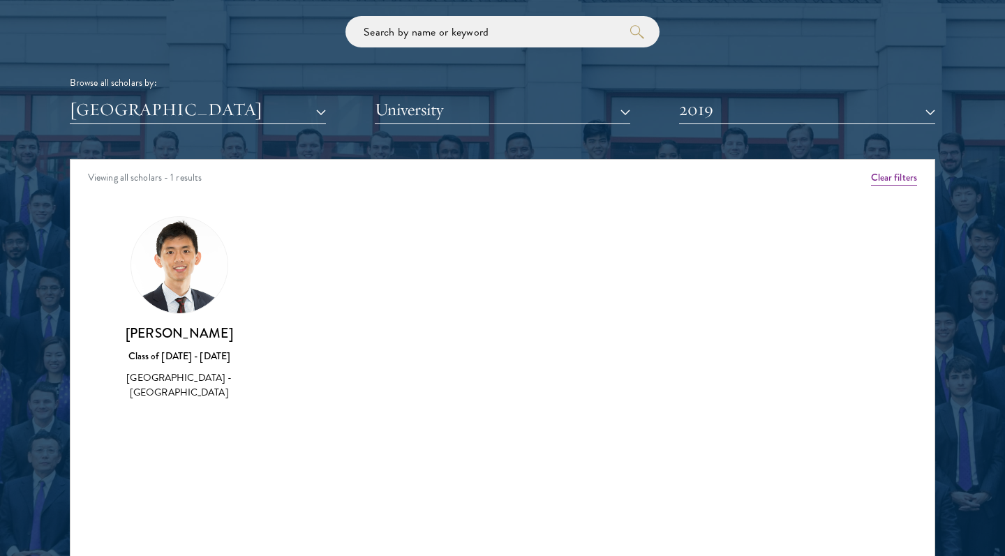
click at [738, 113] on button "2019" at bounding box center [807, 110] width 256 height 29
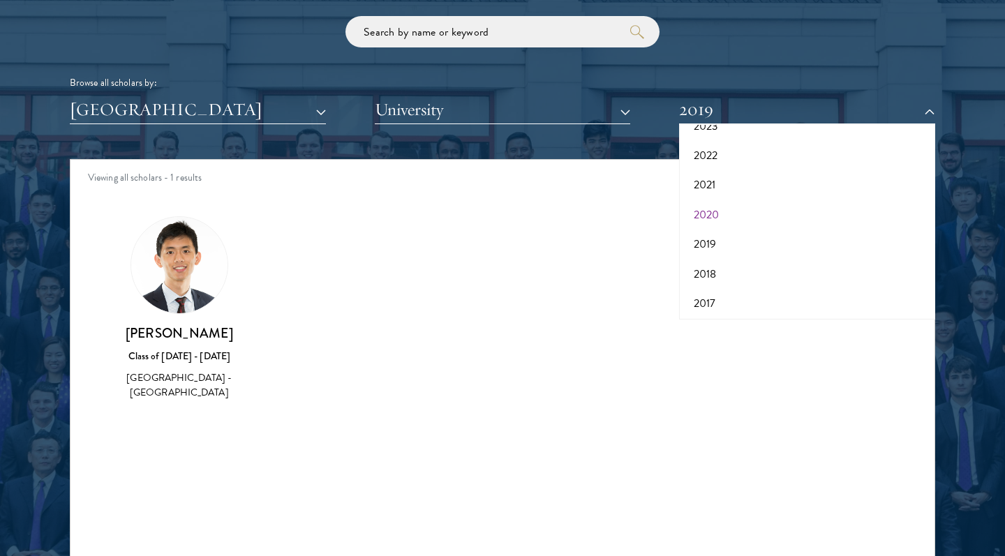
click at [722, 207] on button "2020" at bounding box center [807, 214] width 248 height 29
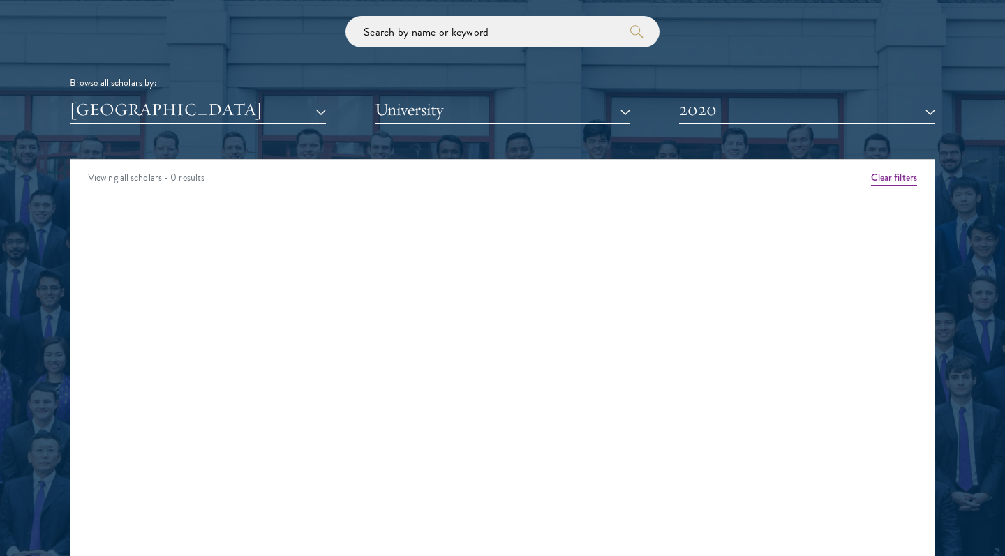
click at [734, 117] on button "2020" at bounding box center [807, 110] width 256 height 29
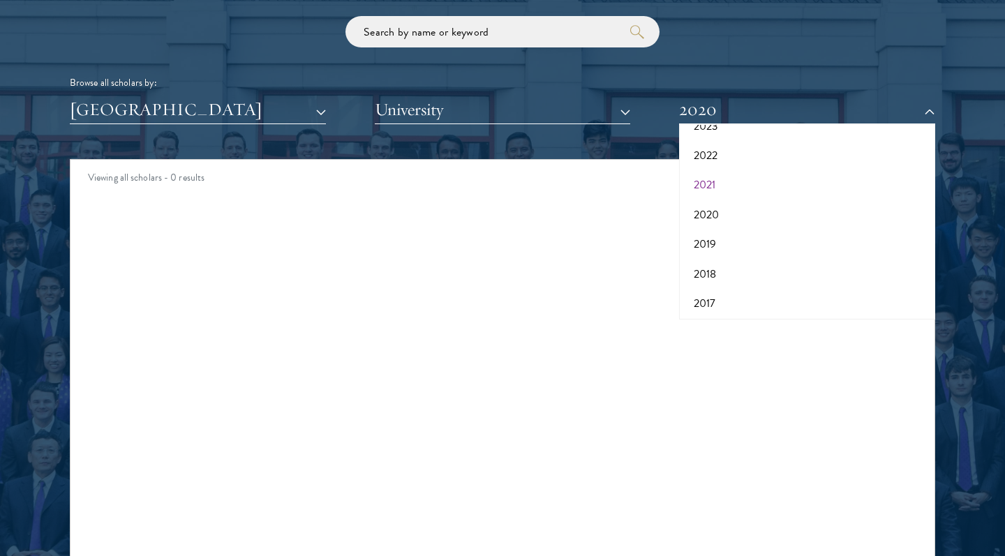
click at [723, 181] on button "2021" at bounding box center [807, 184] width 248 height 29
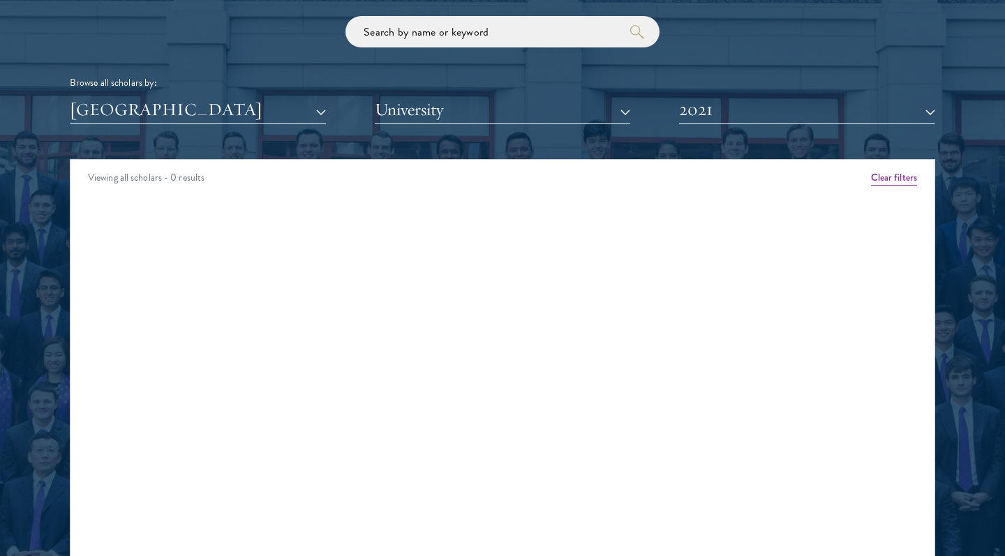
click at [733, 114] on button "2021" at bounding box center [807, 110] width 256 height 29
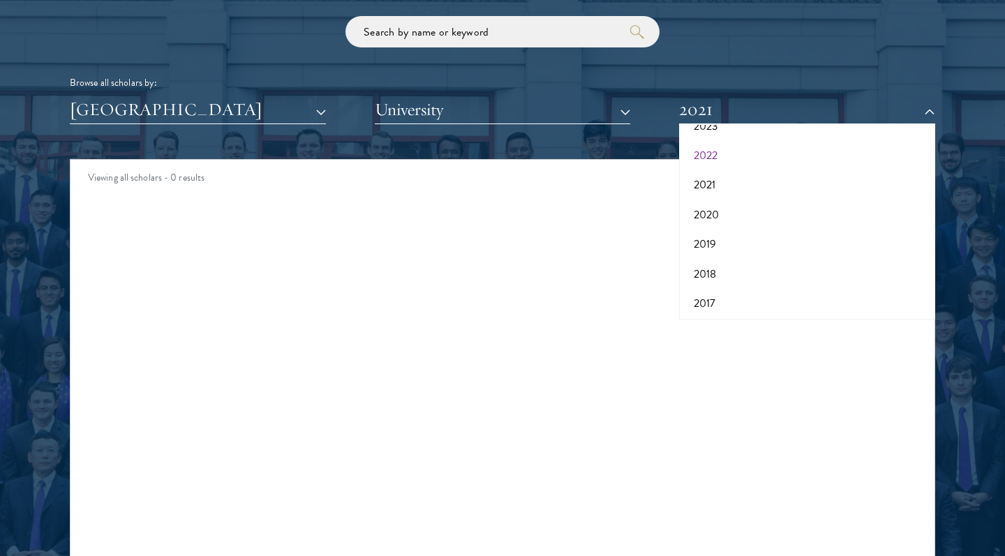
click at [717, 149] on button "2022" at bounding box center [807, 155] width 248 height 29
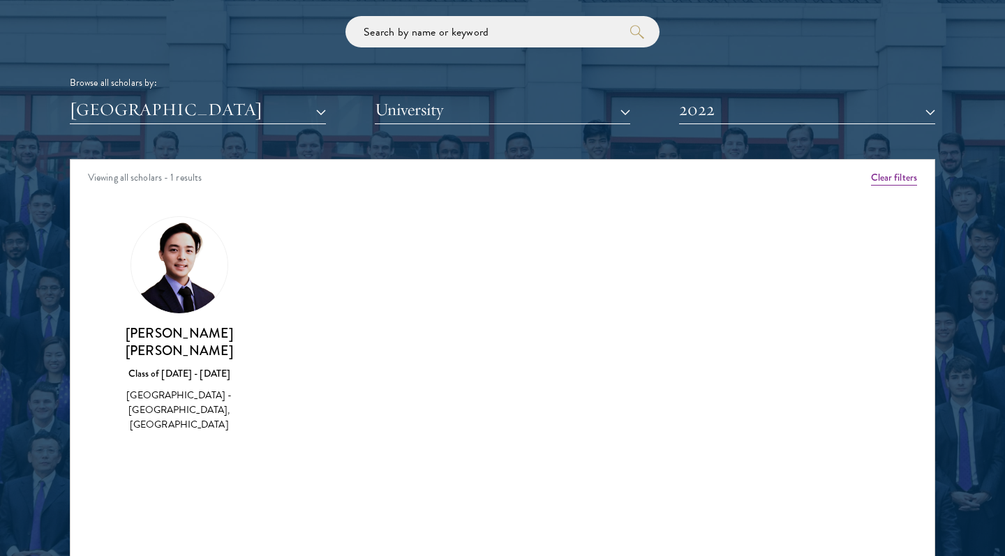
click at [732, 107] on button "2022" at bounding box center [807, 110] width 256 height 29
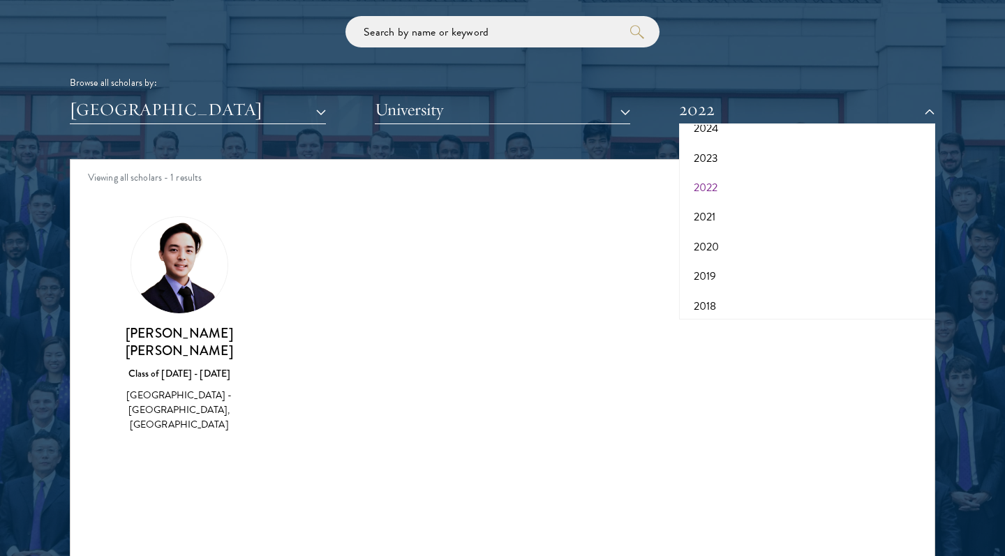
scroll to position [99, 0]
click at [720, 167] on button "2023" at bounding box center [807, 169] width 248 height 29
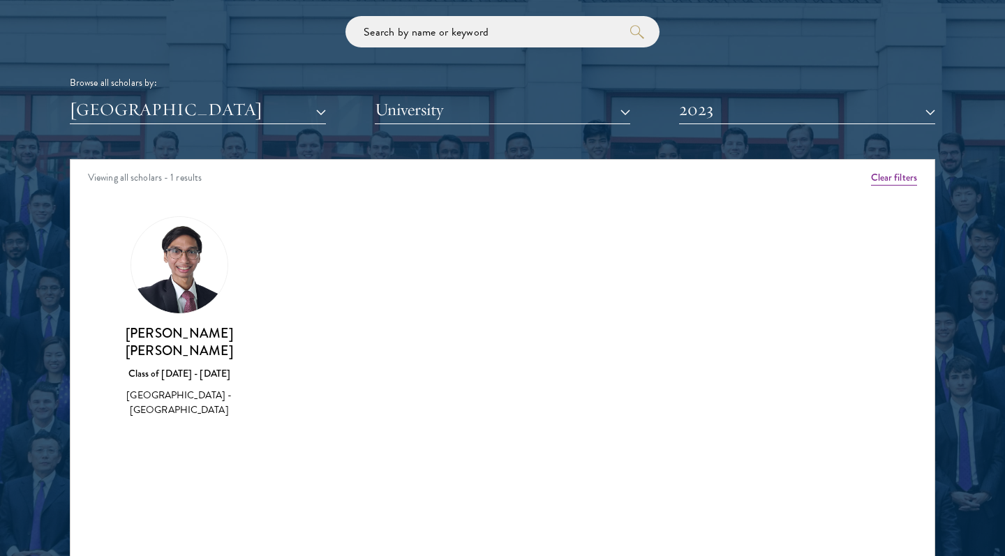
click at [716, 123] on div "Scholar Directory Congratulations and welcome to the Schwarzman Scholars Class …" at bounding box center [502, 223] width 865 height 710
click at [726, 109] on button "2023" at bounding box center [807, 110] width 256 height 29
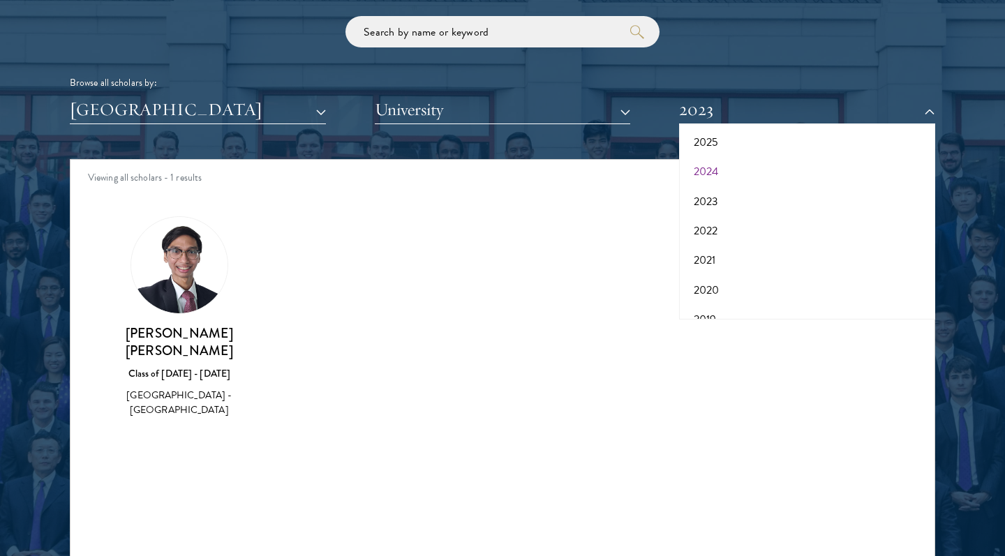
scroll to position [66, 0]
click at [710, 167] on button "2024" at bounding box center [807, 172] width 248 height 29
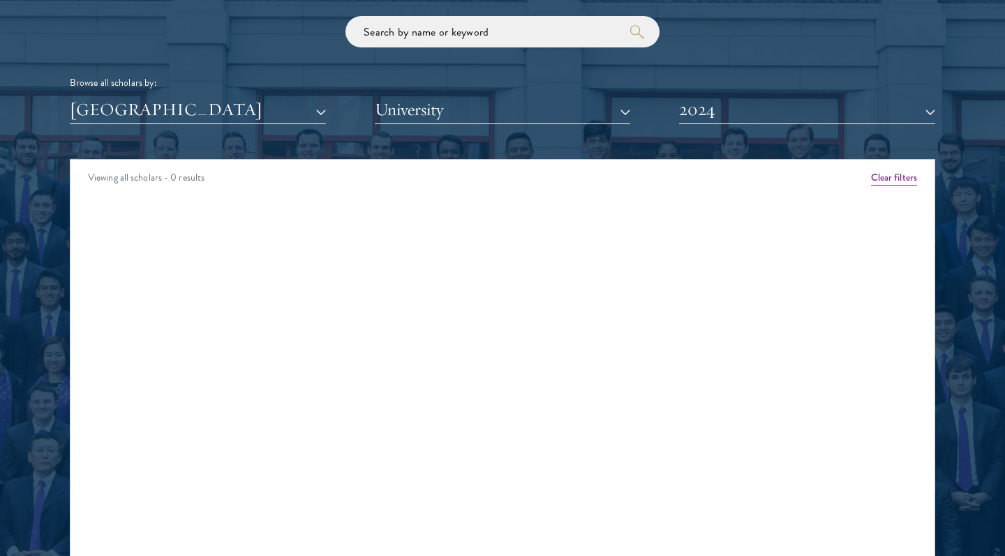
click at [713, 120] on div "Scholar Directory Congratulations and welcome to the Schwarzman Scholars Class …" at bounding box center [502, 223] width 865 height 710
click at [713, 114] on button "2024" at bounding box center [807, 110] width 256 height 29
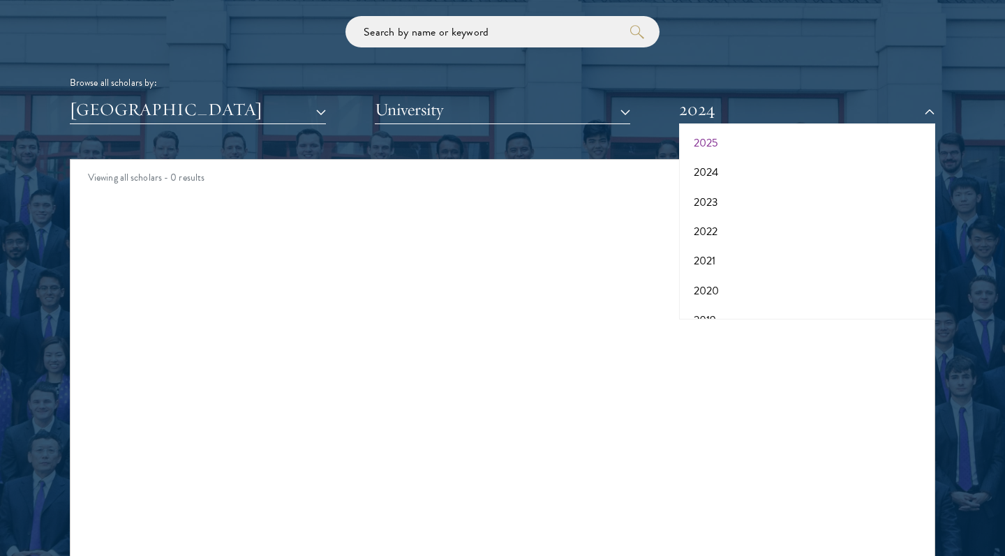
click at [712, 135] on button "2025" at bounding box center [807, 142] width 248 height 29
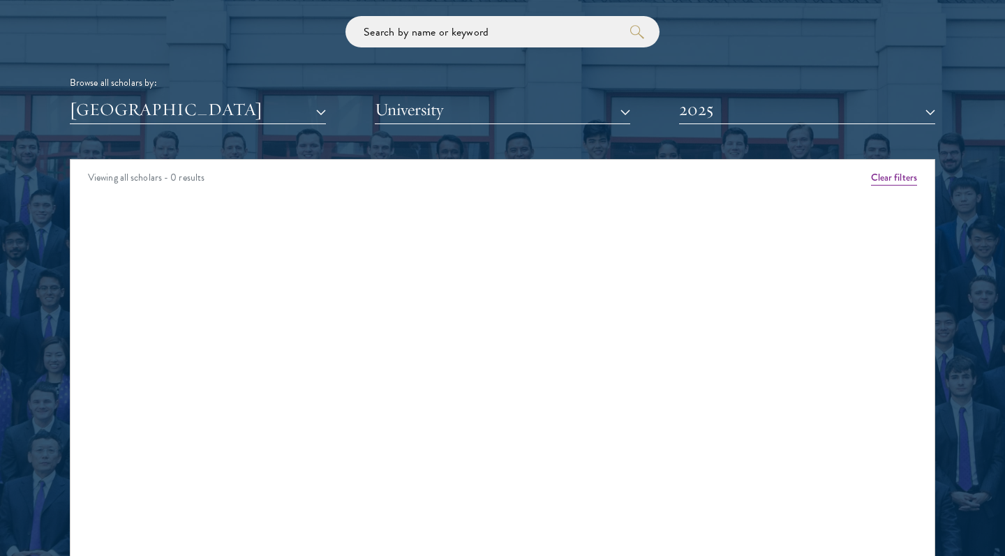
click at [714, 105] on button "2025" at bounding box center [807, 110] width 256 height 29
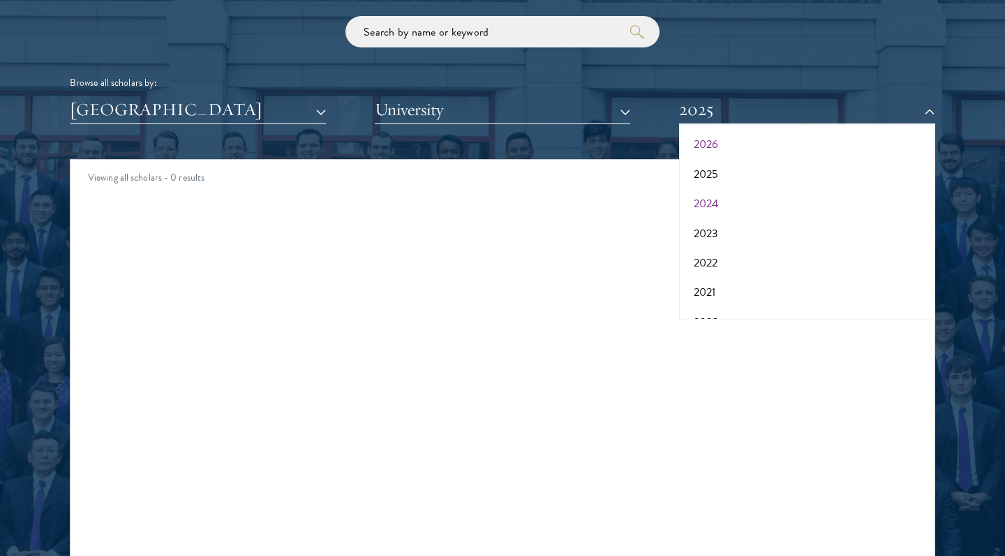
scroll to position [23, 0]
click at [724, 146] on button "2026" at bounding box center [807, 156] width 248 height 29
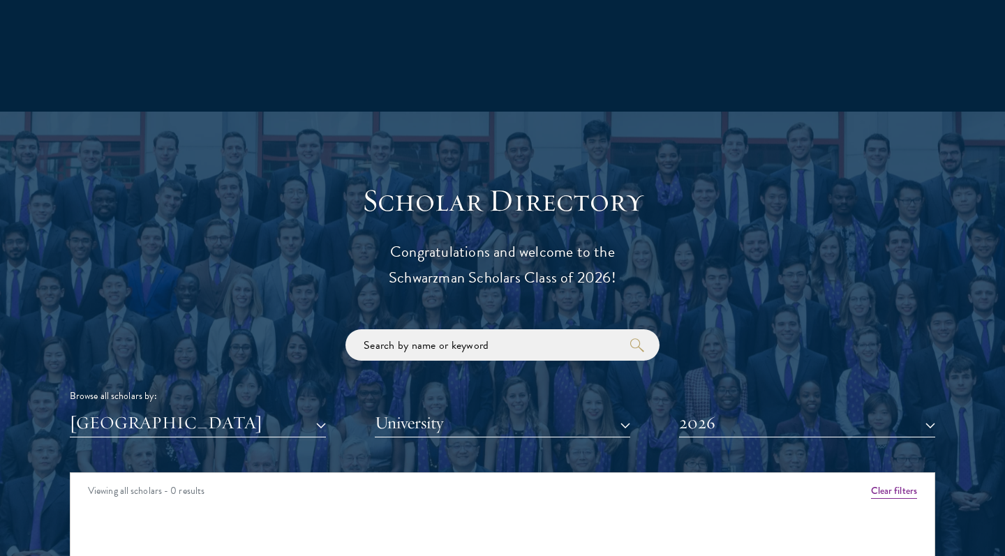
scroll to position [1389, 0]
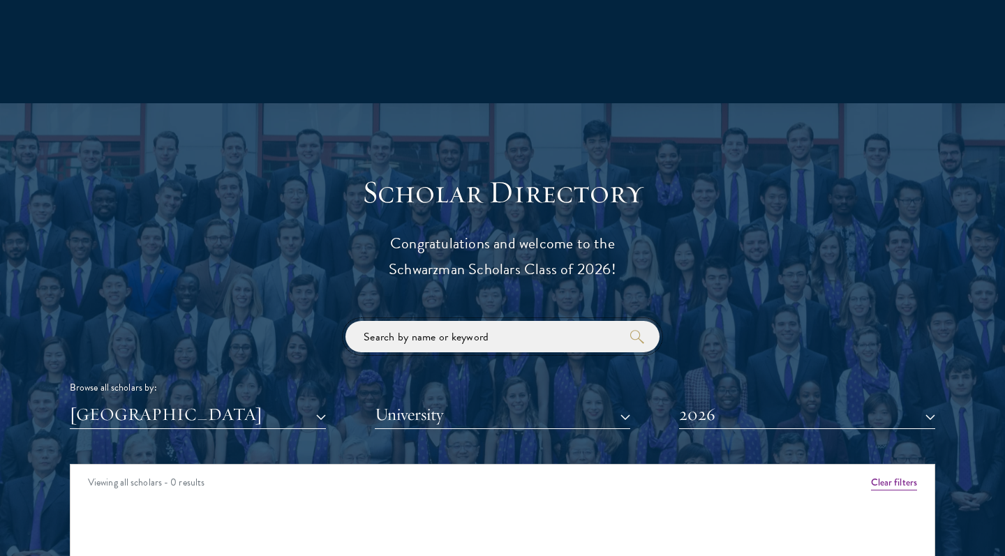
click at [487, 336] on input "search" at bounding box center [502, 336] width 314 height 31
click at [306, 417] on button "[GEOGRAPHIC_DATA]" at bounding box center [198, 415] width 256 height 29
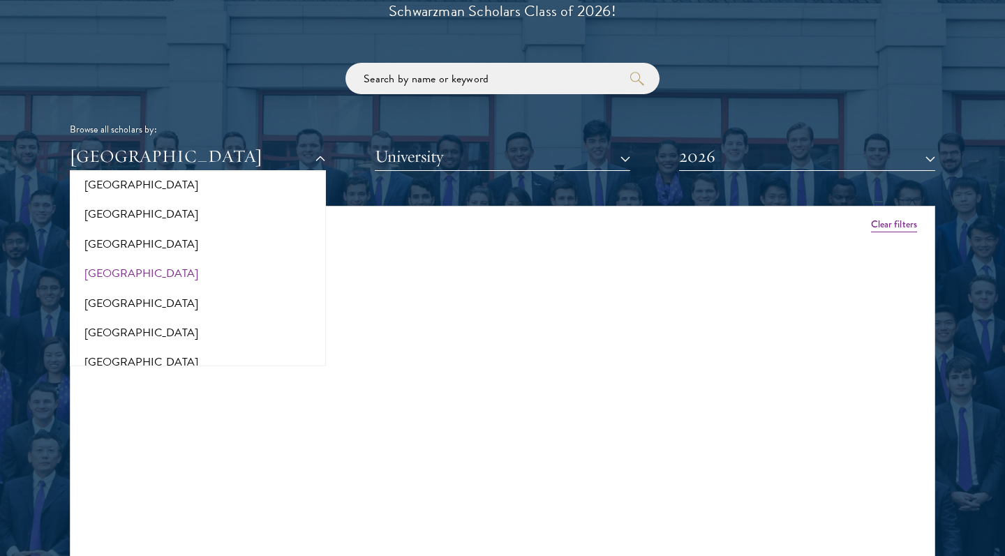
scroll to position [1655, 0]
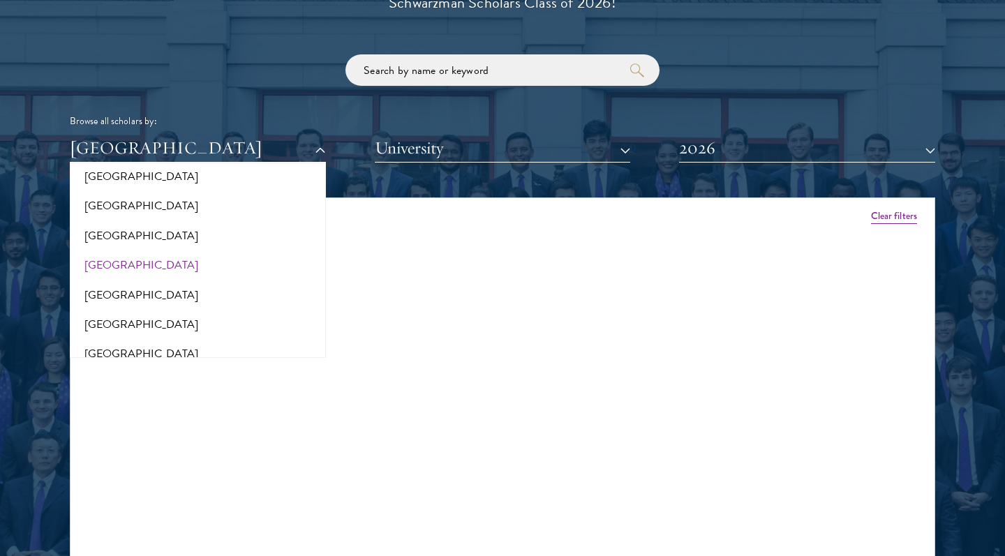
click at [746, 148] on button "2026" at bounding box center [807, 148] width 256 height 29
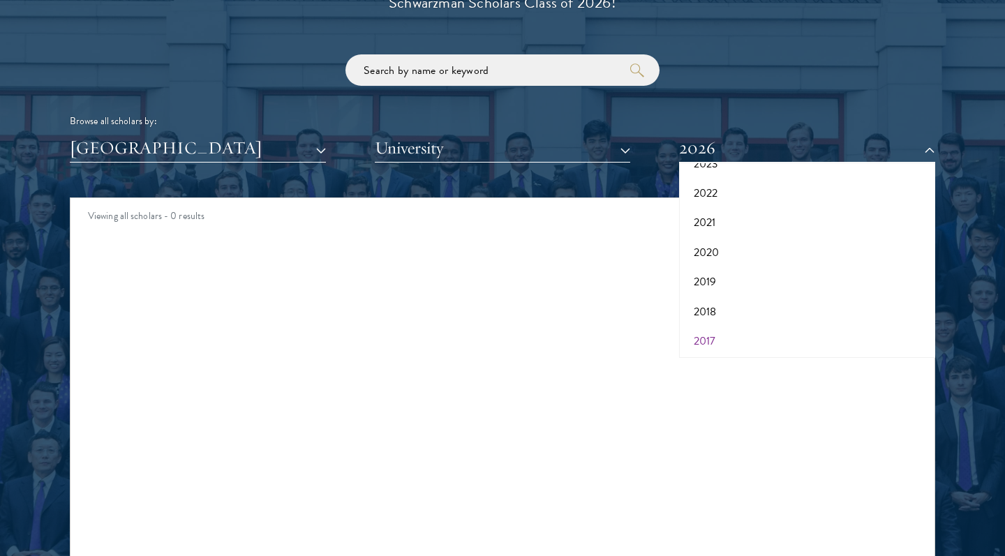
scroll to position [142, 0]
click at [733, 334] on button "2017" at bounding box center [807, 341] width 248 height 29
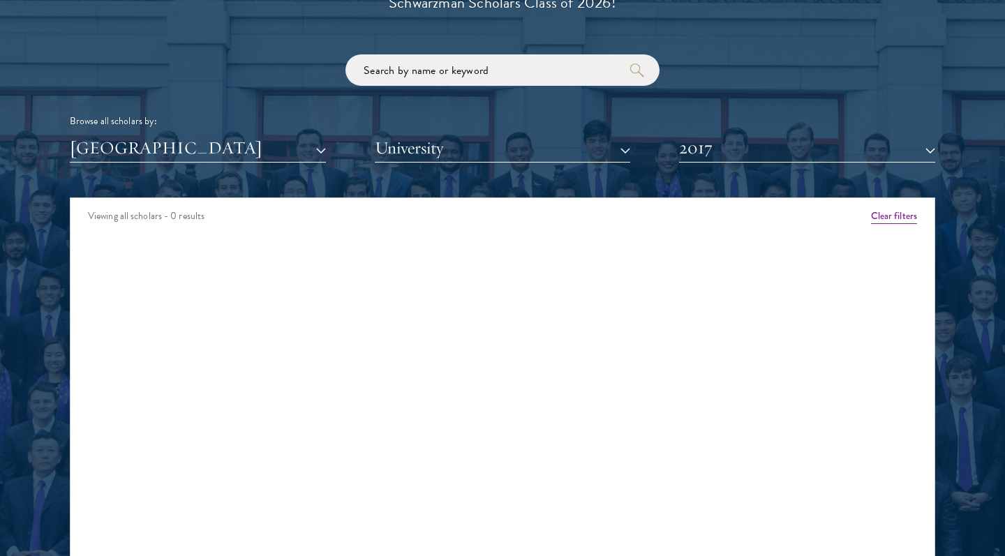
click at [725, 140] on button "2017" at bounding box center [807, 148] width 256 height 29
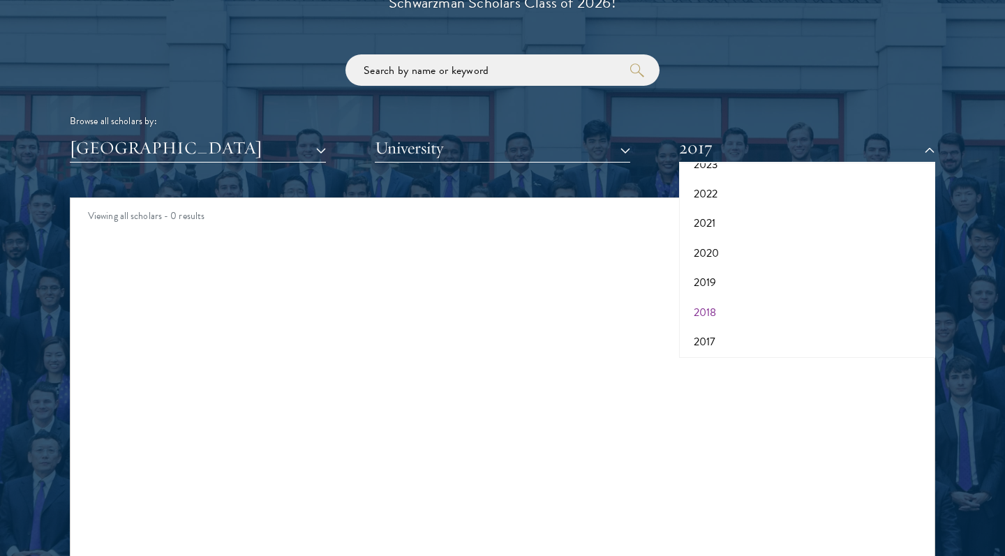
click at [710, 308] on button "2018" at bounding box center [807, 312] width 248 height 29
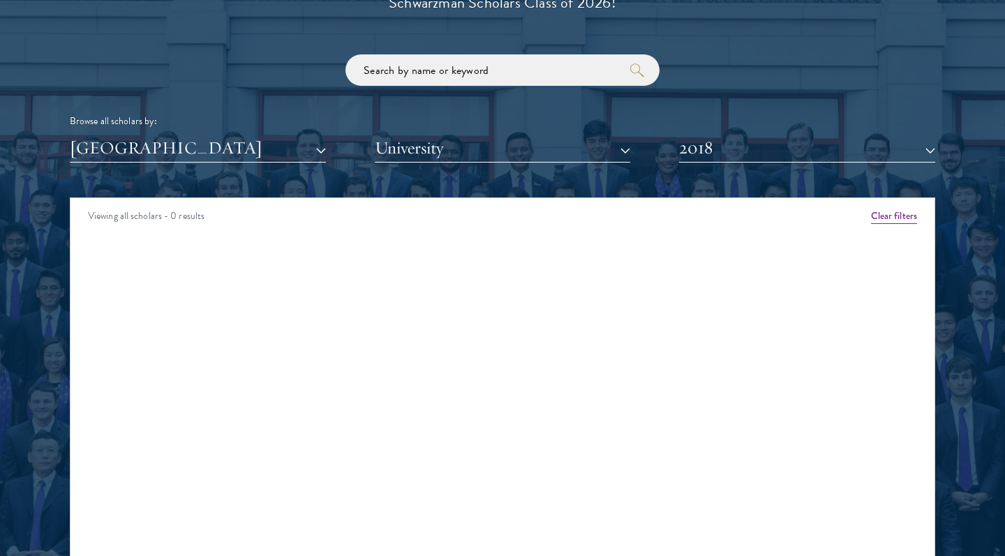
click at [726, 142] on button "2018" at bounding box center [807, 148] width 256 height 29
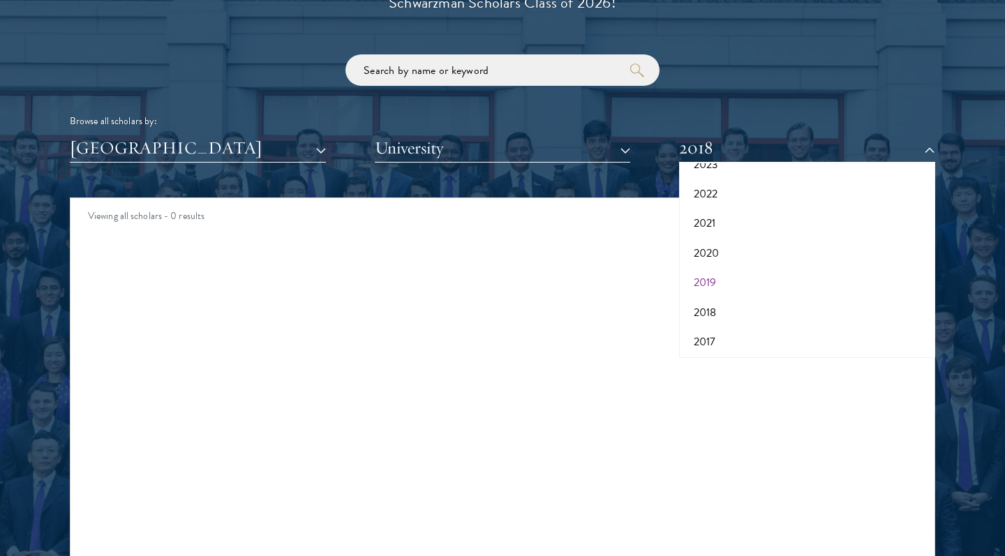
click at [713, 269] on button "2019" at bounding box center [807, 282] width 248 height 29
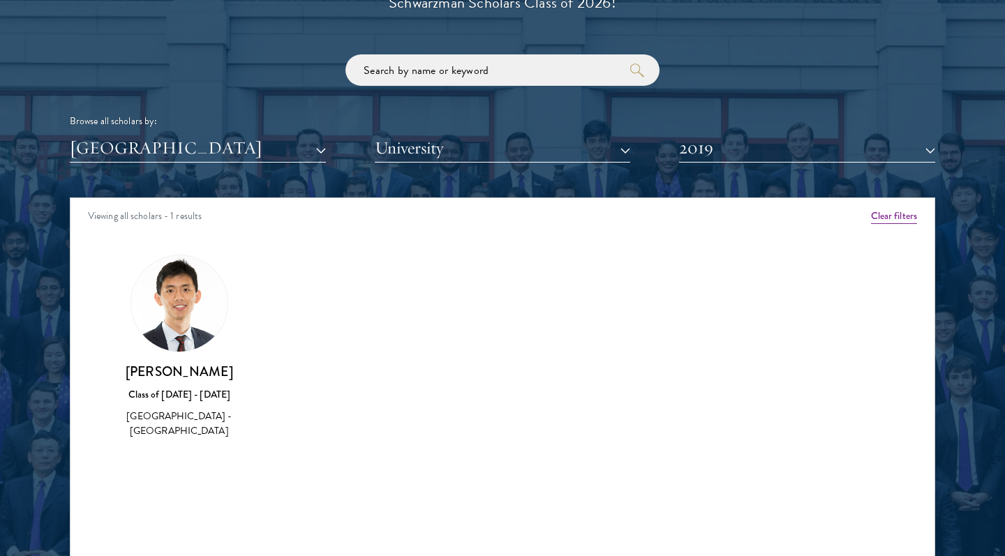
click at [730, 142] on button "2019" at bounding box center [807, 148] width 256 height 29
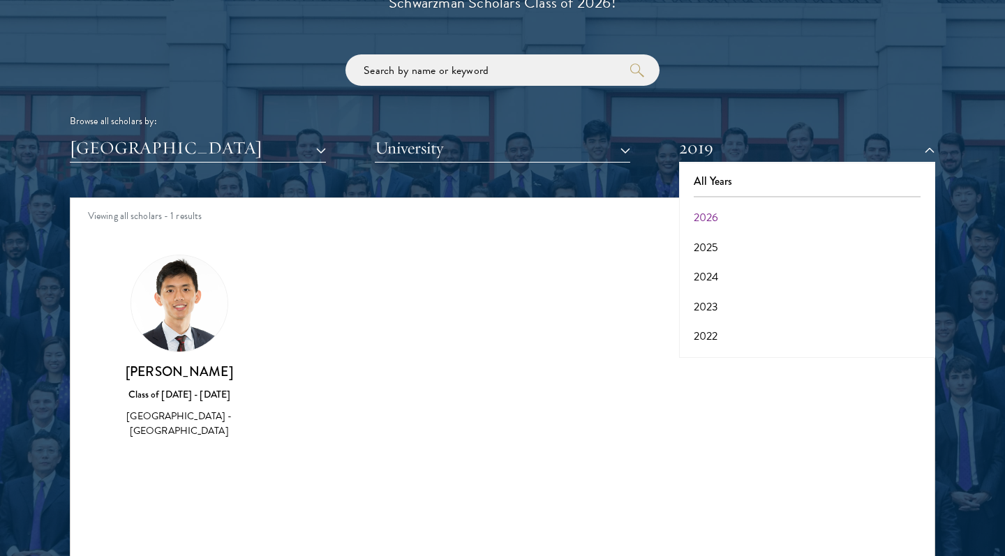
click at [712, 216] on button "2026" at bounding box center [807, 217] width 248 height 29
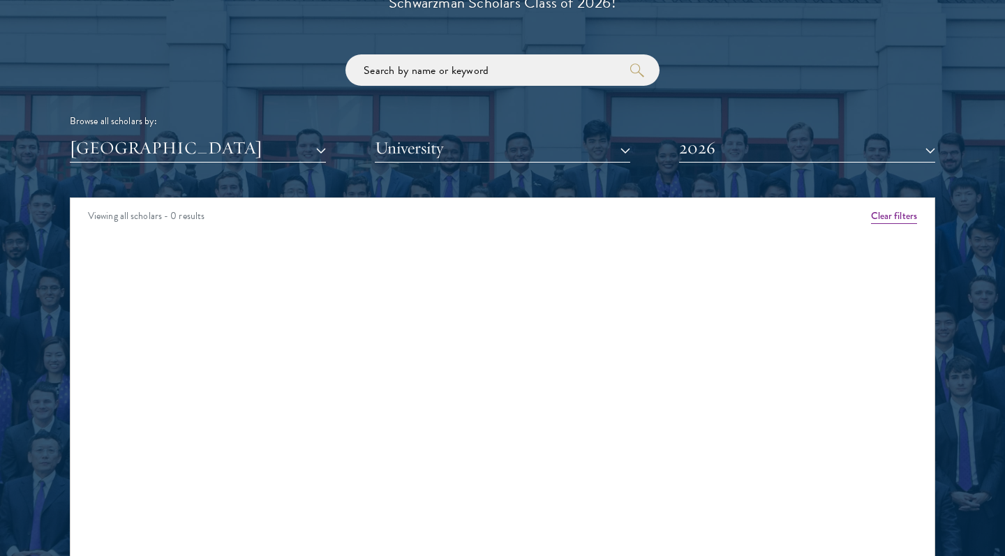
click at [732, 149] on button "2026" at bounding box center [807, 148] width 256 height 29
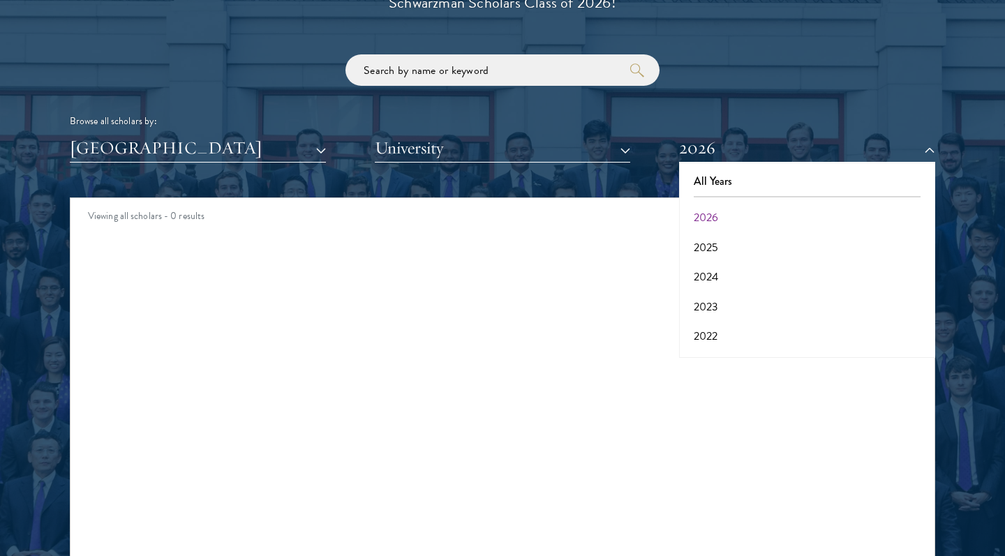
click at [726, 245] on button "2025" at bounding box center [807, 247] width 248 height 29
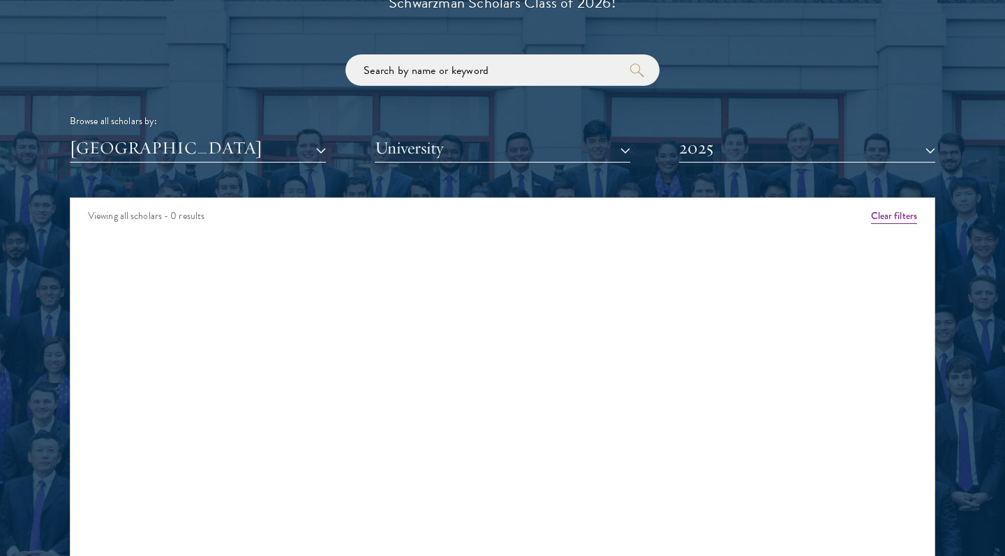
click at [725, 142] on button "2025" at bounding box center [807, 148] width 256 height 29
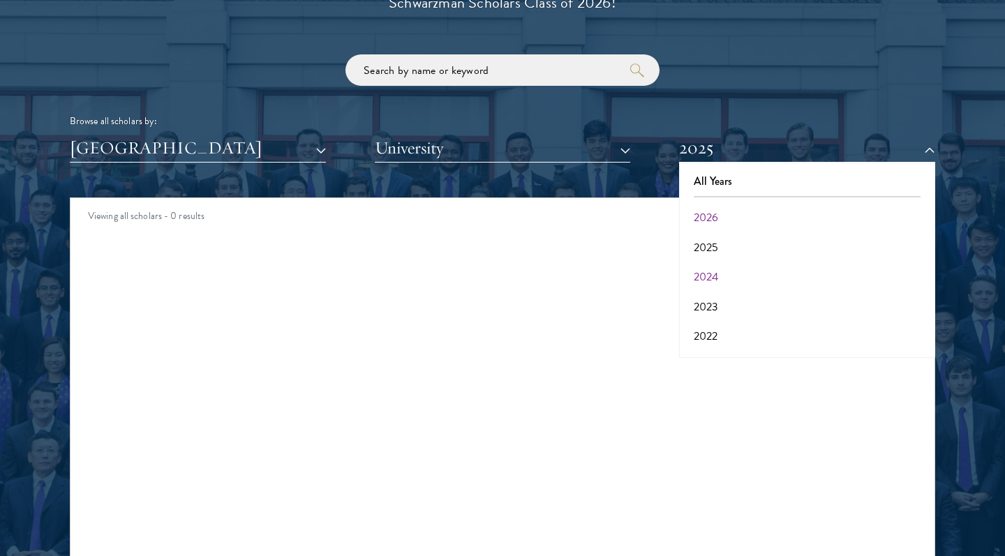
click at [740, 278] on button "2024" at bounding box center [807, 276] width 248 height 29
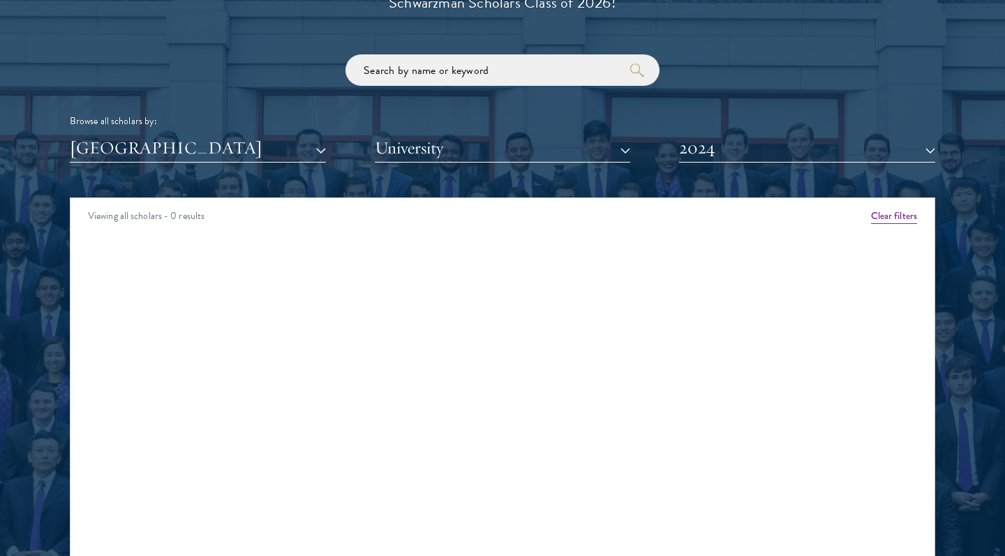
click at [722, 142] on button "2024" at bounding box center [807, 148] width 256 height 29
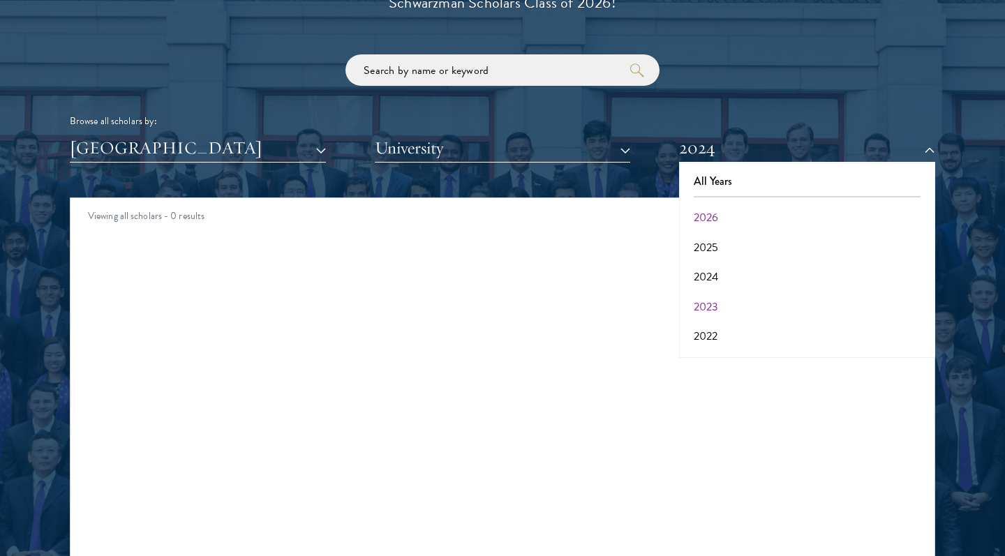
click at [706, 297] on button "2023" at bounding box center [807, 306] width 248 height 29
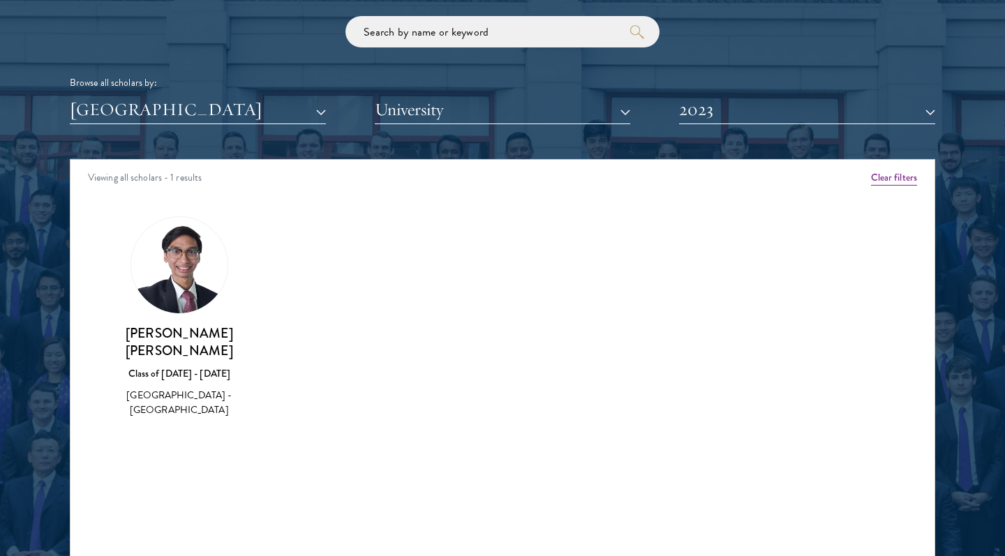
scroll to position [1694, 0]
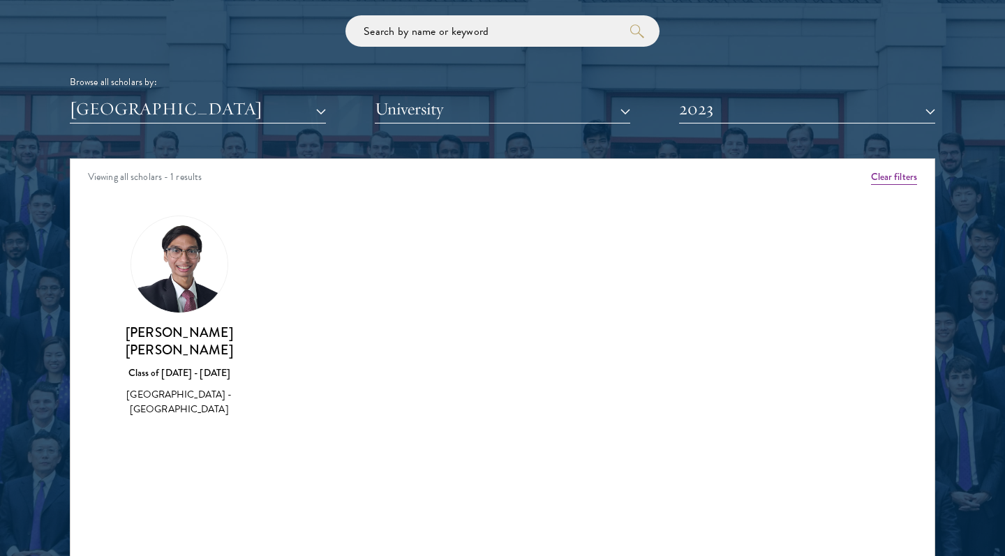
click at [769, 117] on button "2023" at bounding box center [807, 109] width 256 height 29
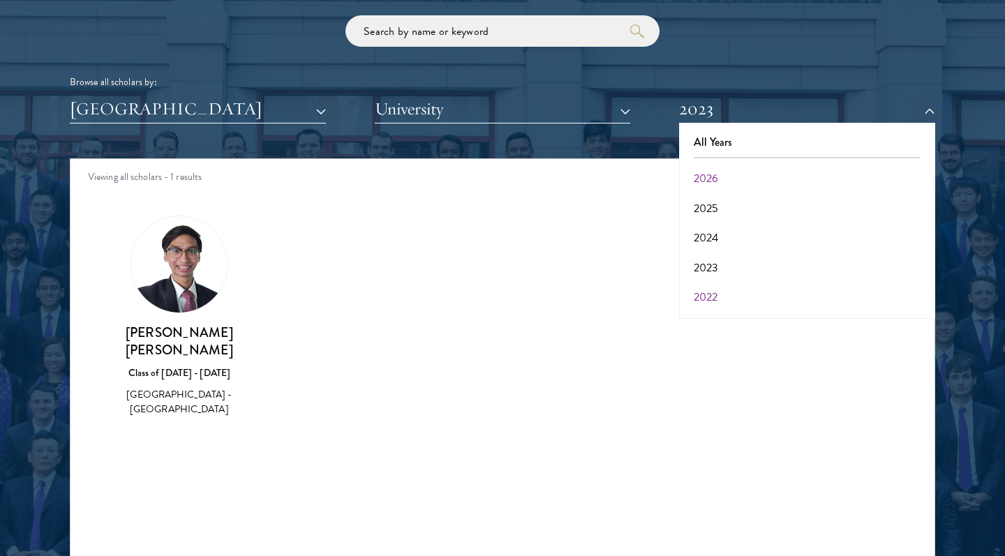
click at [708, 297] on button "2022" at bounding box center [807, 297] width 248 height 29
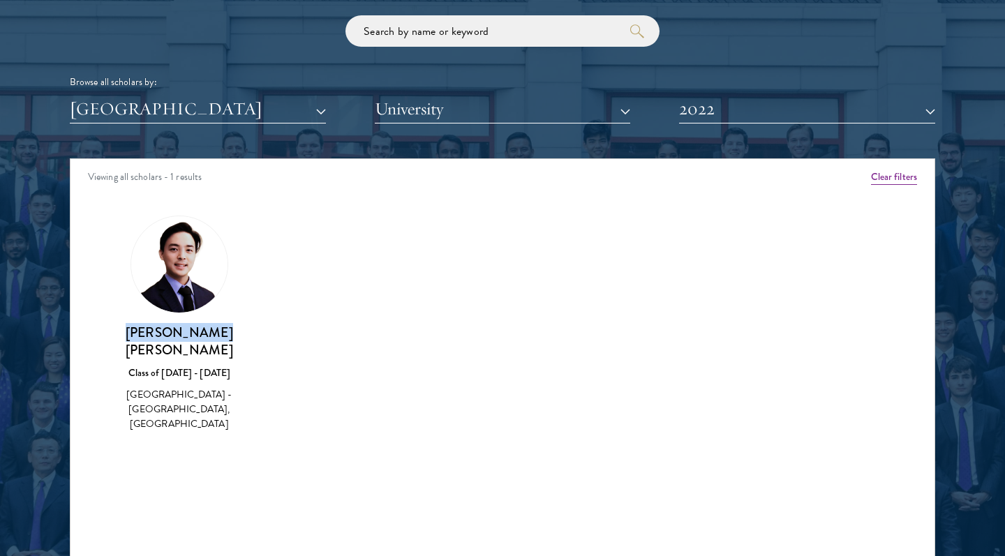
drag, startPoint x: 214, startPoint y: 331, endPoint x: 113, endPoint y: 329, distance: 101.2
click at [113, 329] on h3 "[PERSON_NAME] [PERSON_NAME]" at bounding box center [179, 341] width 134 height 35
copy h3 "[PERSON_NAME] [PERSON_NAME]"
